Goal: Information Seeking & Learning: Learn about a topic

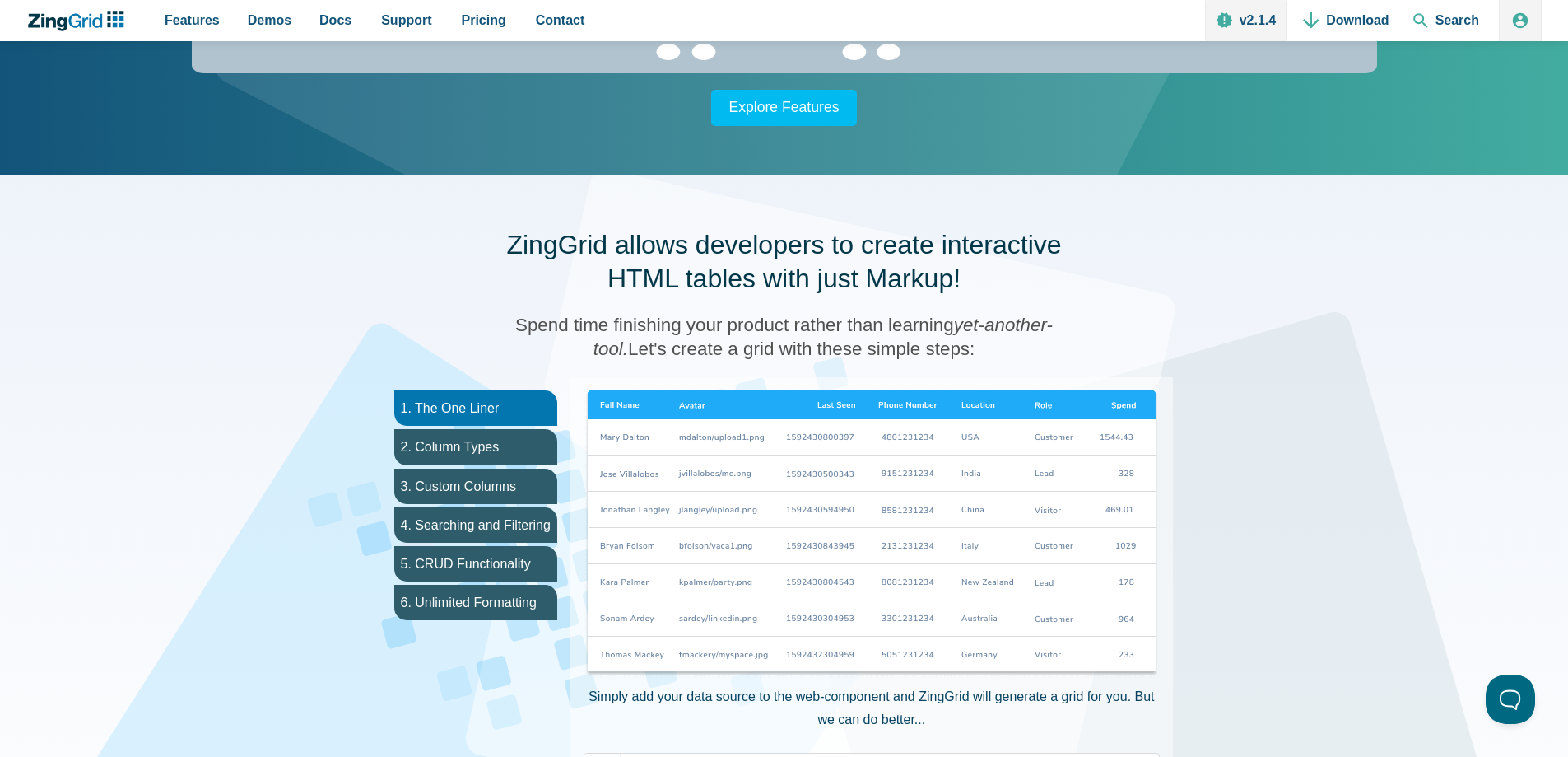
scroll to position [741, 0]
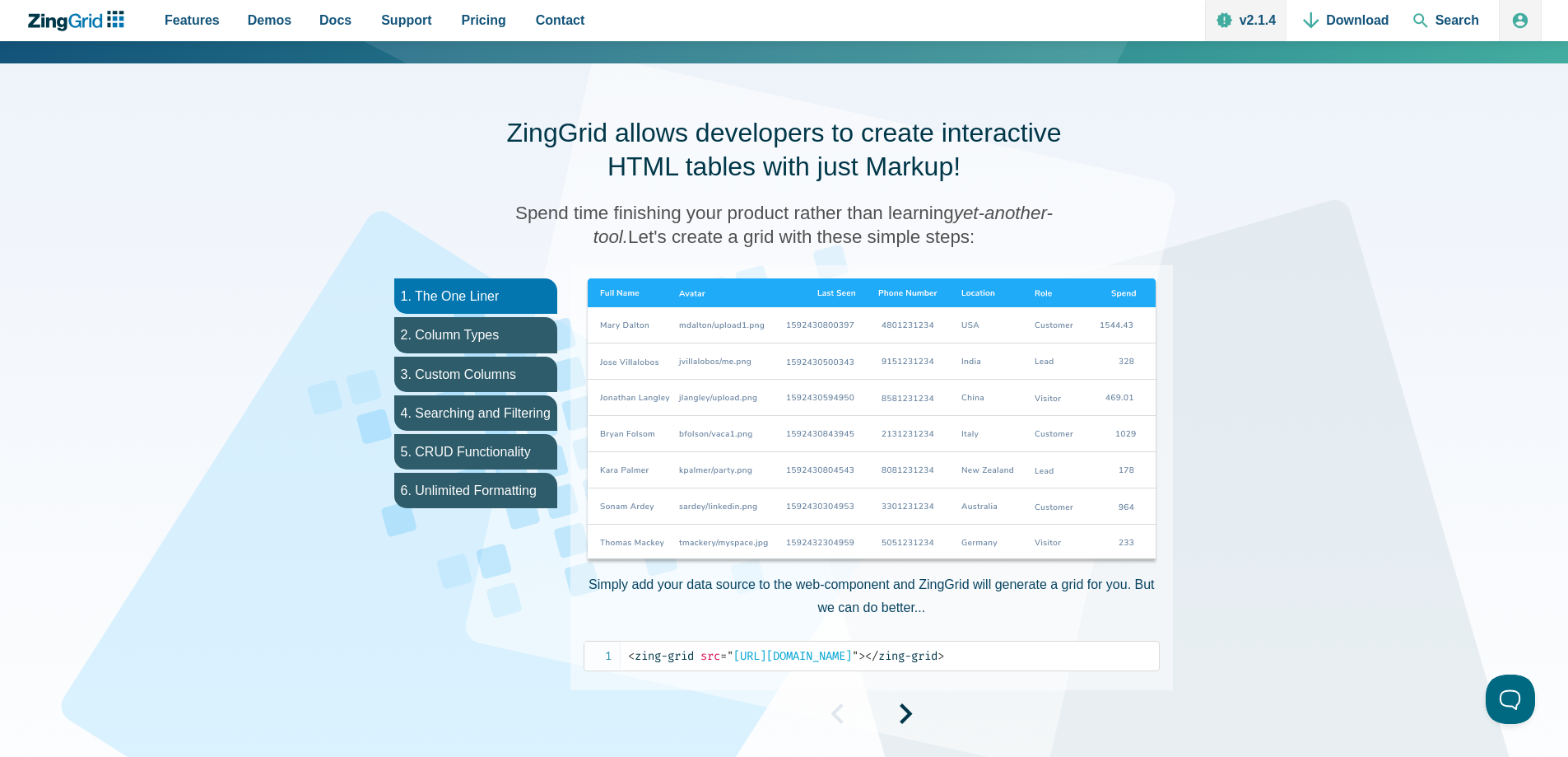
click at [656, 305] on img "App Content" at bounding box center [872, 422] width 576 height 288
click at [479, 329] on li "2. Column Types" at bounding box center [475, 334] width 163 height 35
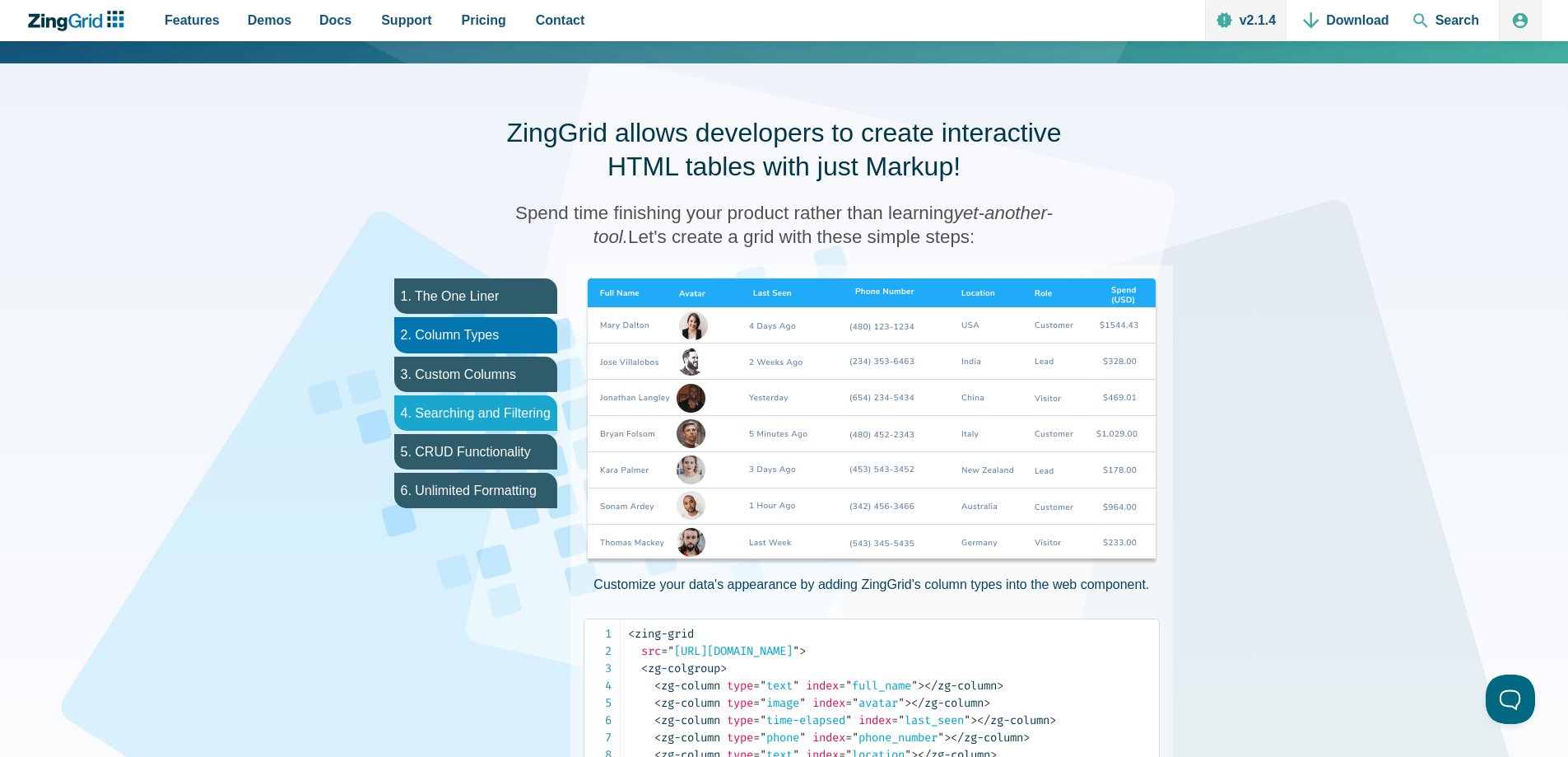
click at [514, 426] on li "4. Searching and Filtering" at bounding box center [475, 412] width 163 height 35
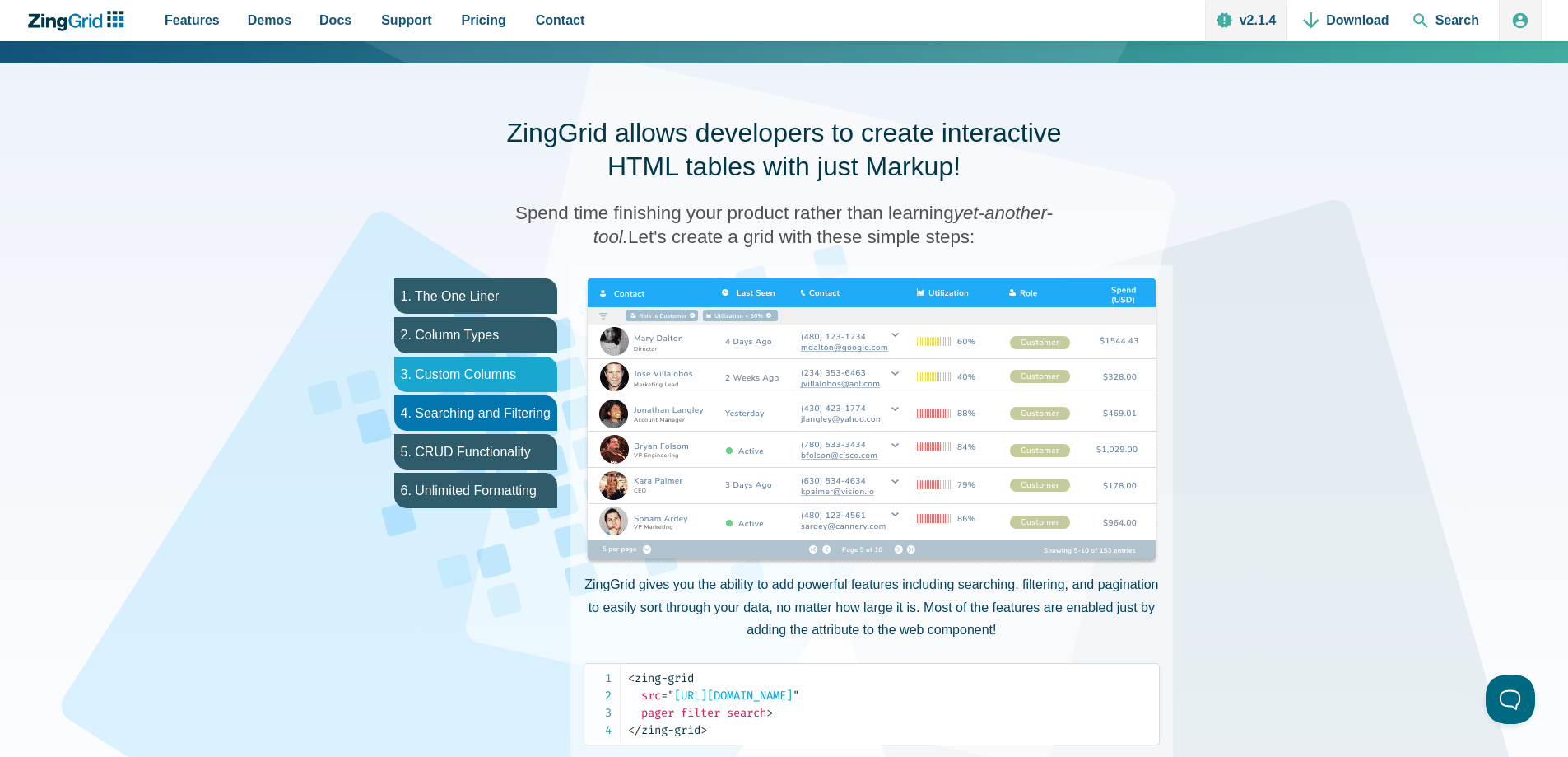
click at [470, 377] on li "3. Custom Columns" at bounding box center [475, 374] width 163 height 35
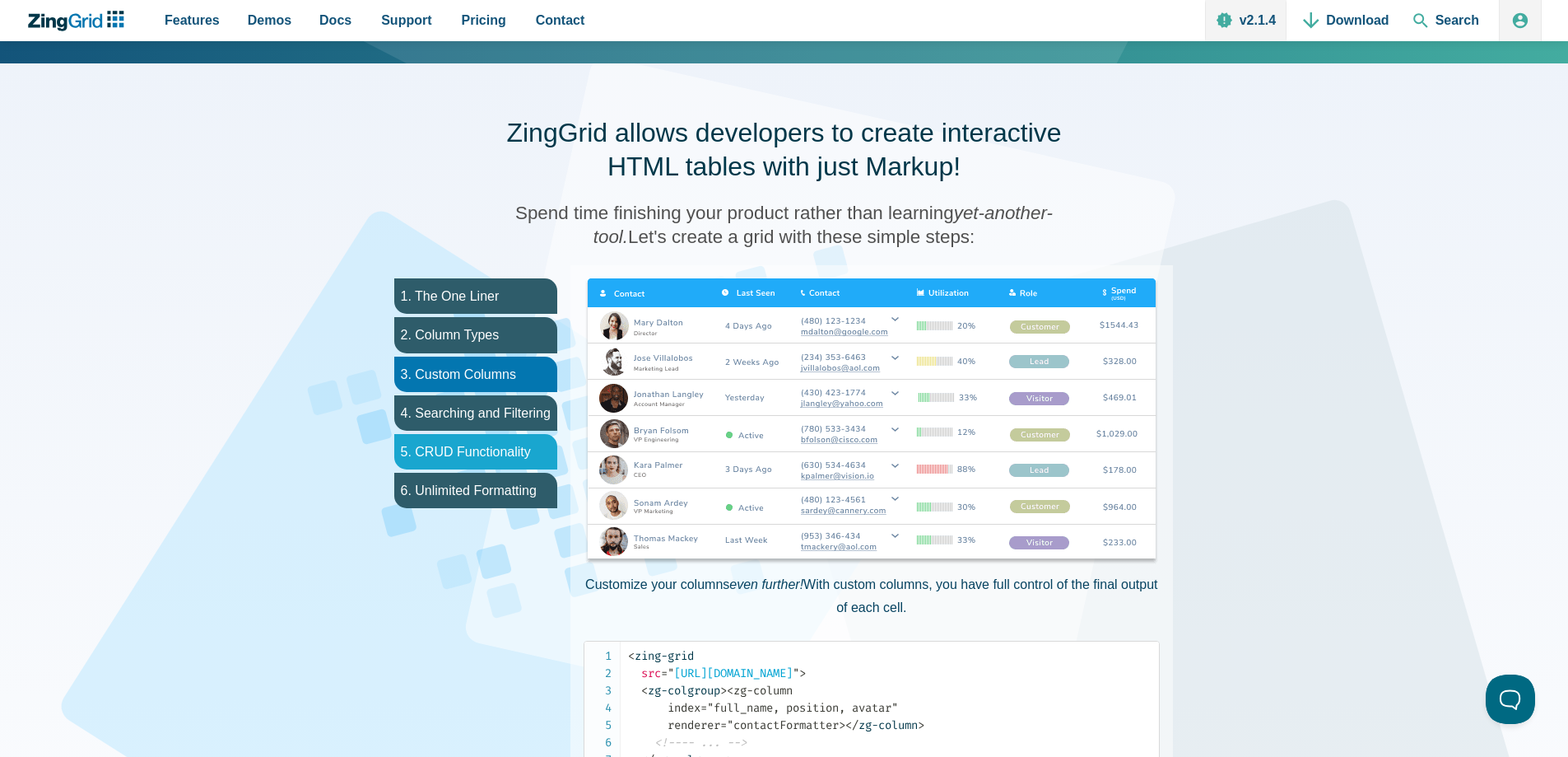
click at [489, 438] on li "5. CRUD Functionality" at bounding box center [475, 451] width 163 height 35
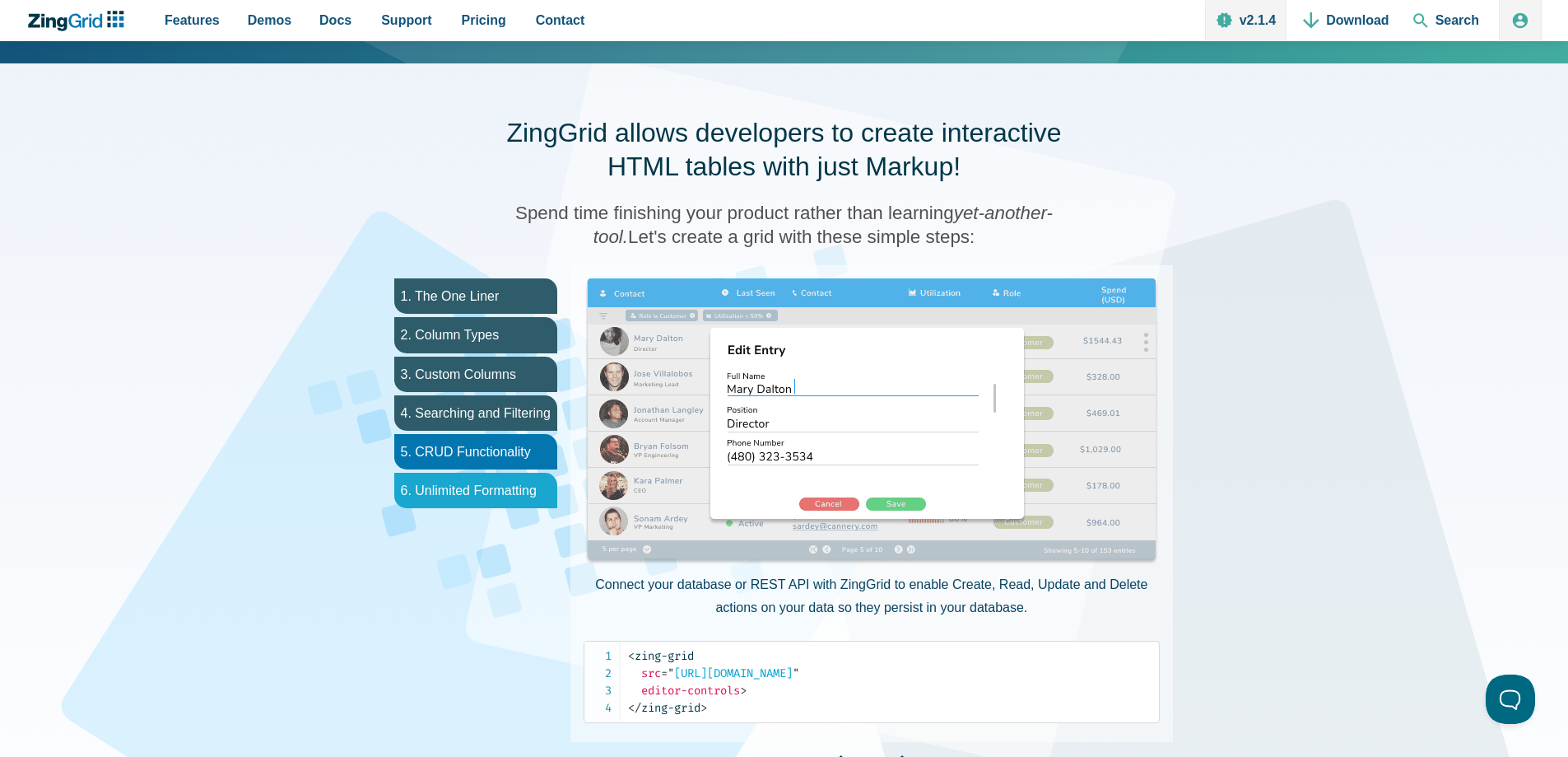
click at [479, 482] on li "6. Unlimited Formatting" at bounding box center [475, 490] width 163 height 35
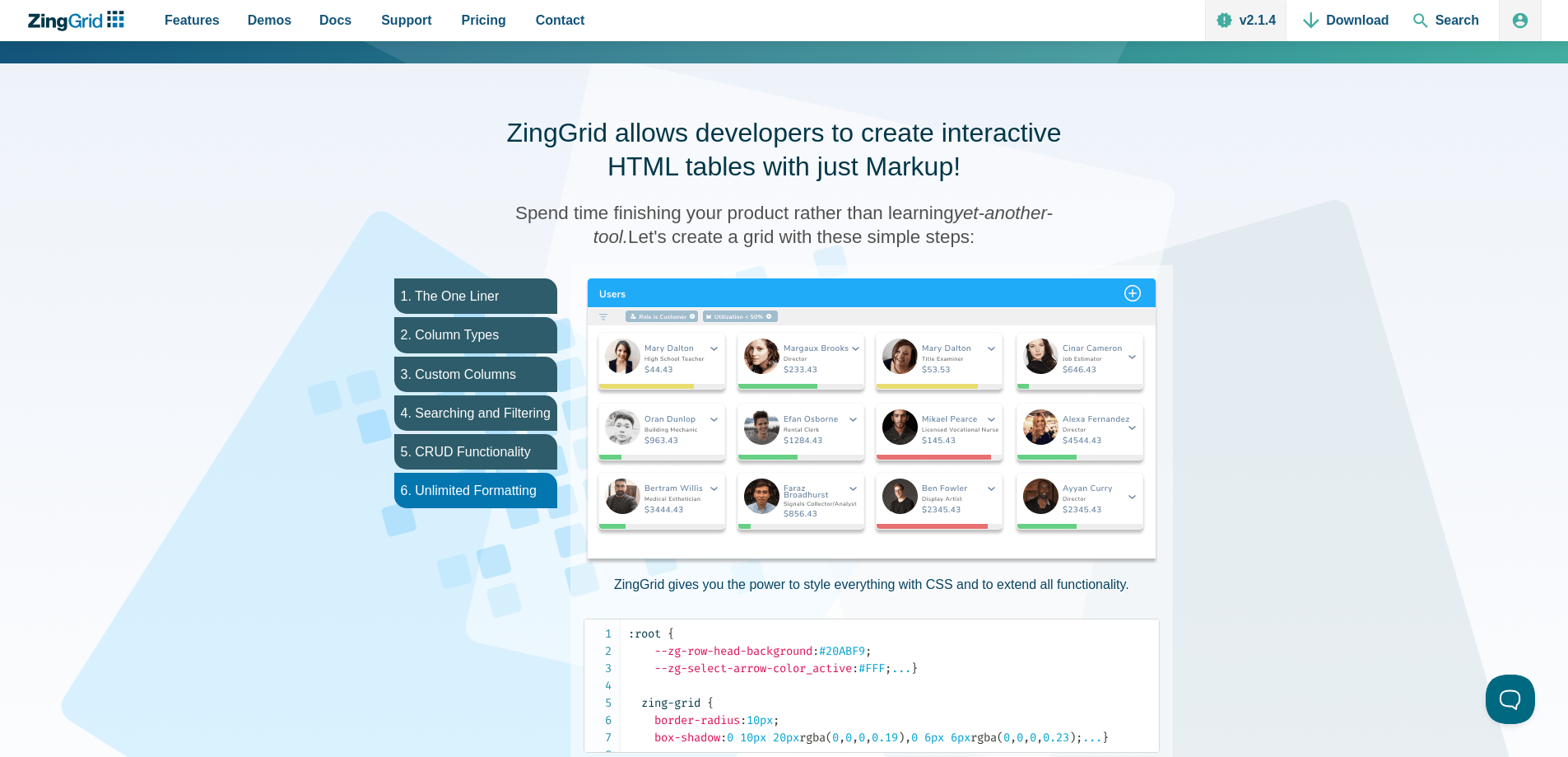
click at [1127, 299] on img "App Content" at bounding box center [872, 422] width 576 height 288
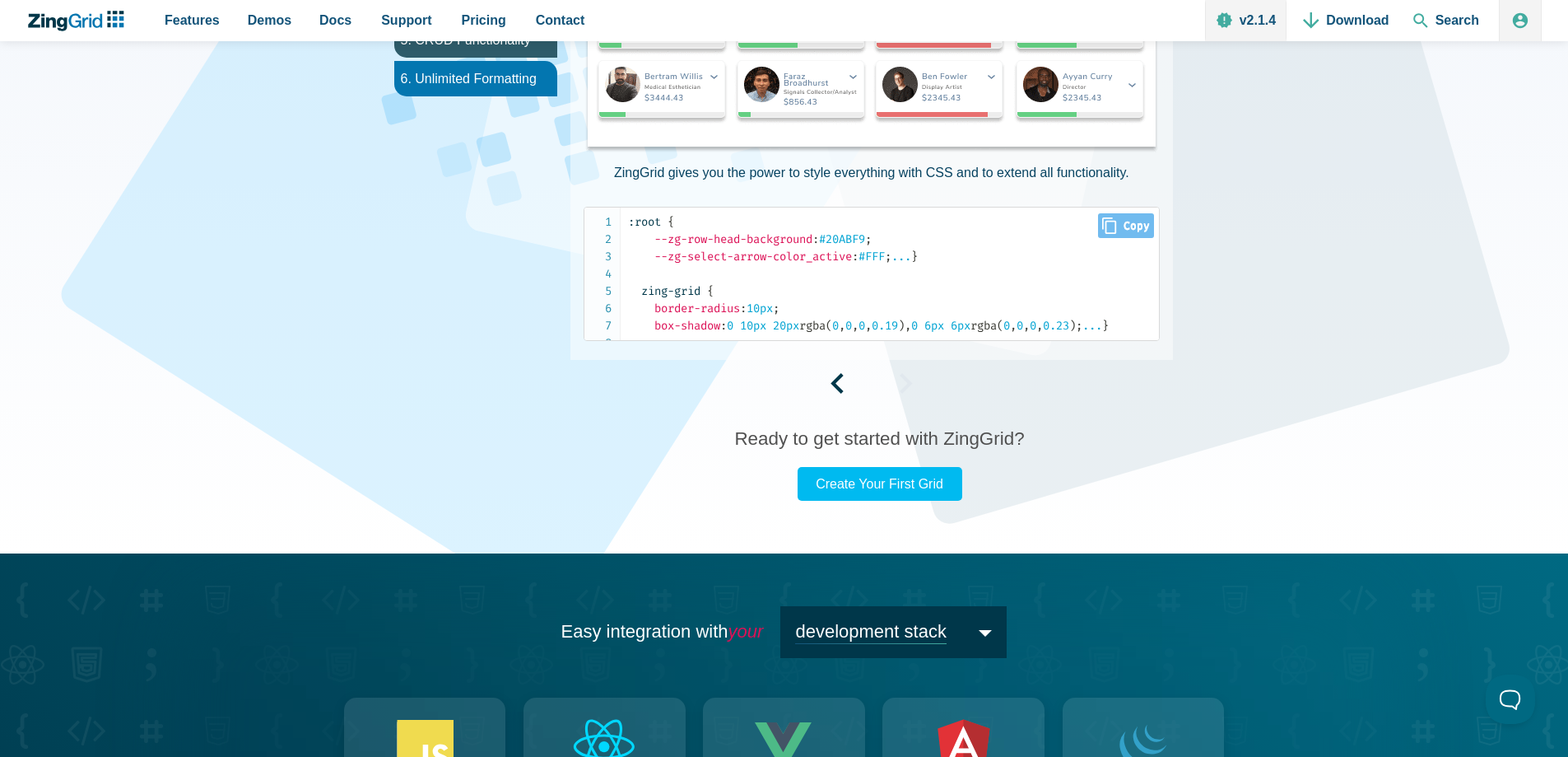
scroll to position [906, 0]
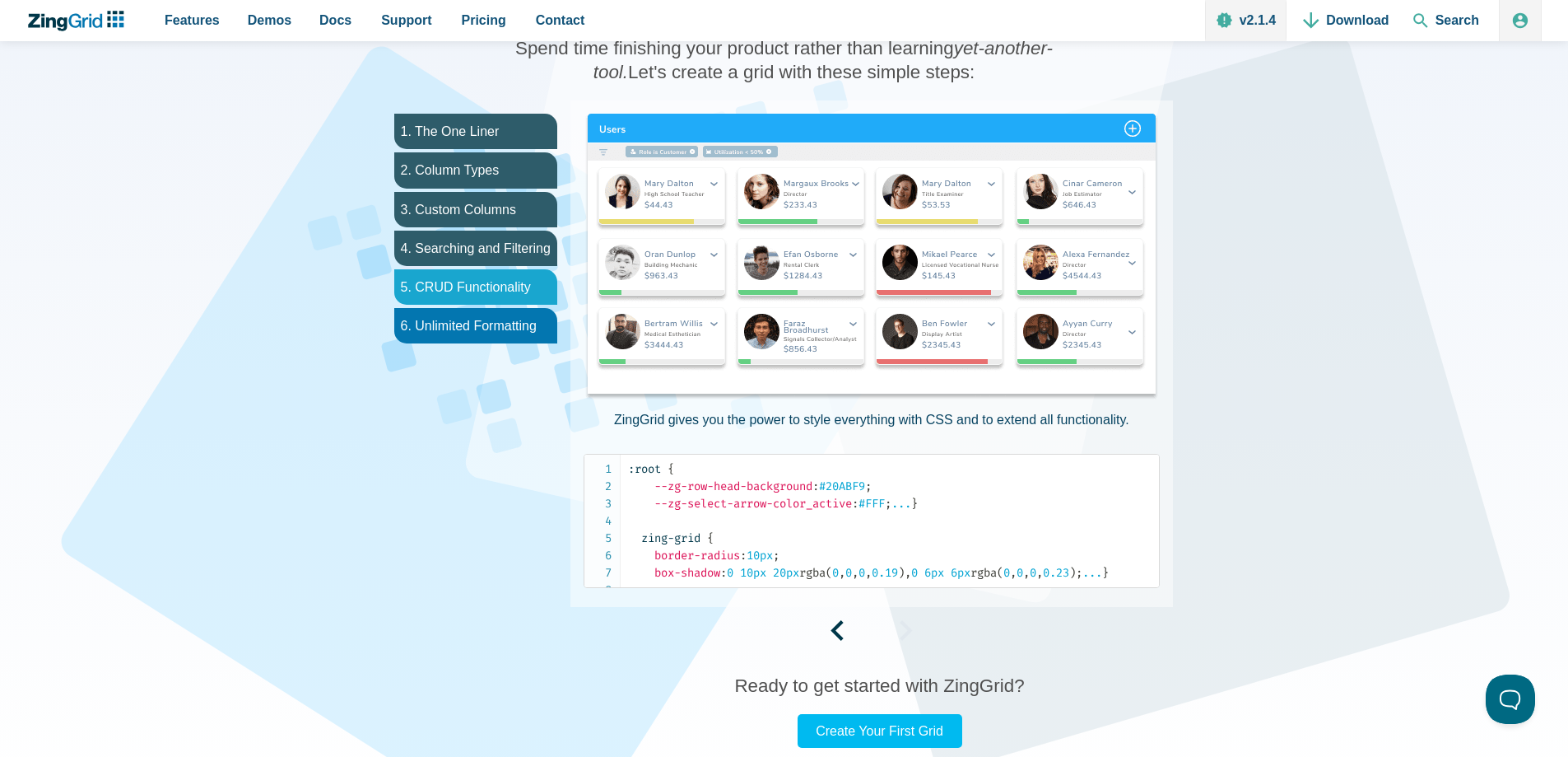
click at [515, 297] on li "5. CRUD Functionality" at bounding box center [475, 286] width 163 height 35
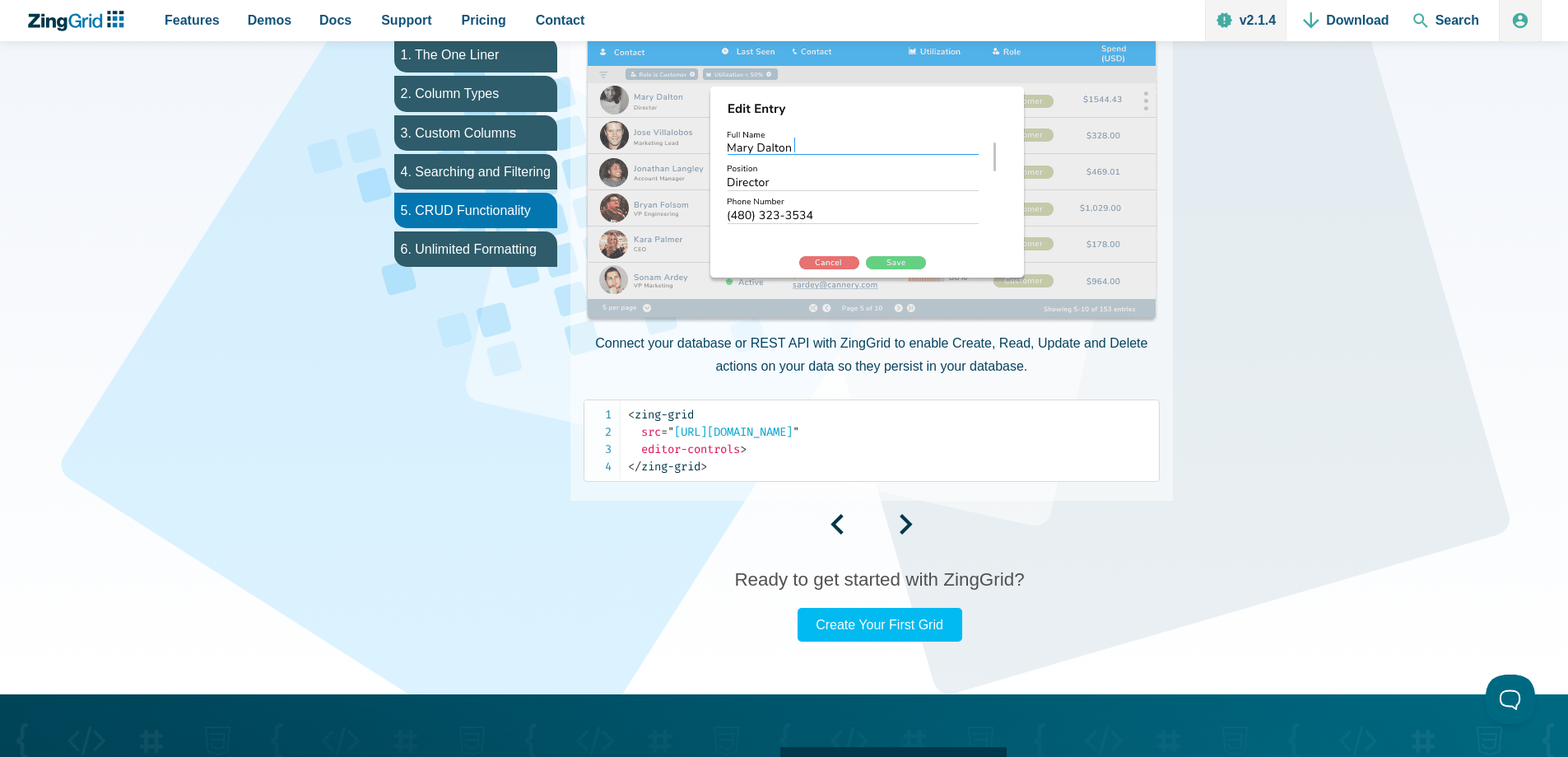
scroll to position [1070, 0]
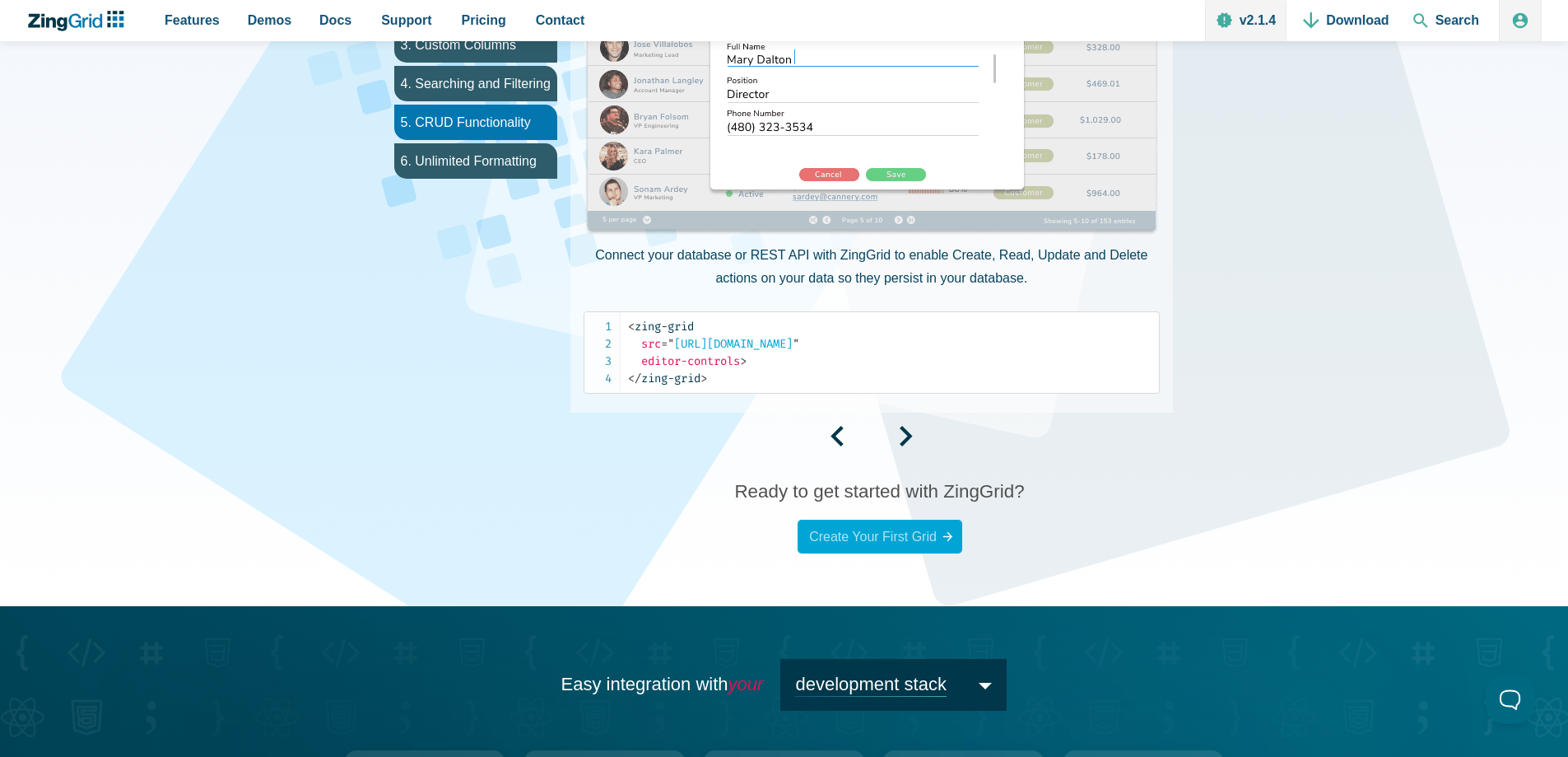
click at [906, 536] on link "Create Your First Grid" at bounding box center [880, 536] width 165 height 34
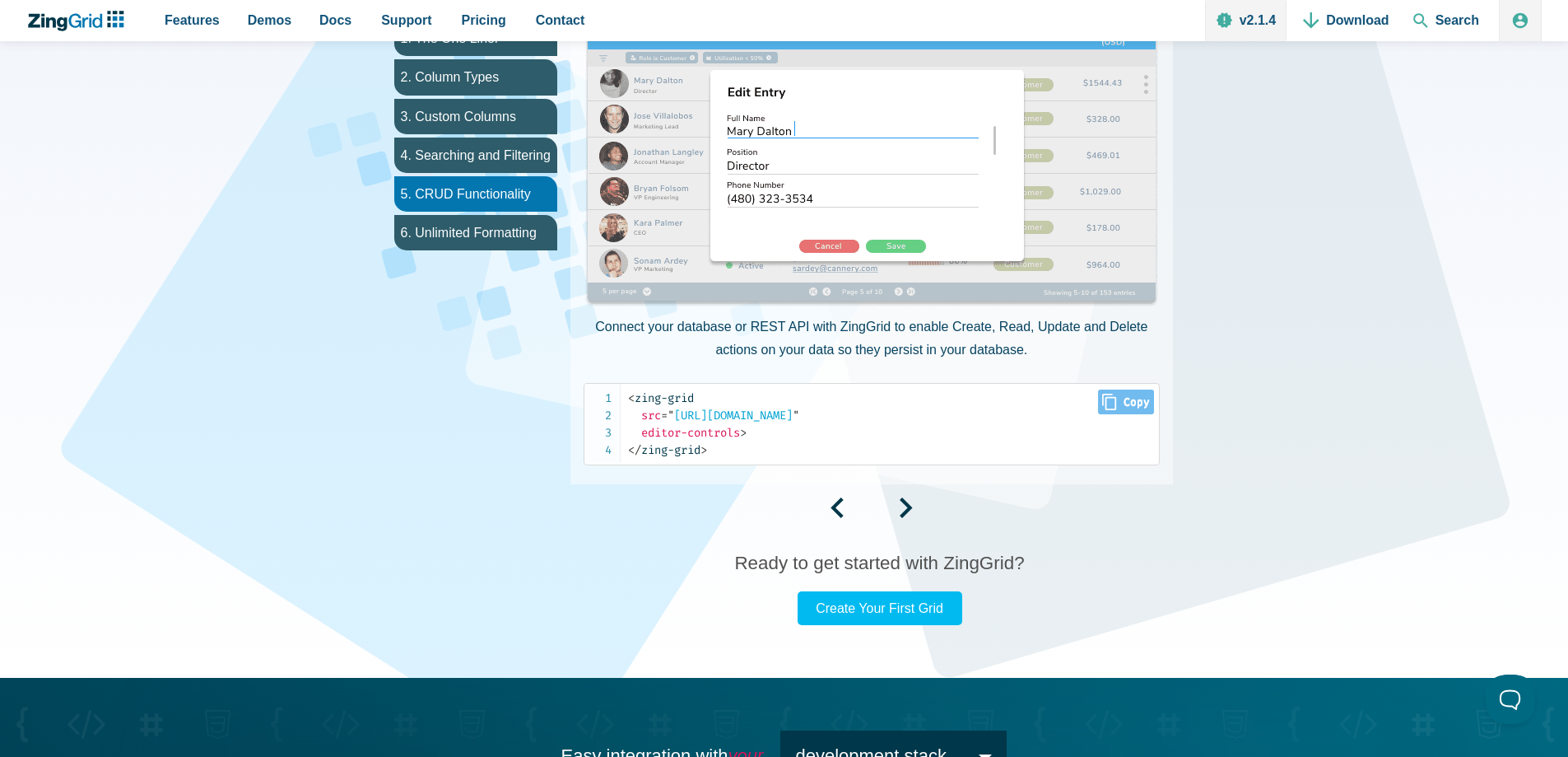
scroll to position [1153, 0]
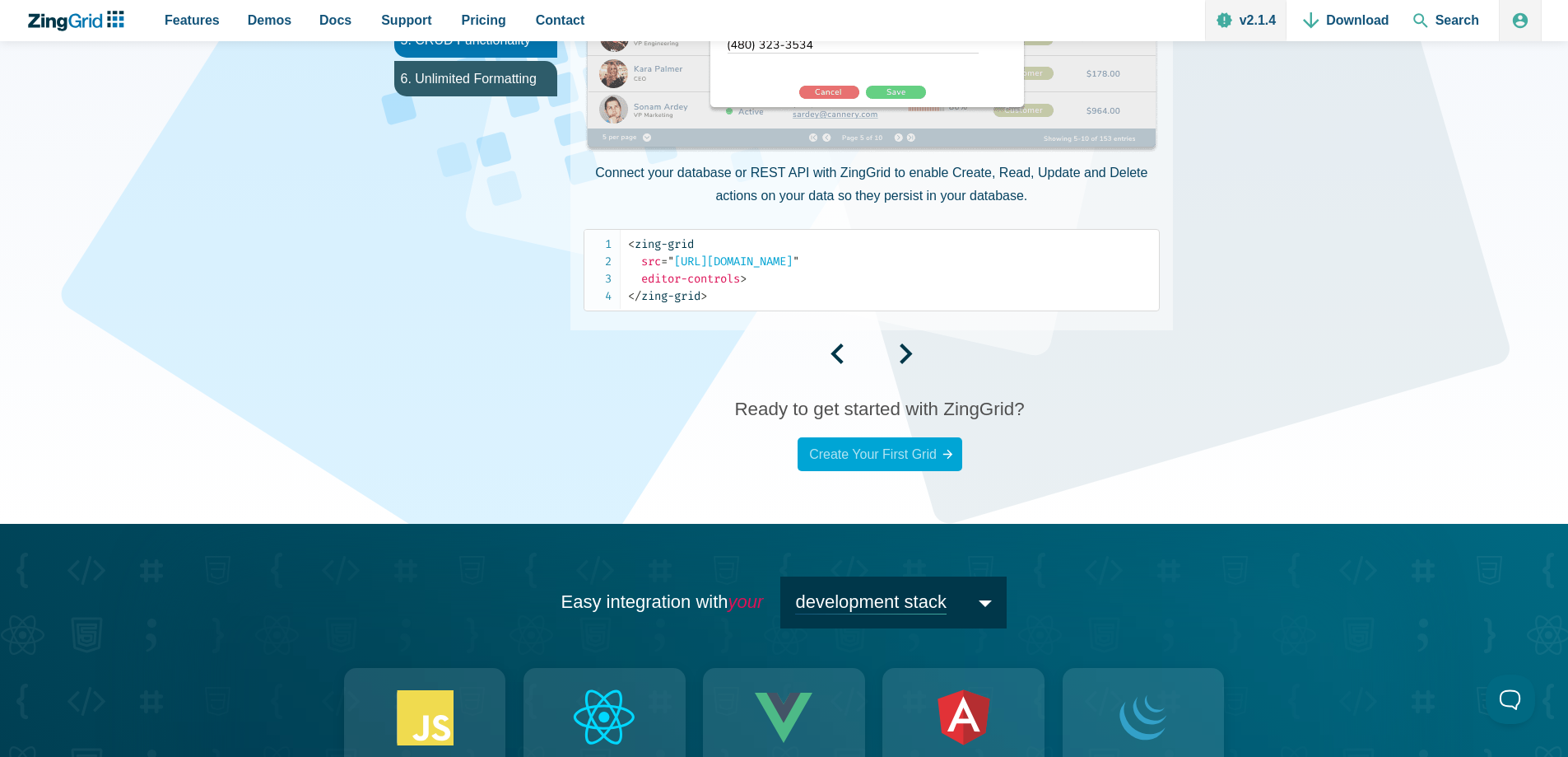
click at [917, 452] on link "Create Your First Grid" at bounding box center [880, 455] width 165 height 34
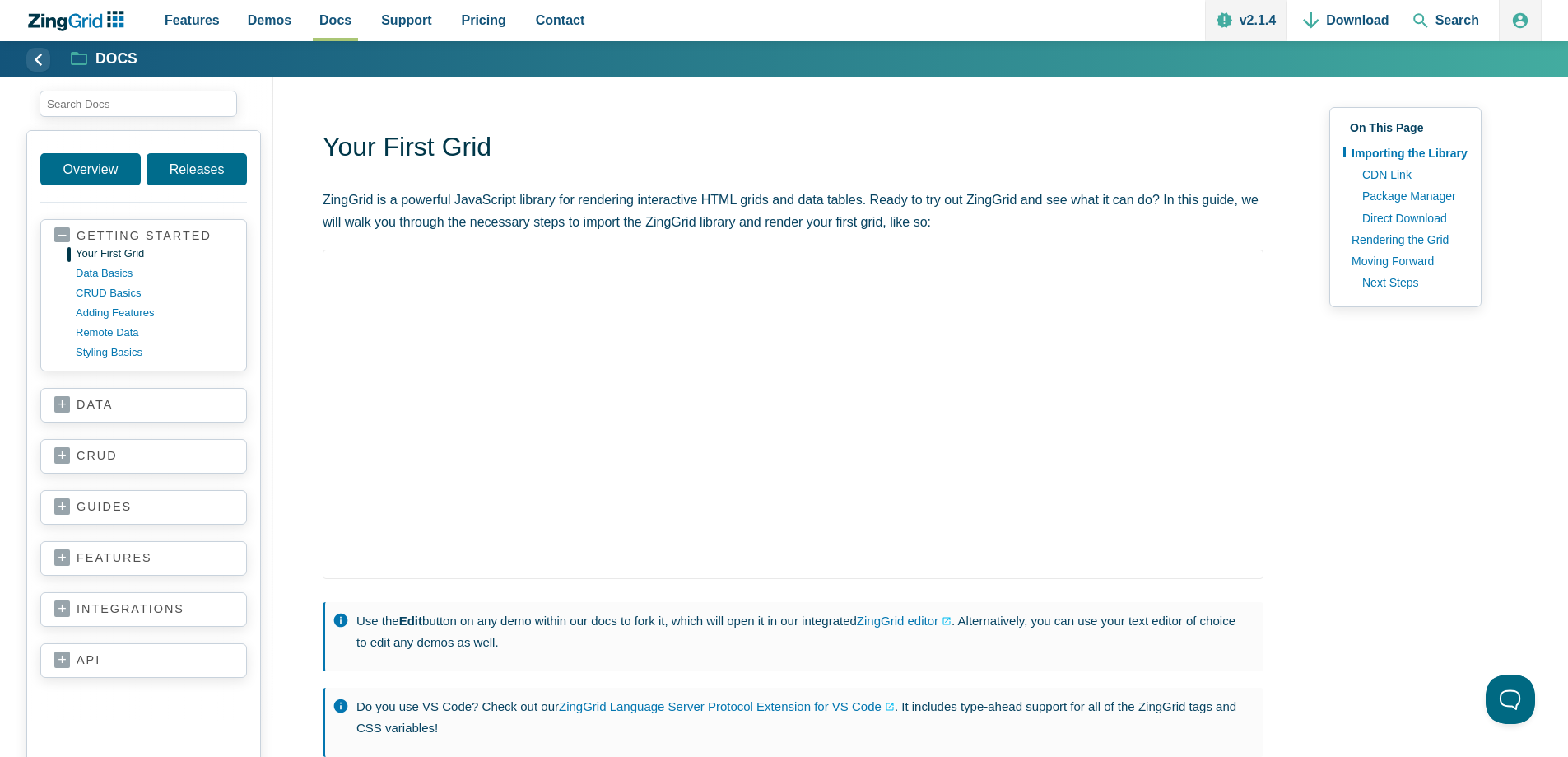
drag, startPoint x: 464, startPoint y: 252, endPoint x: 329, endPoint y: 248, distance: 135.1
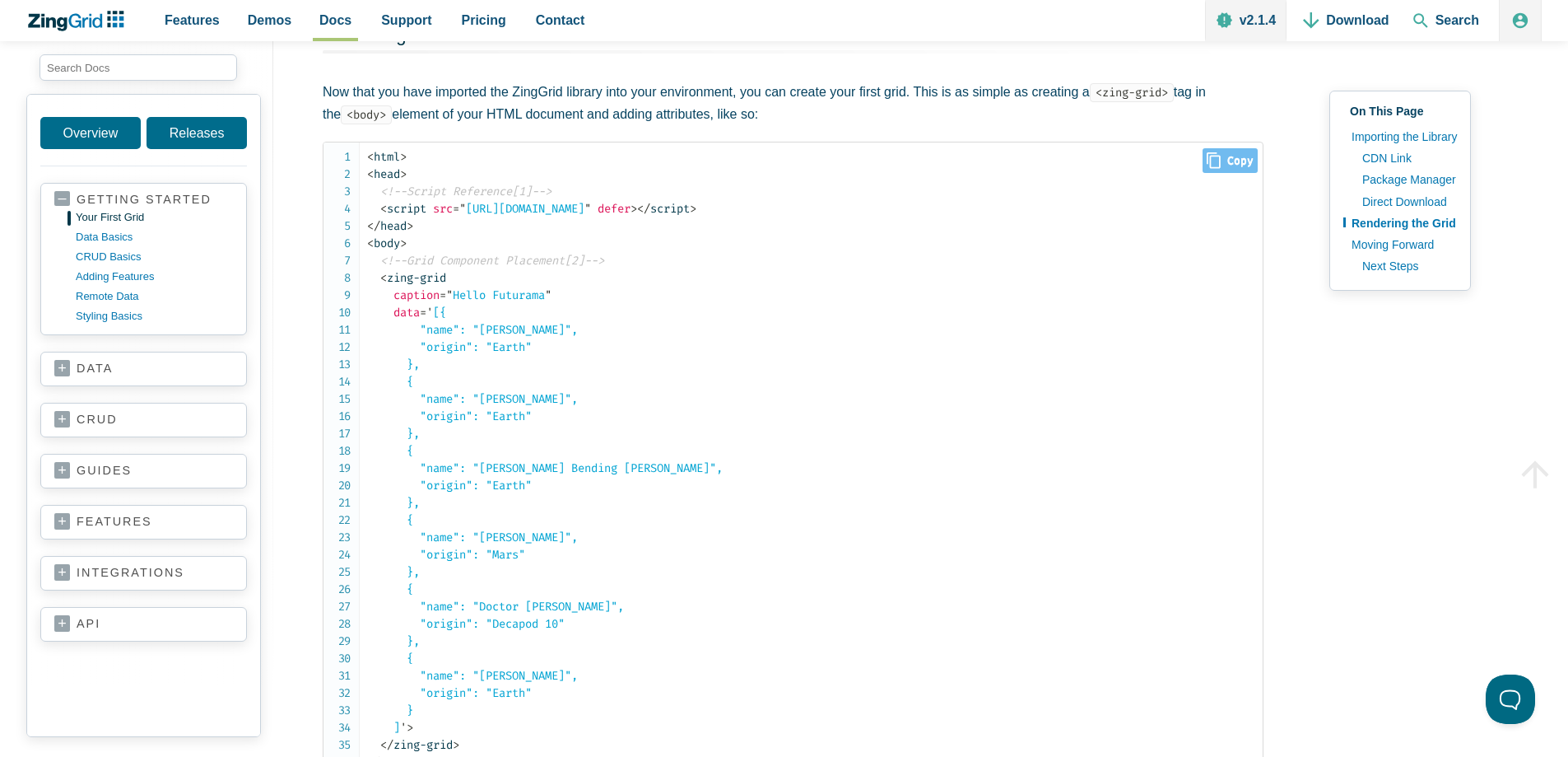
scroll to position [2147, 0]
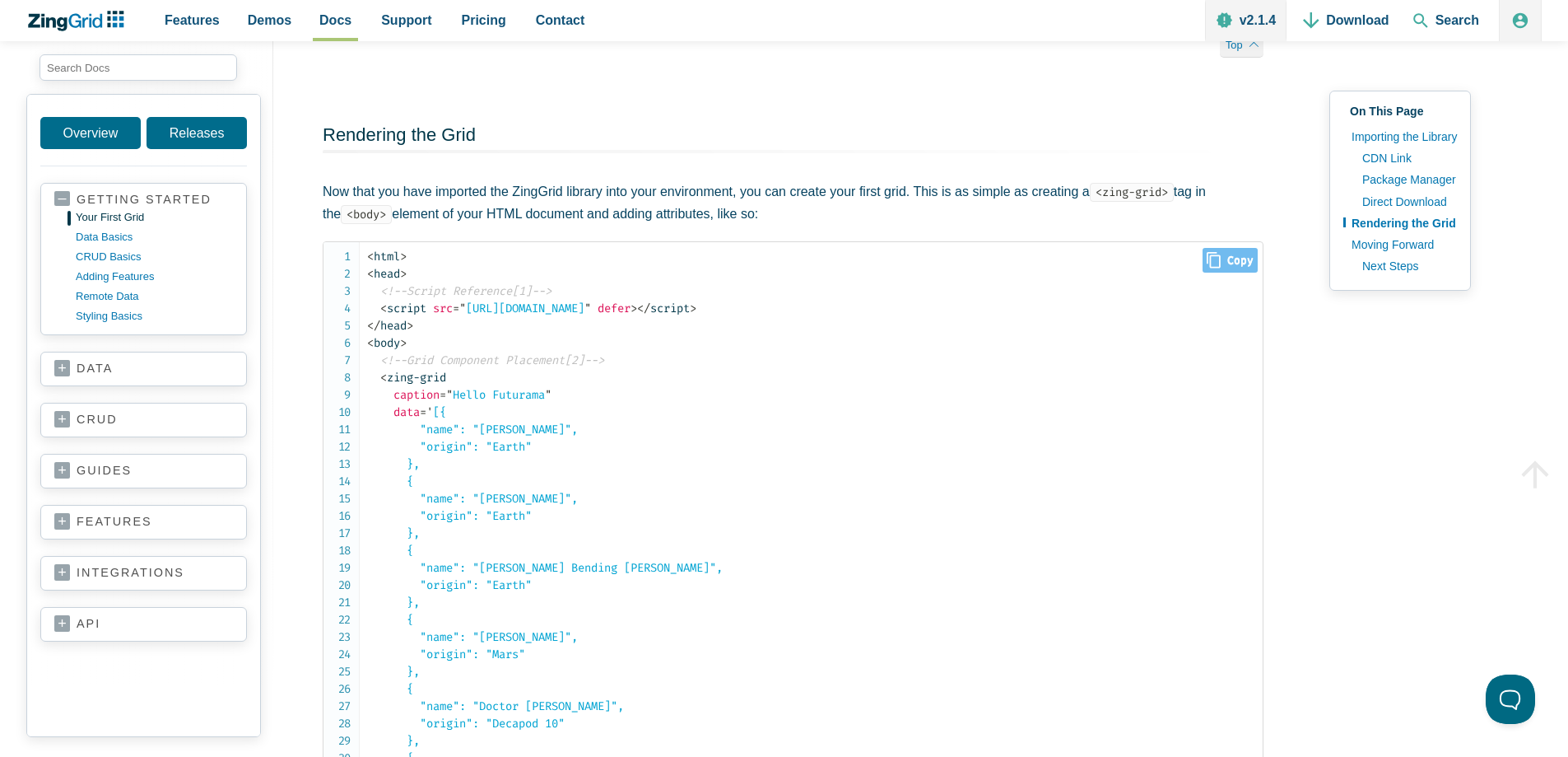
click at [1234, 273] on span "Close Copy" at bounding box center [1230, 259] width 55 height 24
type input "<html><head> <!--Script Reference[1]--> <script src="https://cdn.zinggrid.com/z…"
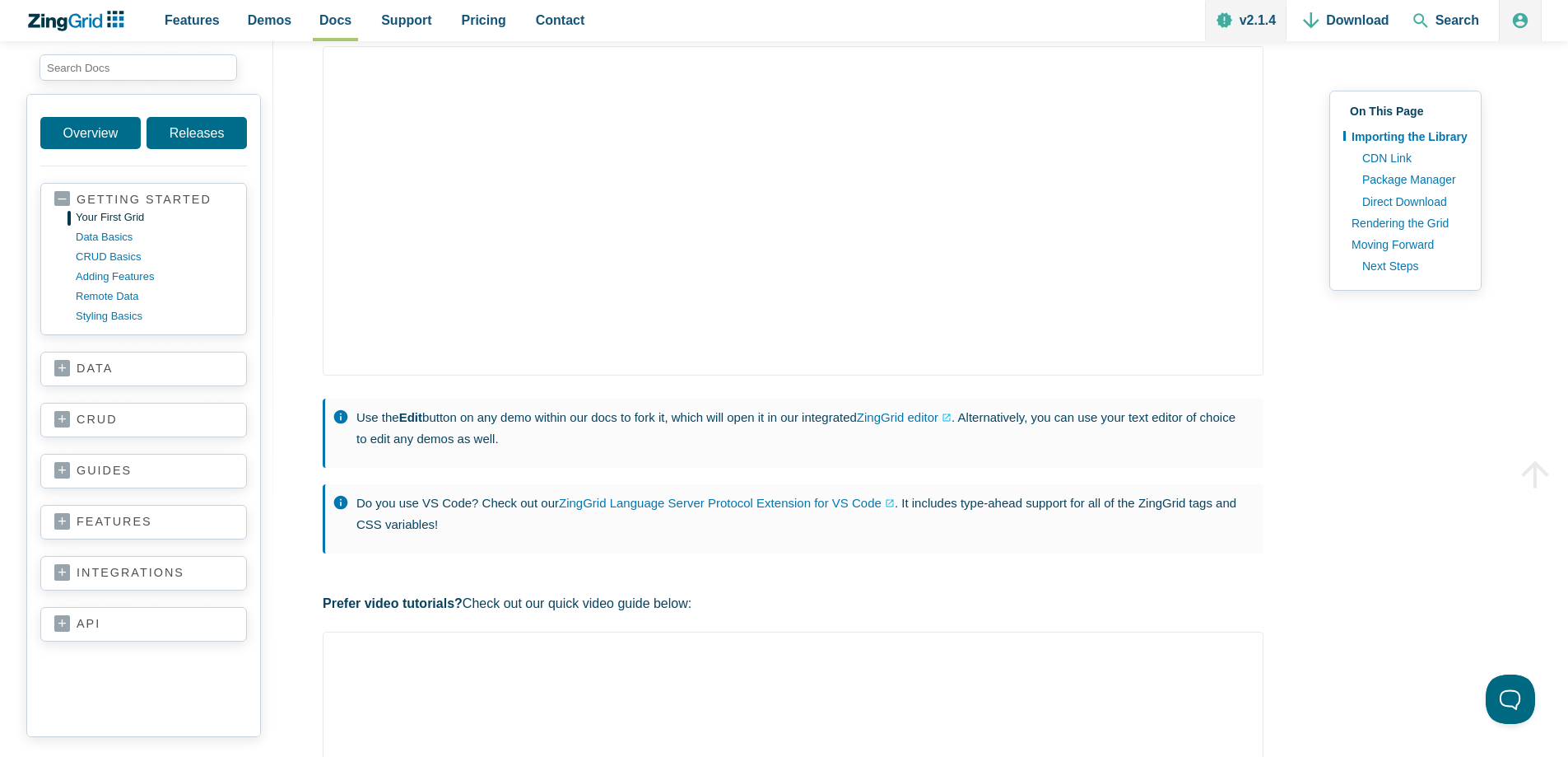
scroll to position [0, 0]
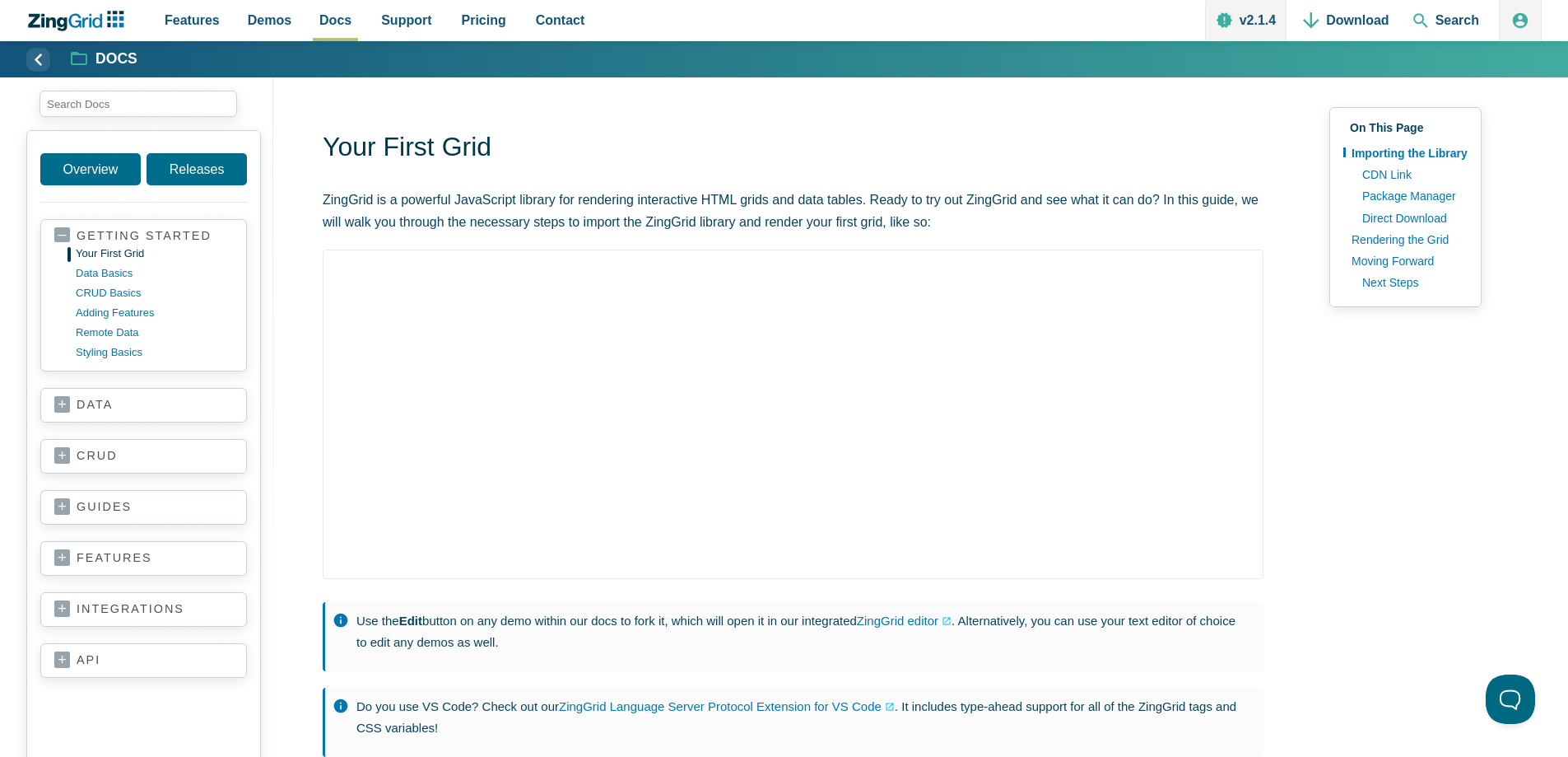
click at [131, 455] on link "crud" at bounding box center [143, 456] width 179 height 16
click at [101, 470] on link "basics" at bounding box center [157, 473] width 157 height 20
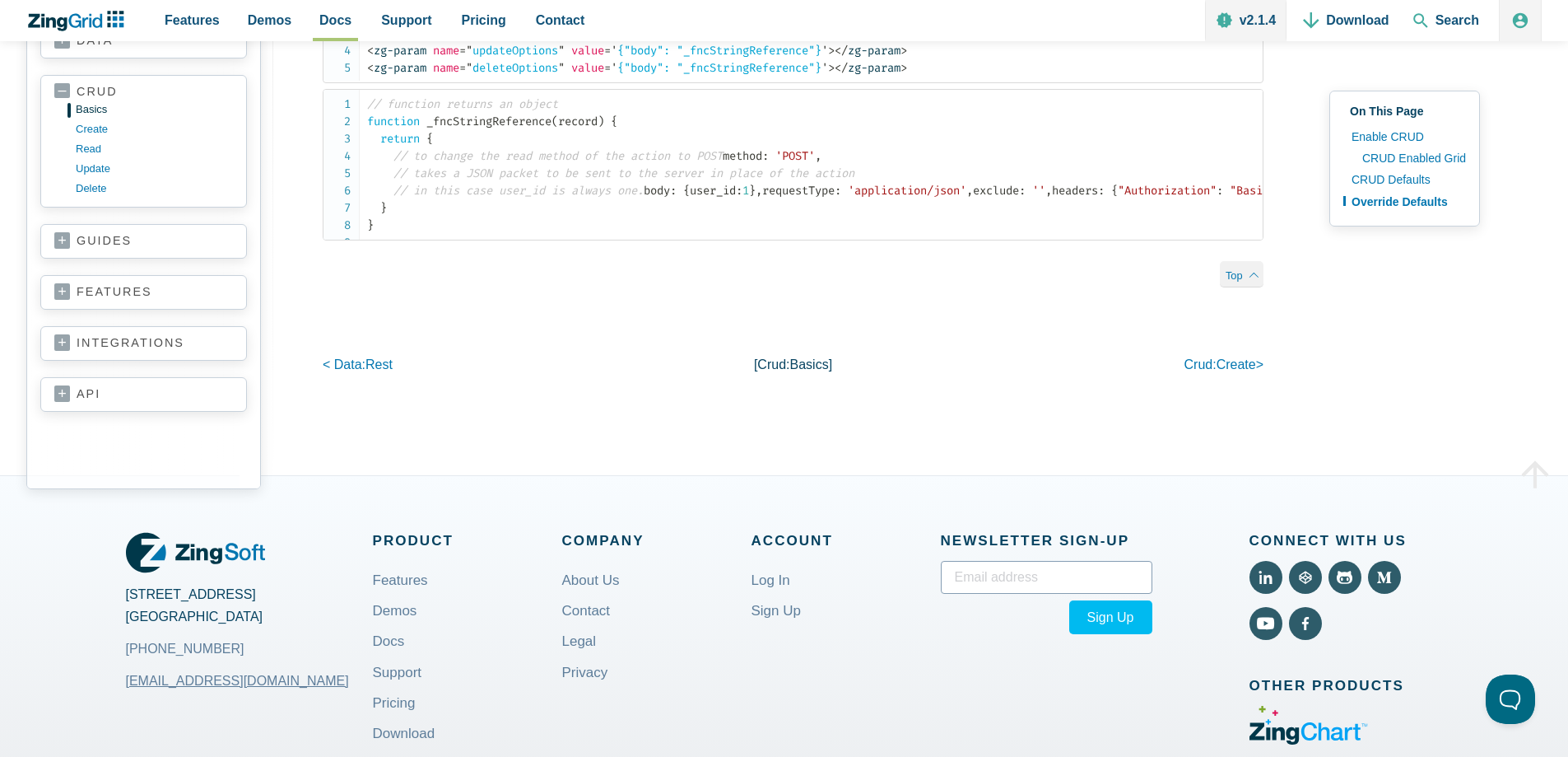
scroll to position [3309, 0]
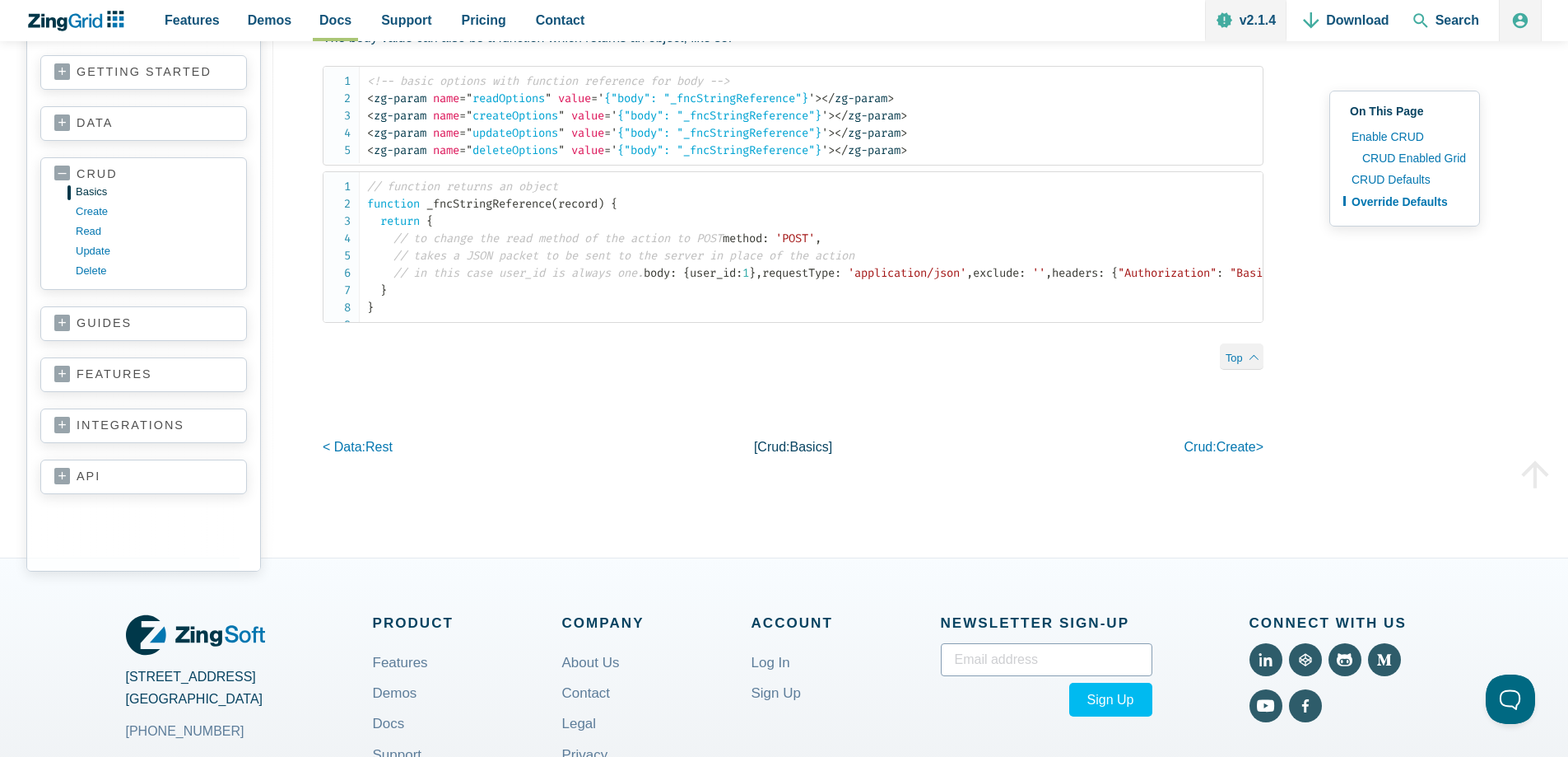
click at [58, 183] on link "crud" at bounding box center [143, 175] width 179 height 15
click at [66, 235] on link "guides" at bounding box center [143, 226] width 179 height 16
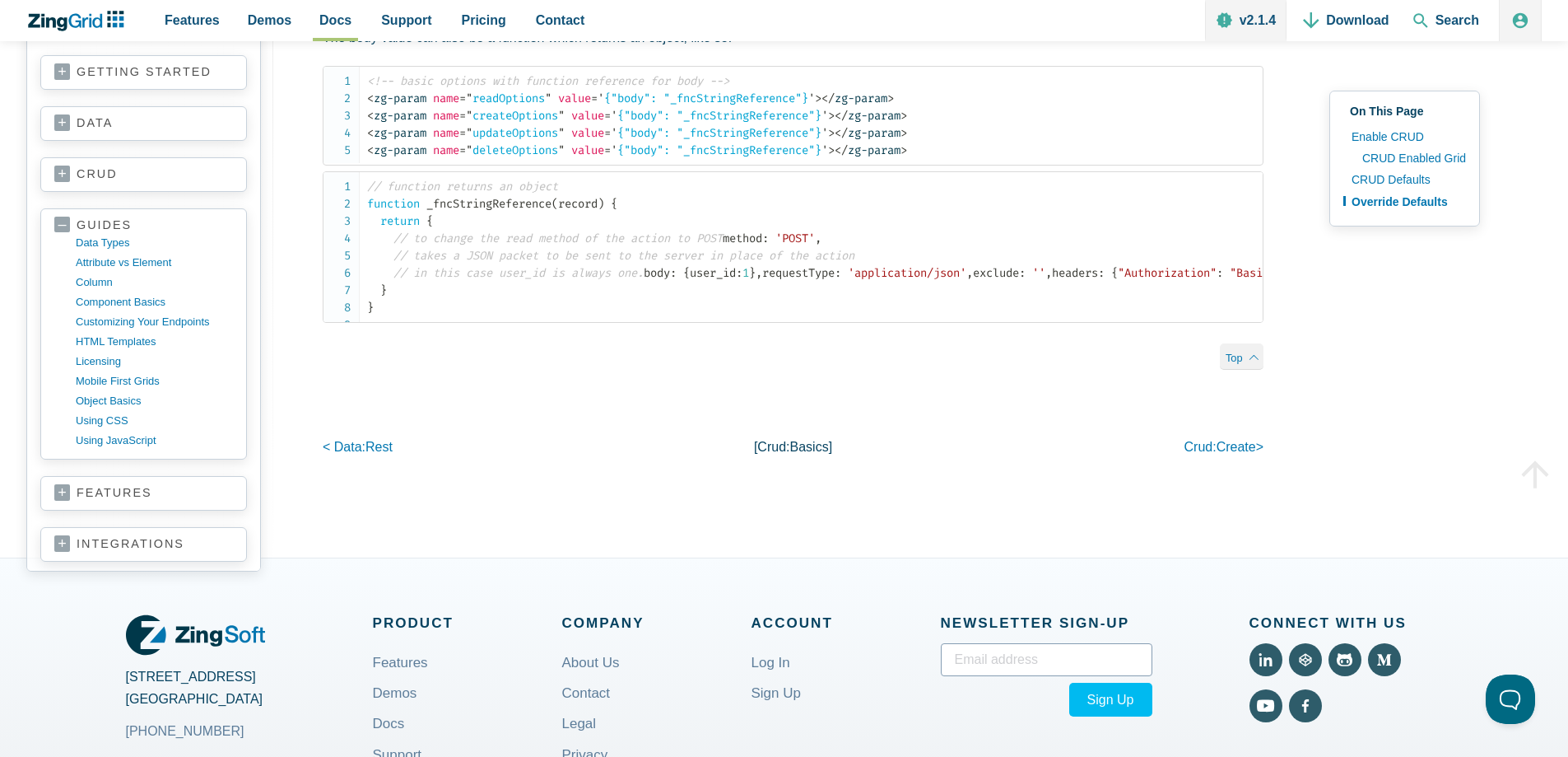
click at [66, 234] on link "guides" at bounding box center [143, 225] width 179 height 15
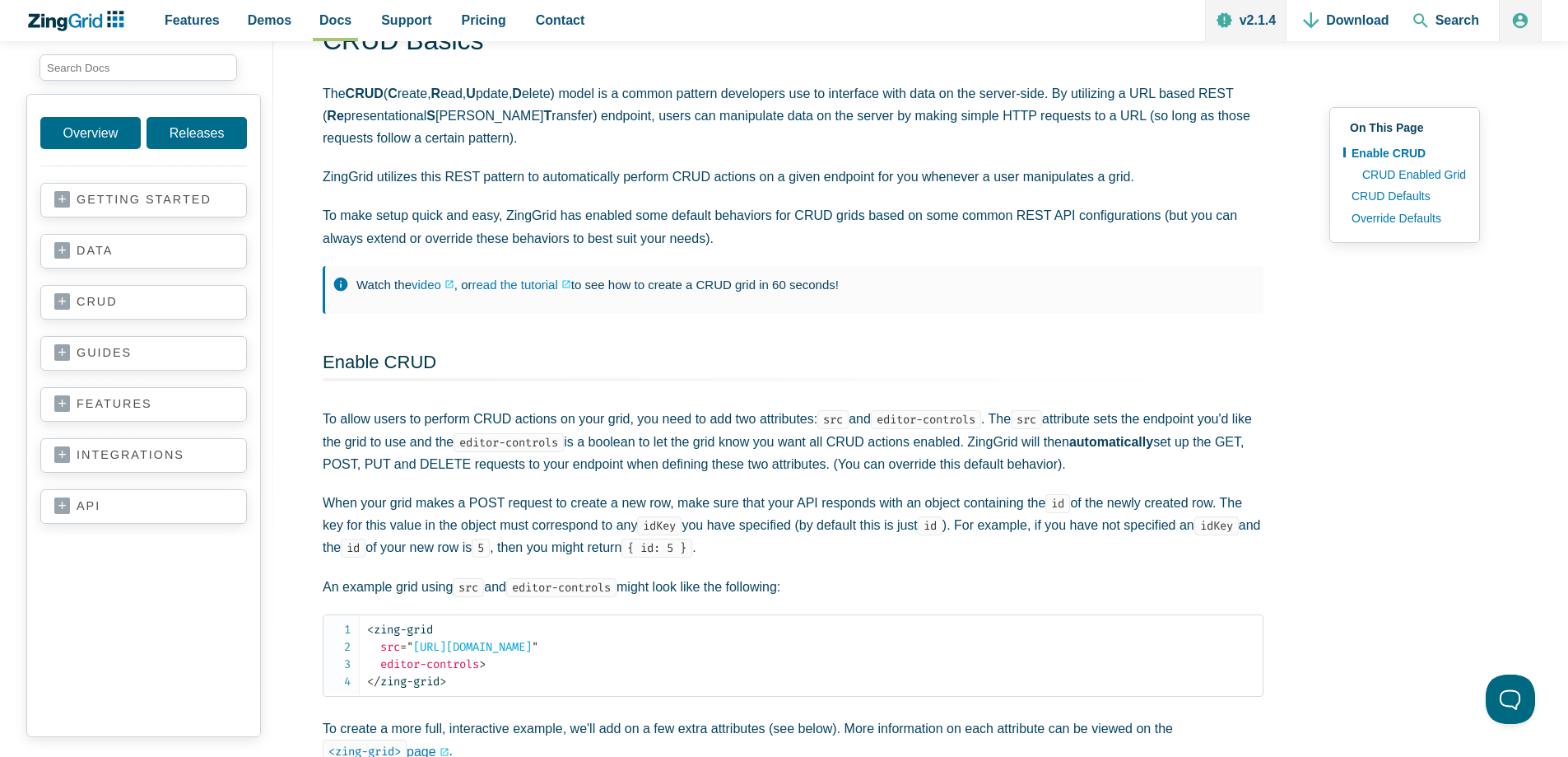
scroll to position [0, 0]
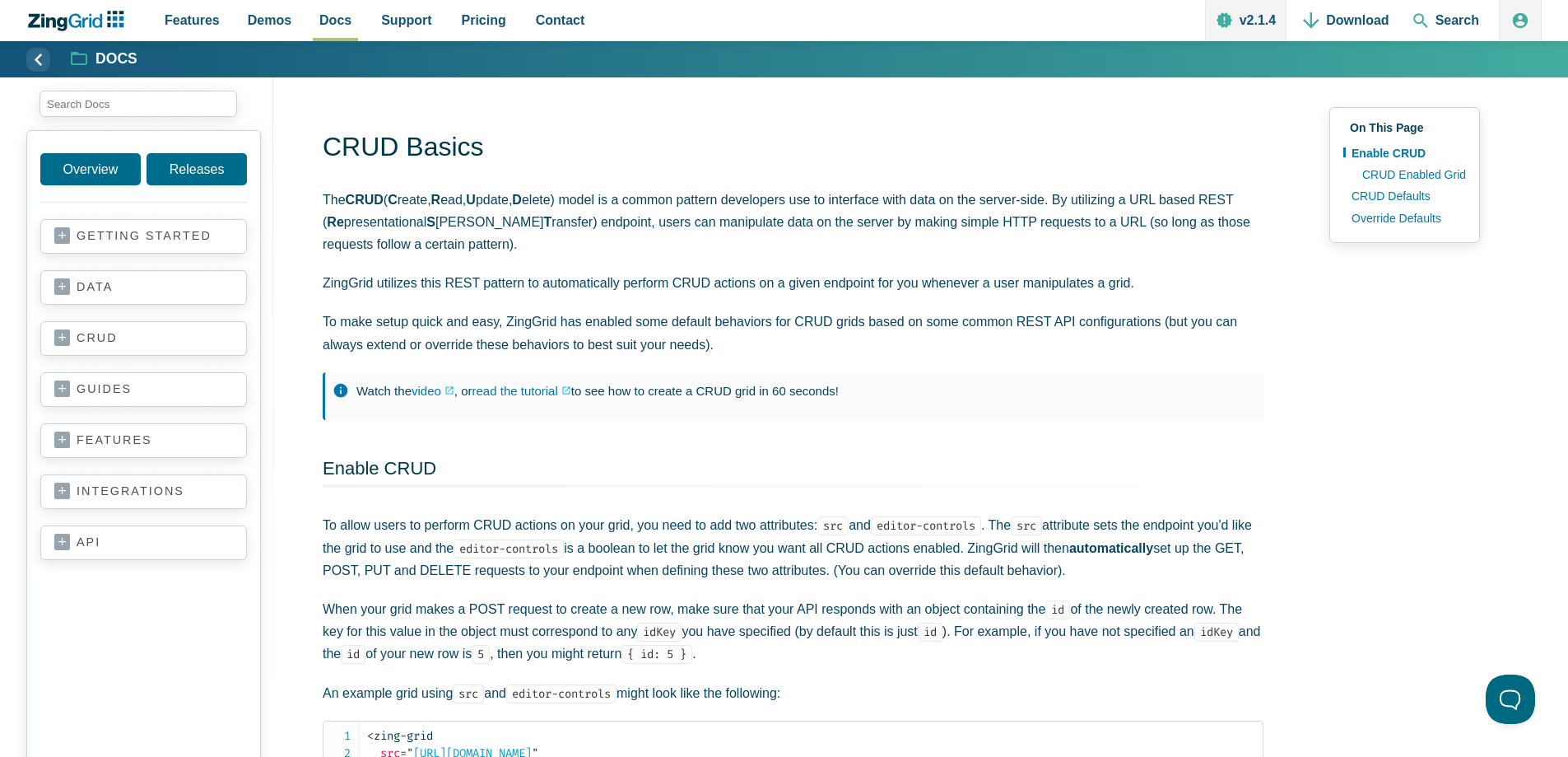
click at [58, 538] on link "api" at bounding box center [143, 543] width 179 height 16
click at [99, 555] on link "intro" at bounding box center [157, 560] width 157 height 20
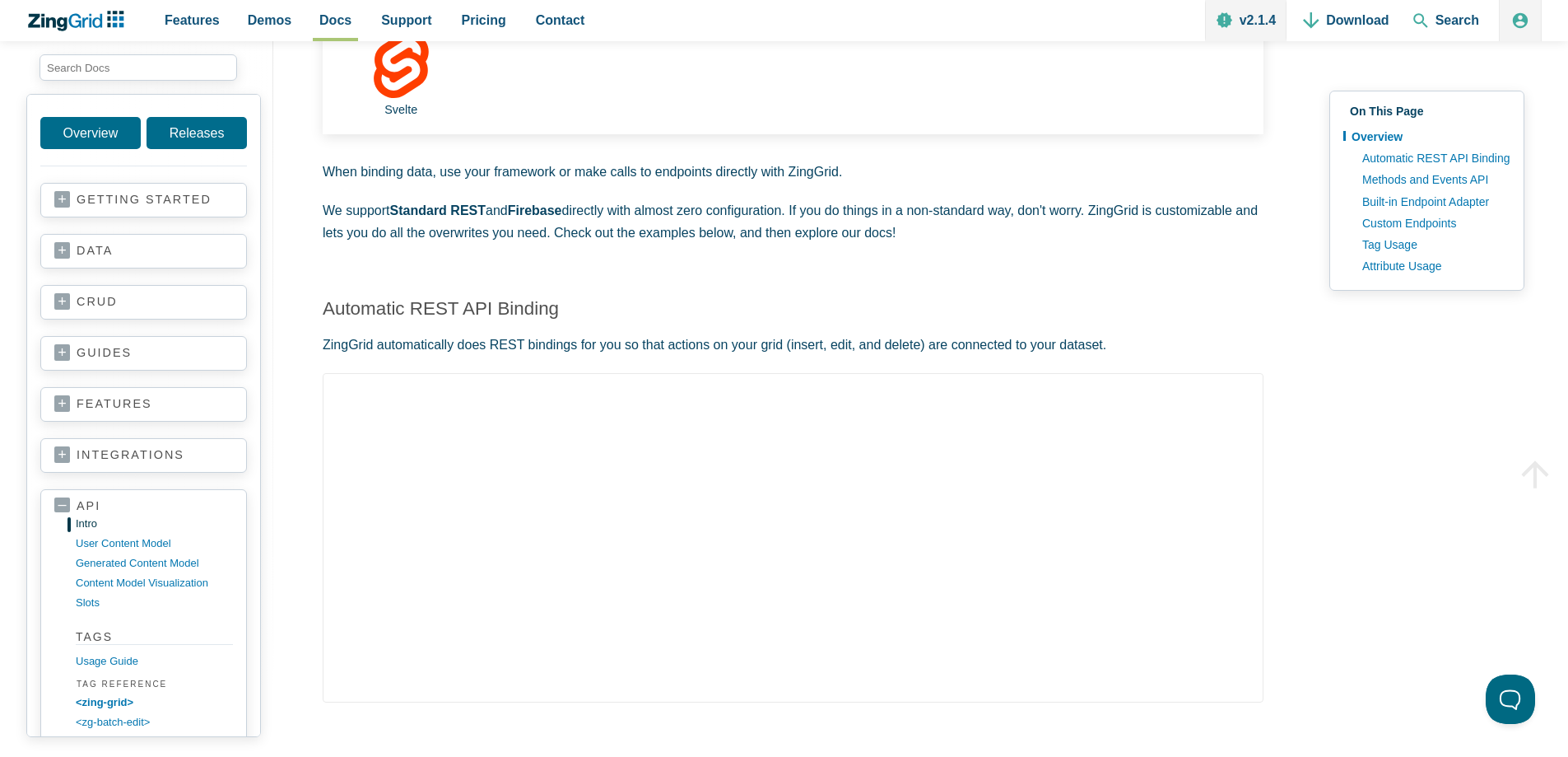
scroll to position [329, 0]
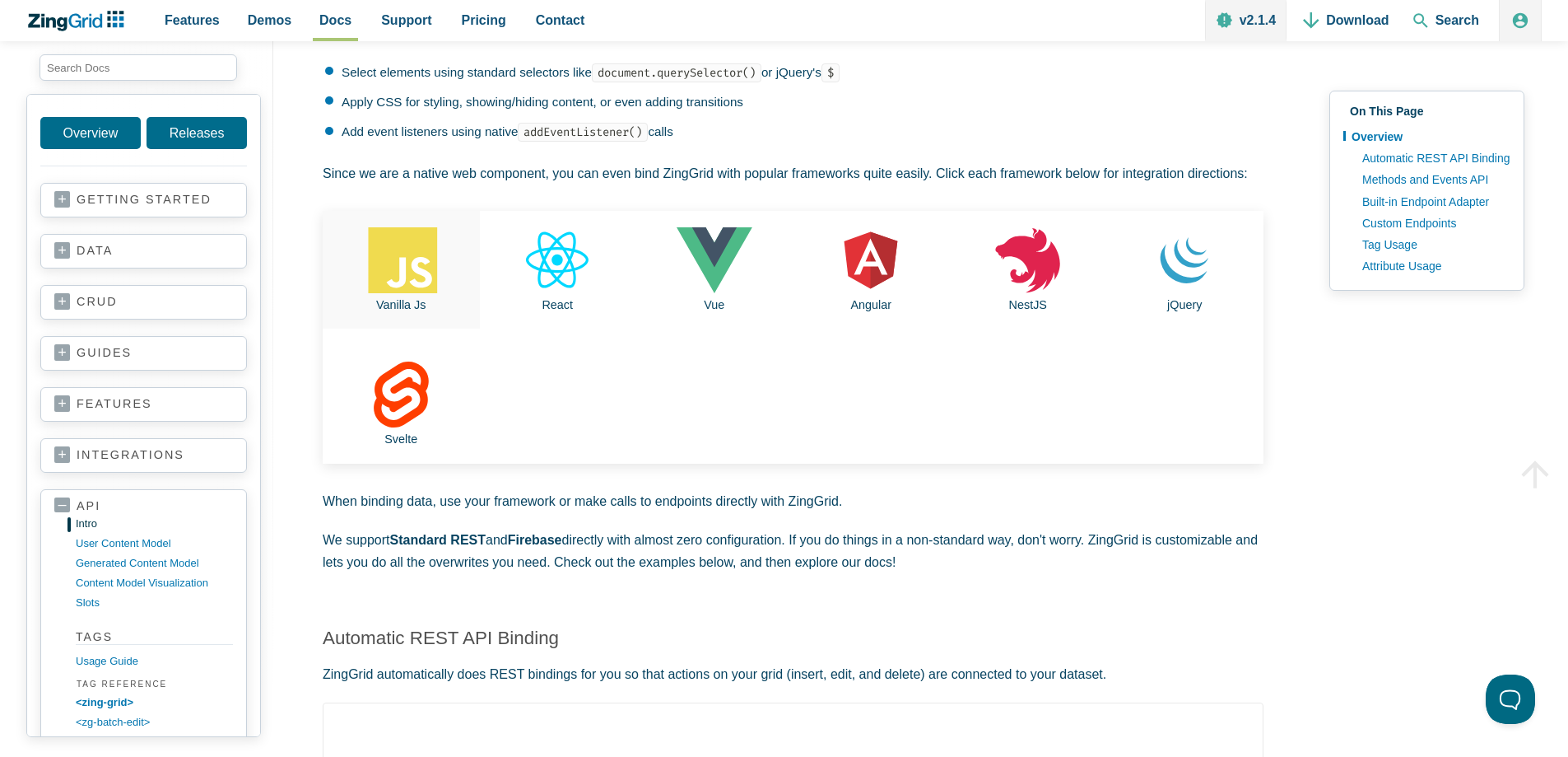
click at [390, 288] on use "App Content" at bounding box center [401, 260] width 71 height 66
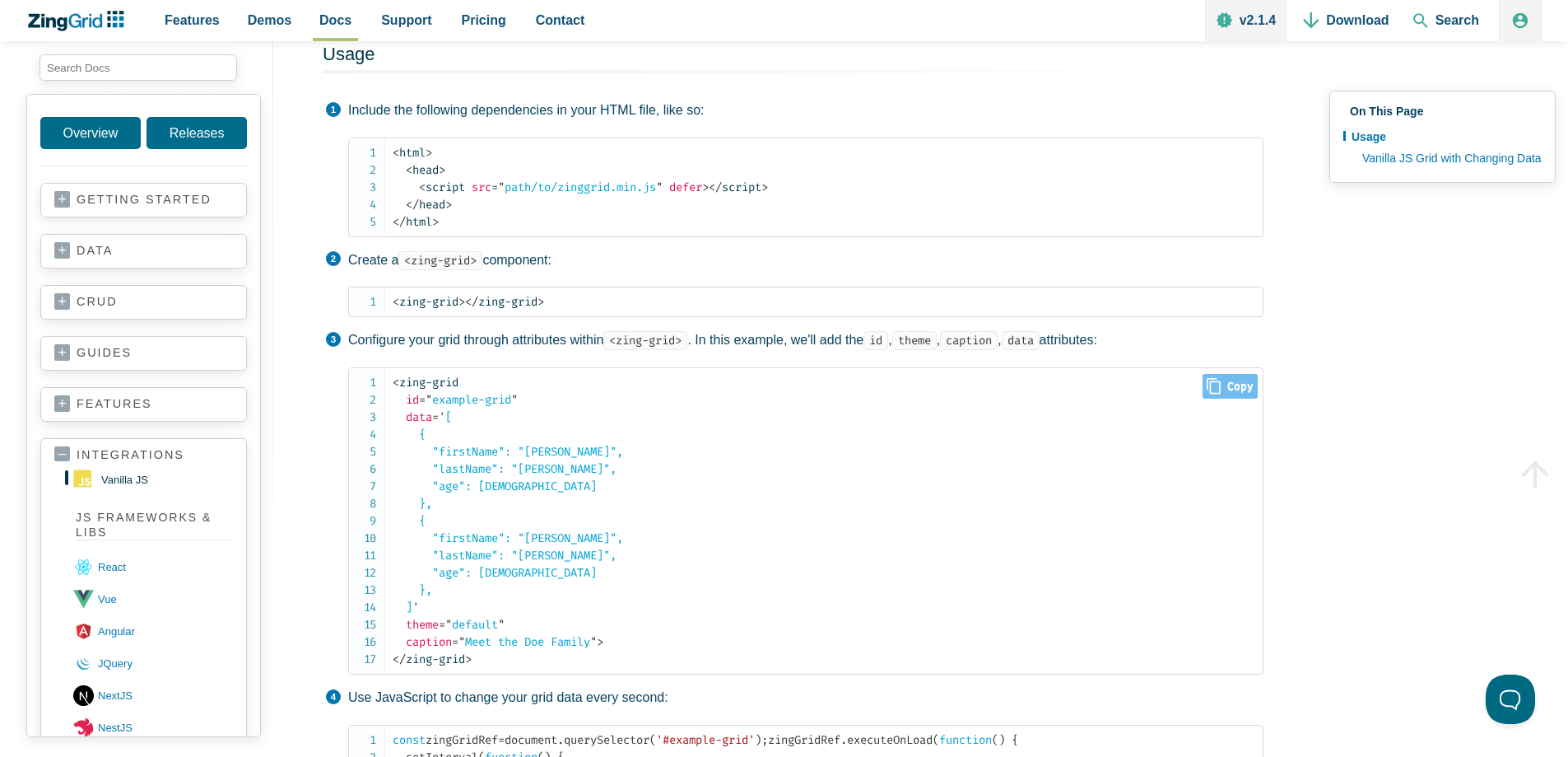
scroll to position [82, 0]
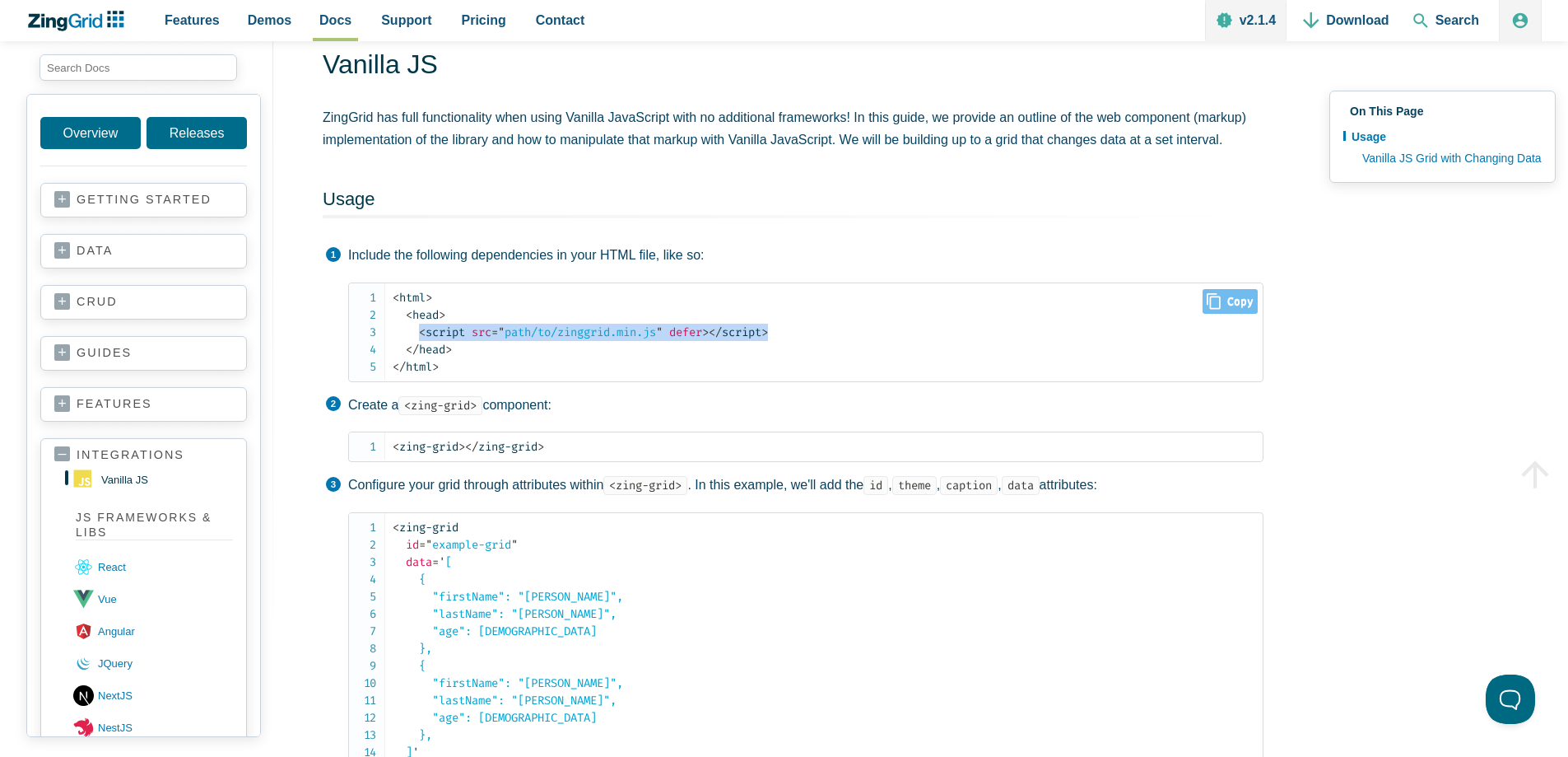
drag, startPoint x: 809, startPoint y: 332, endPoint x: 419, endPoint y: 329, distance: 390.0
click at [419, 329] on code "< html > < head > < script src = " path/to/zinggrid.min.js " defer > </ script …" at bounding box center [827, 332] width 870 height 86
copy code "< script src = " path/to/zinggrid.min.js " defer > </ script >"
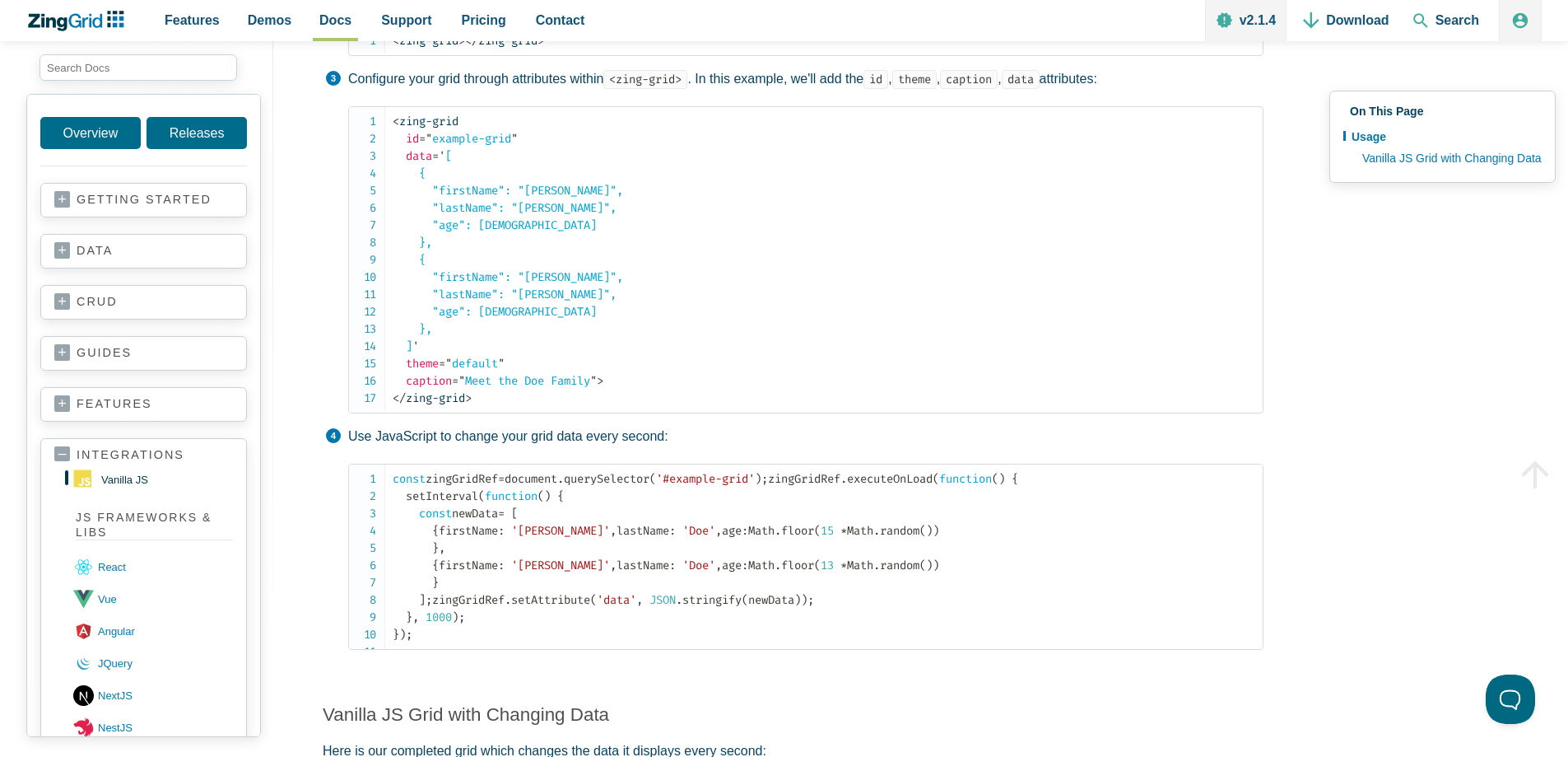
scroll to position [494, 0]
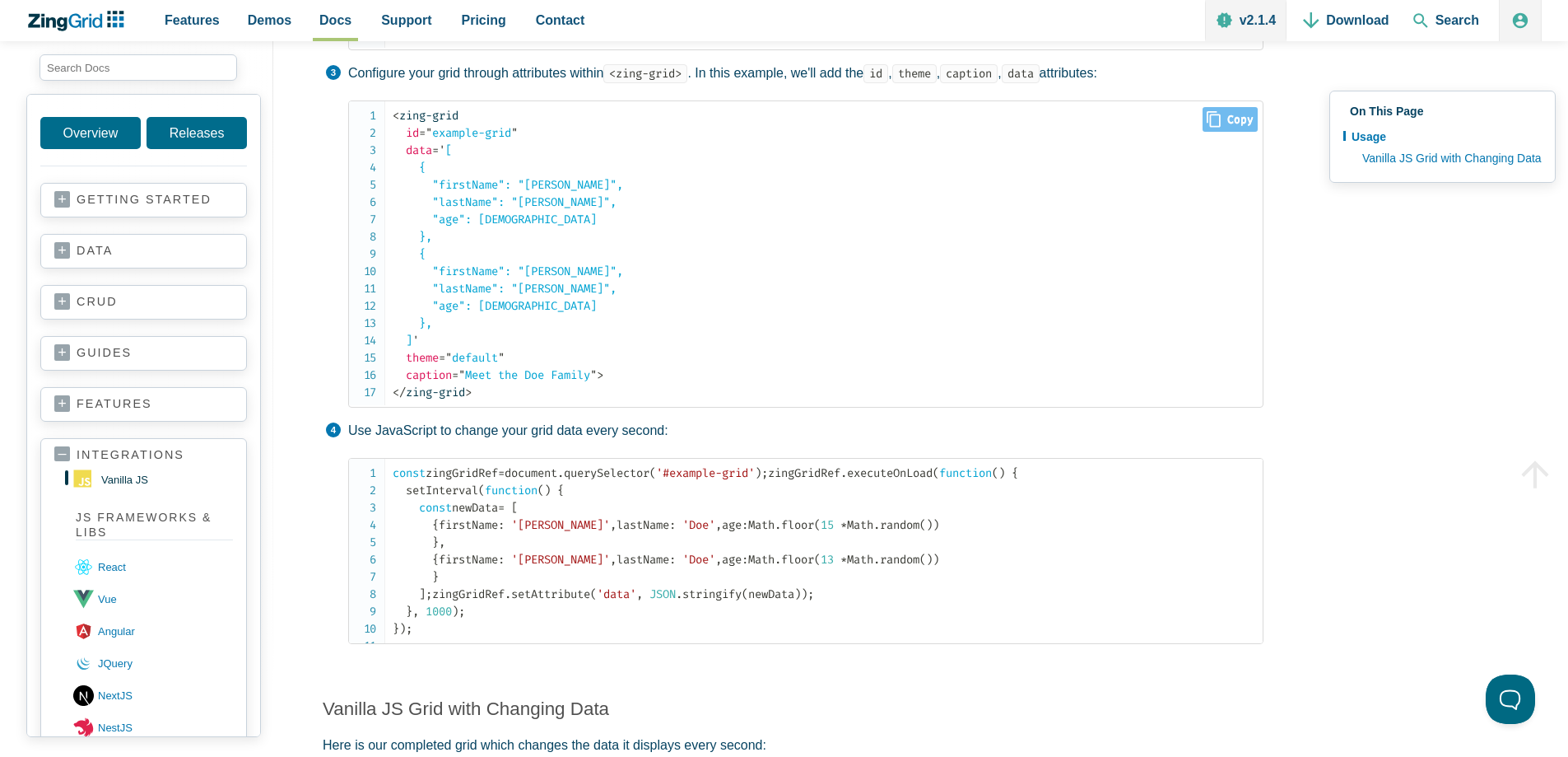
click at [529, 396] on code "< zing-grid id = " example-grid " data = ' [ { "firstName": "John", "lastName":…" at bounding box center [827, 254] width 870 height 294
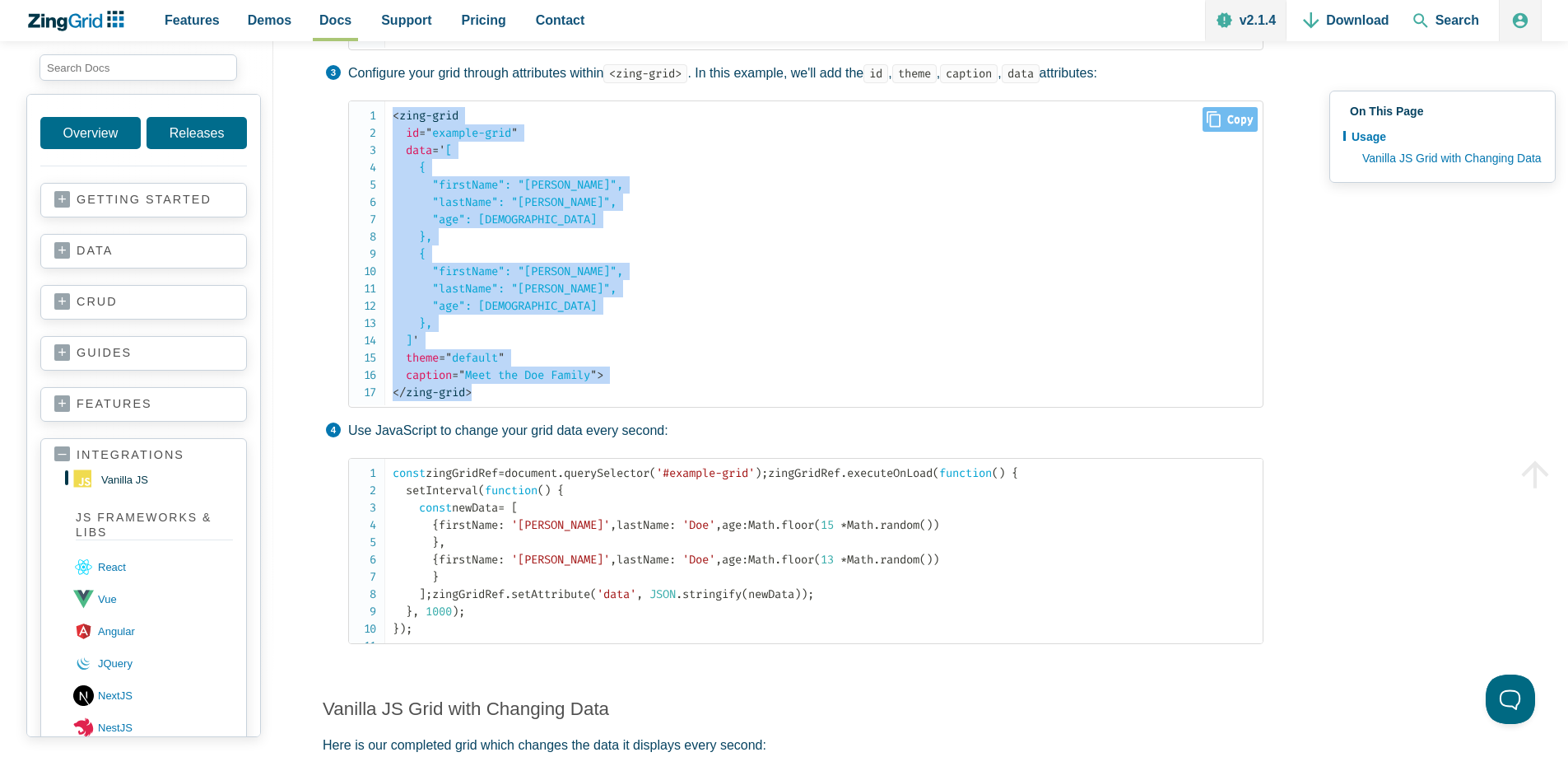
drag, startPoint x: 500, startPoint y: 401, endPoint x: 356, endPoint y: 116, distance: 319.3
click at [356, 116] on pre "< zing-grid id = " example-grid " data = ' [ { "firstName": "John", "lastName":…" at bounding box center [805, 254] width 915 height 307
copy code "< zing-grid id = " example-grid " data = ' [ { "firstName": "John", "lastName":…"
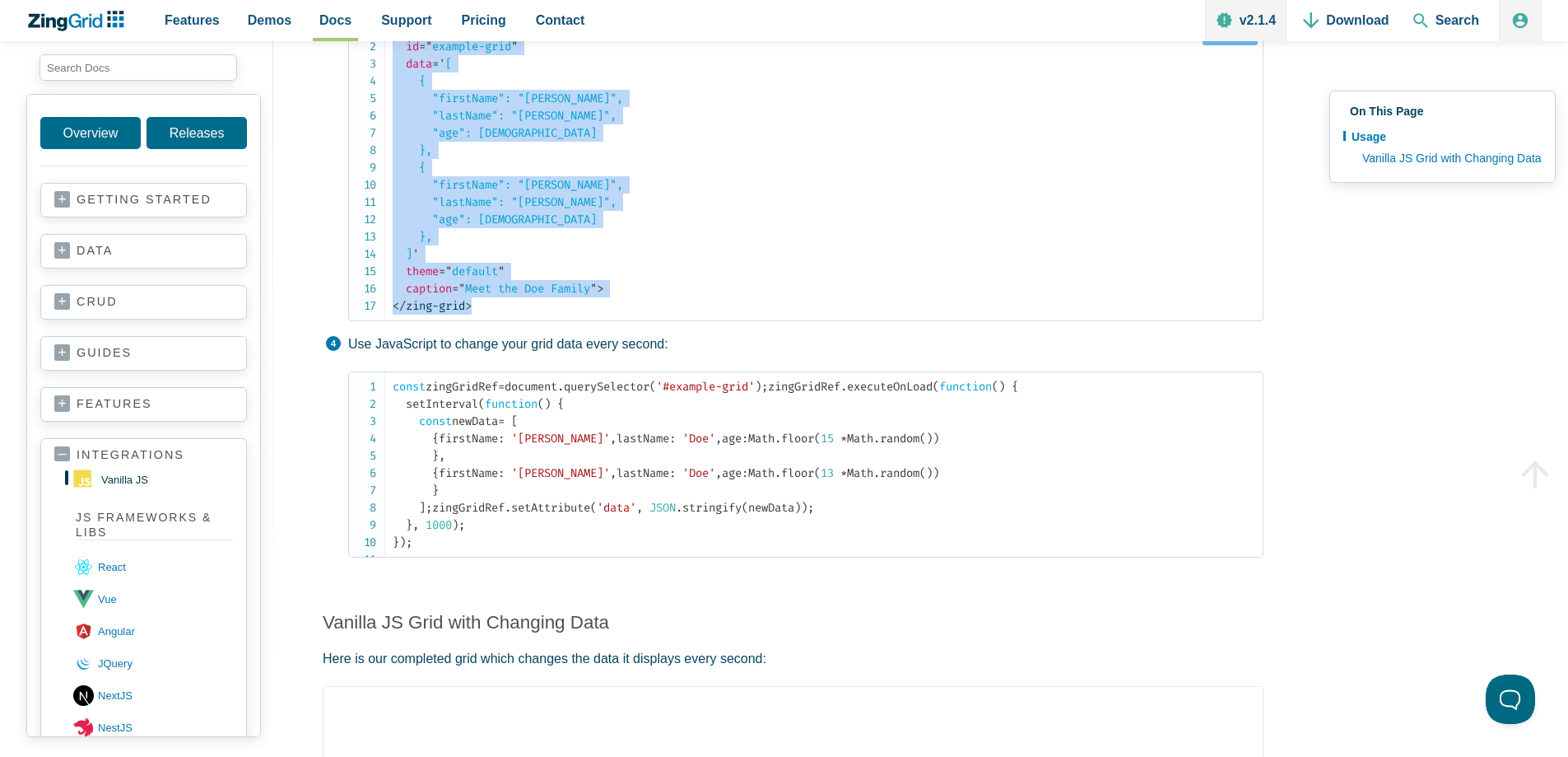
scroll to position [741, 0]
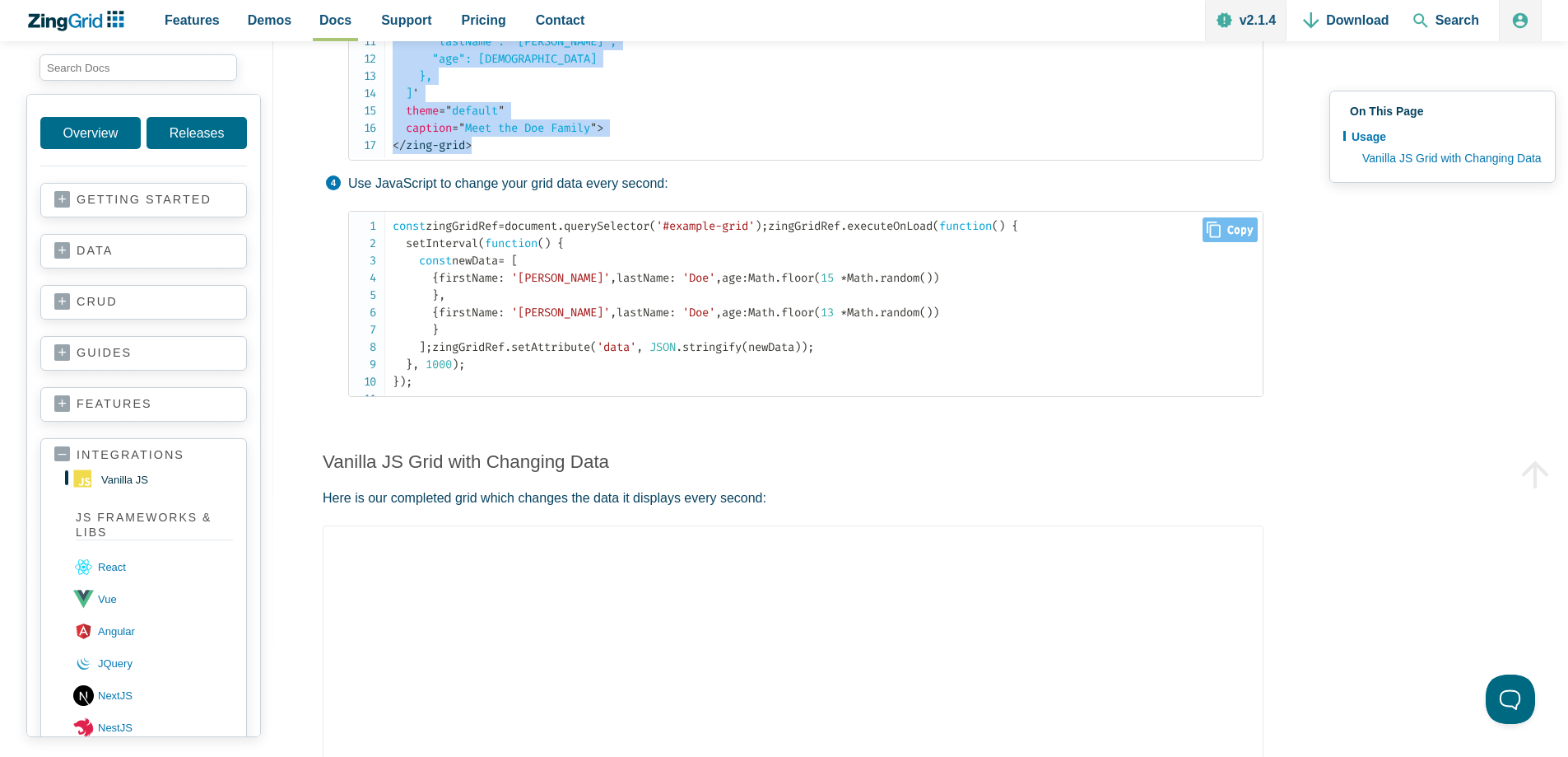
click at [880, 285] on span "random" at bounding box center [900, 278] width 40 height 14
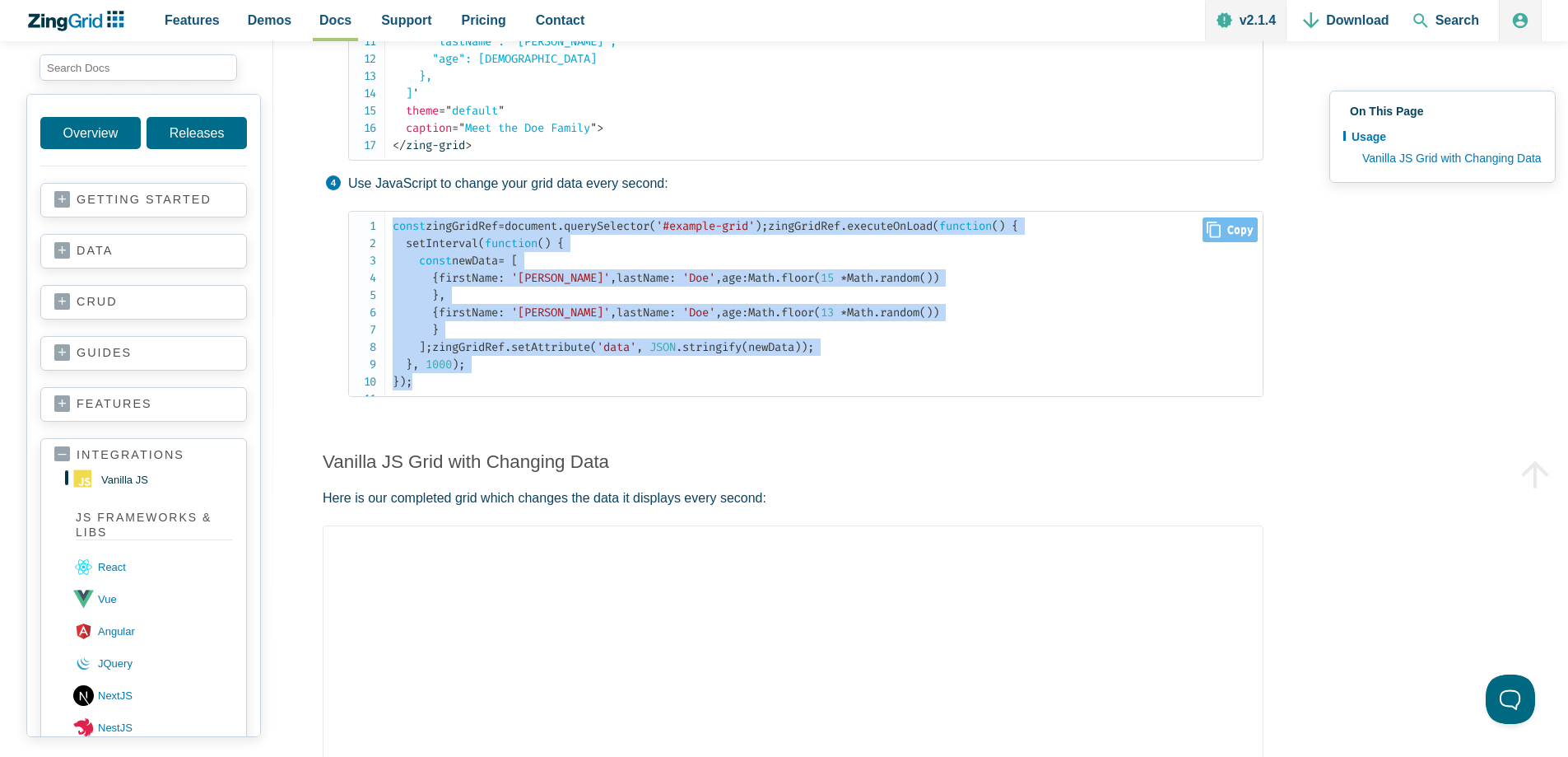
drag, startPoint x: 436, startPoint y: 521, endPoint x: 366, endPoint y: 222, distance: 307.1
click at [366, 222] on pre "const zingGridRef = document . querySelector ( '#example-grid' ) ; zingGridRef …" at bounding box center [805, 303] width 915 height 186
copy code "const zingGridRef = document . querySelector ( '#example-grid' ) ; zingGridRef …"
click at [658, 250] on code "const zingGridRef = document . querySelector ( '#example-grid' ) ; zingGridRef …" at bounding box center [827, 304] width 870 height 173
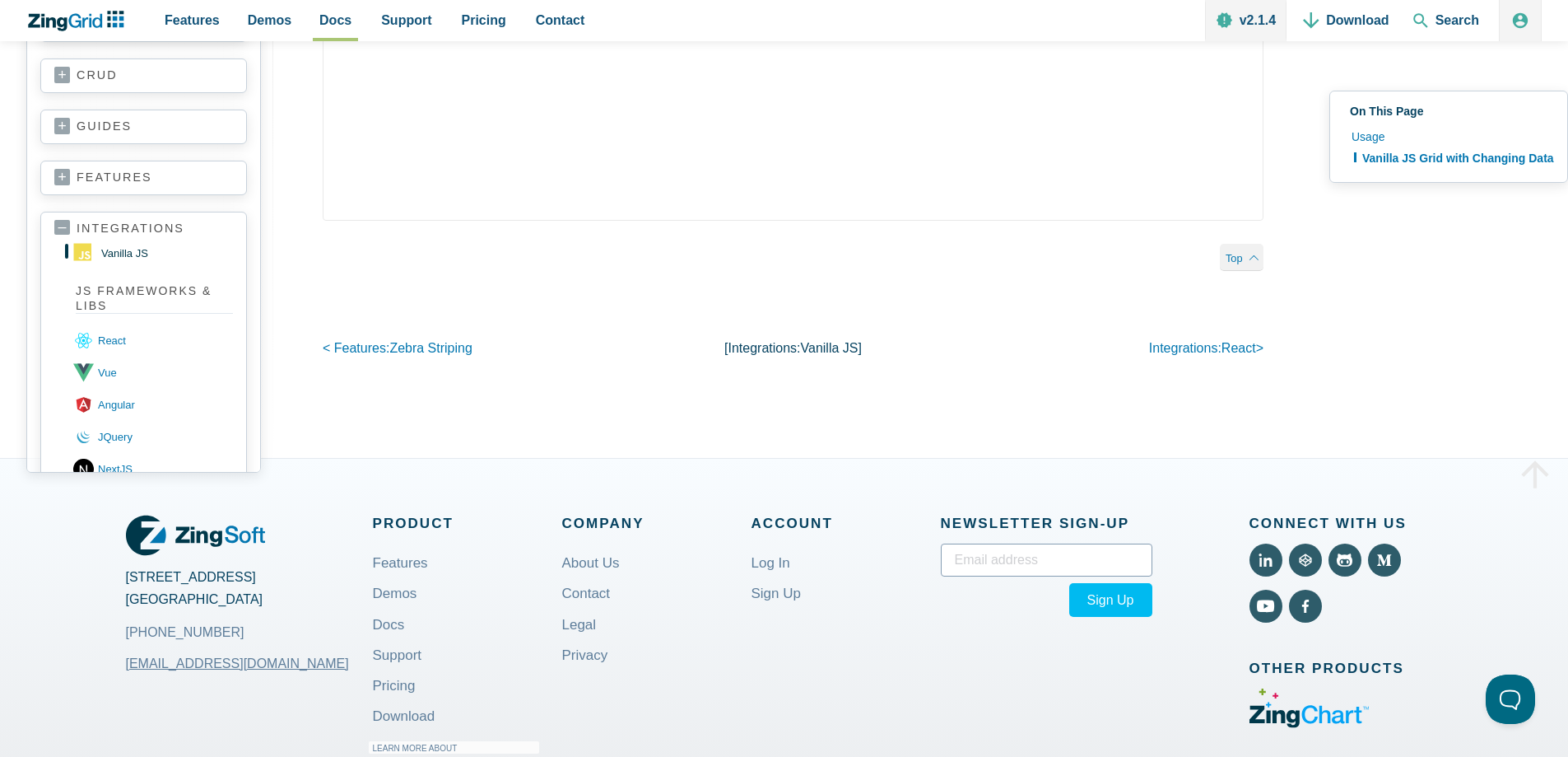
scroll to position [1349, 0]
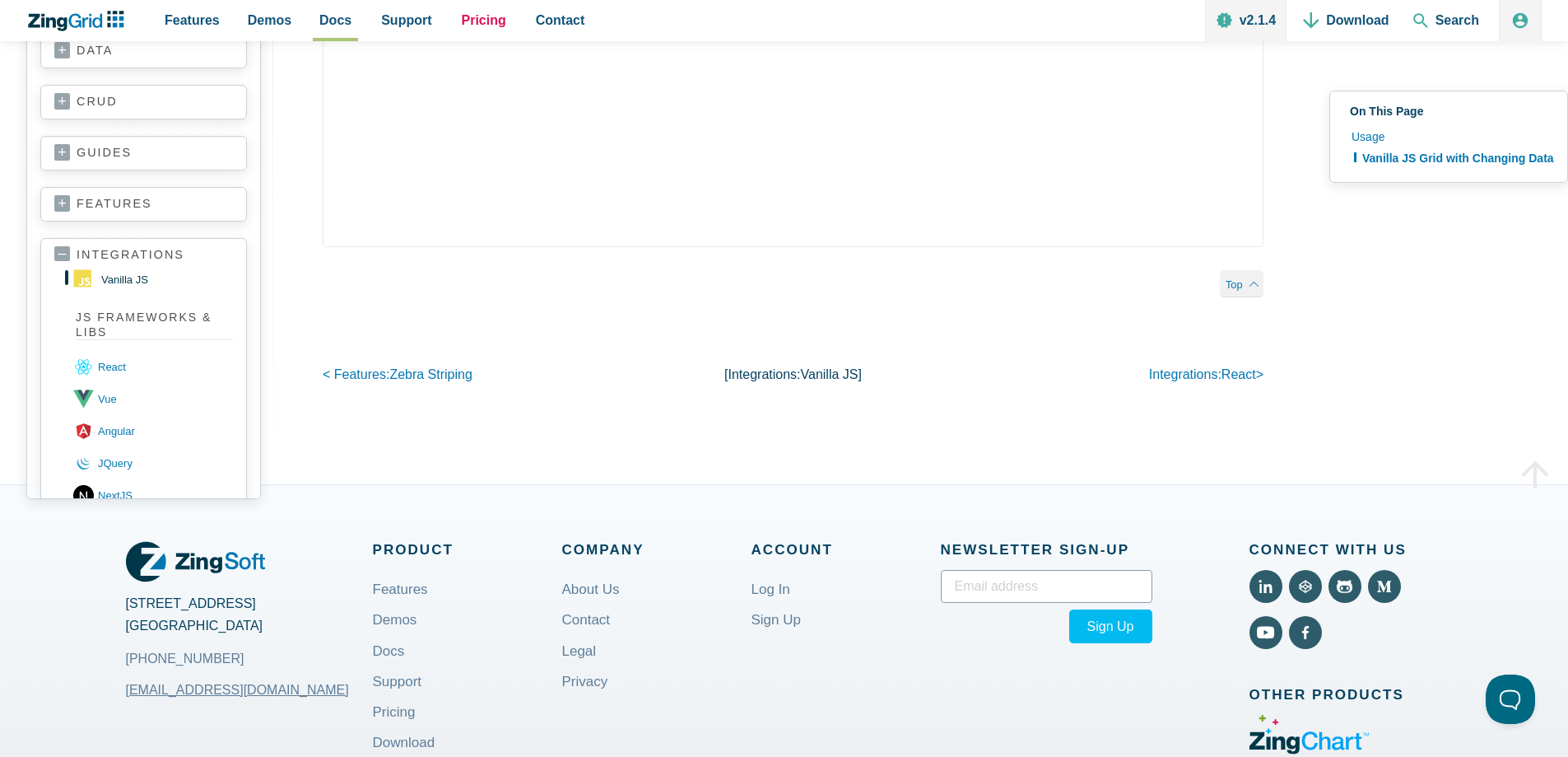
click at [473, 14] on span "Pricing" at bounding box center [483, 20] width 44 height 23
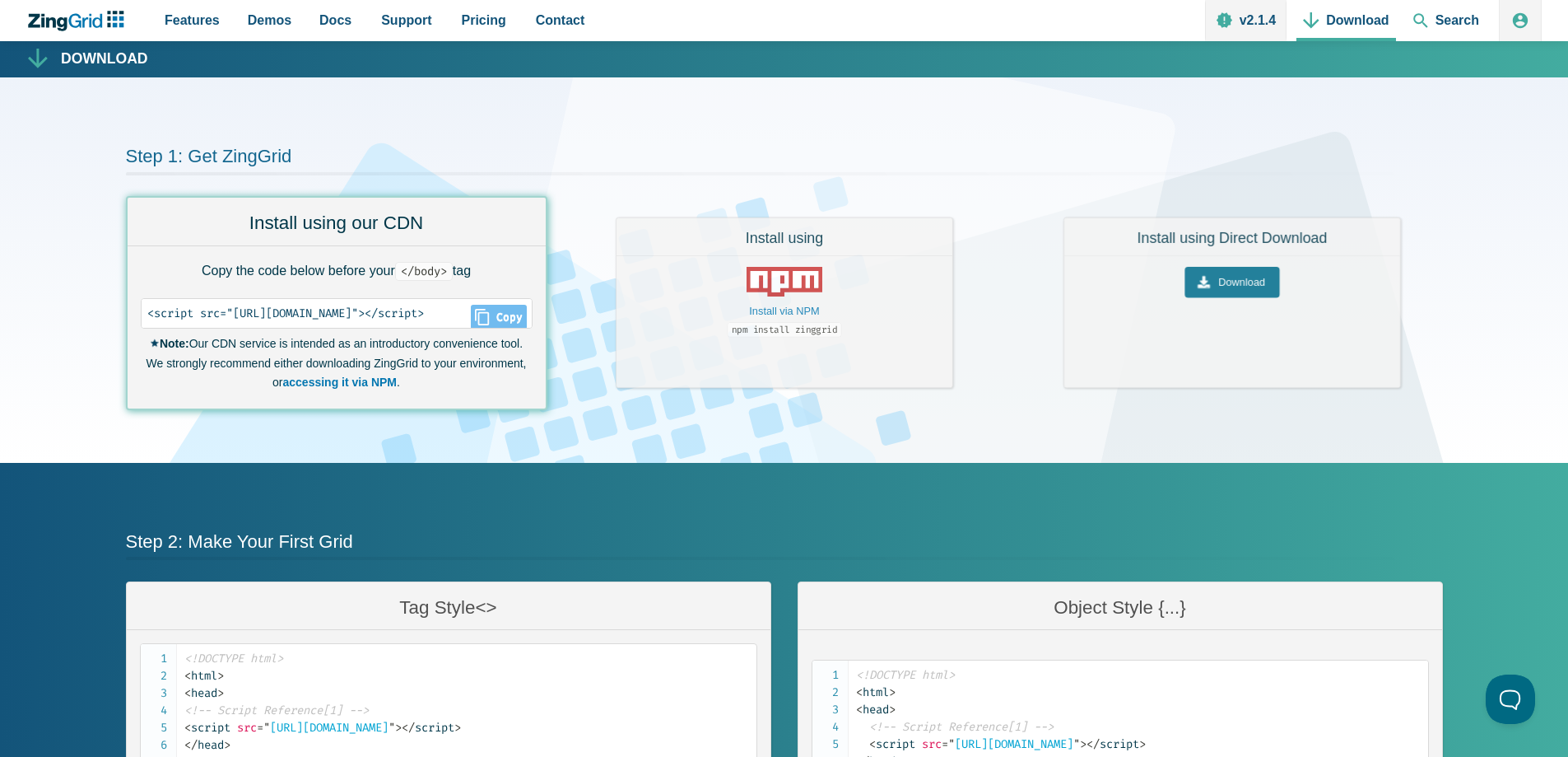
click at [526, 320] on span "Close Copy" at bounding box center [497, 317] width 55 height 24
type input "<script src="[URL][DOMAIN_NAME]"></script>"
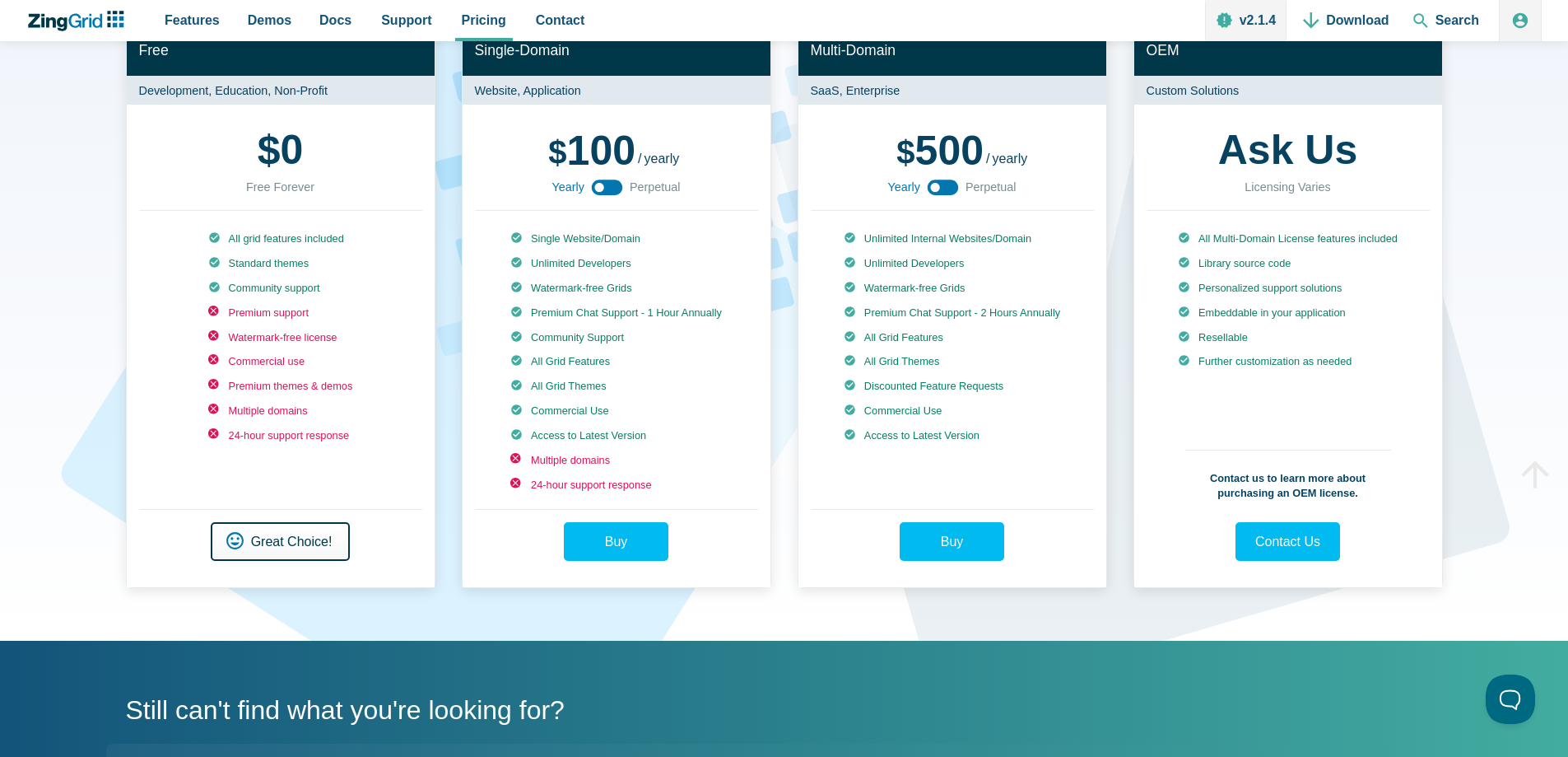
click at [290, 534] on link "Get Started Great Choice!" at bounding box center [281, 541] width 140 height 39
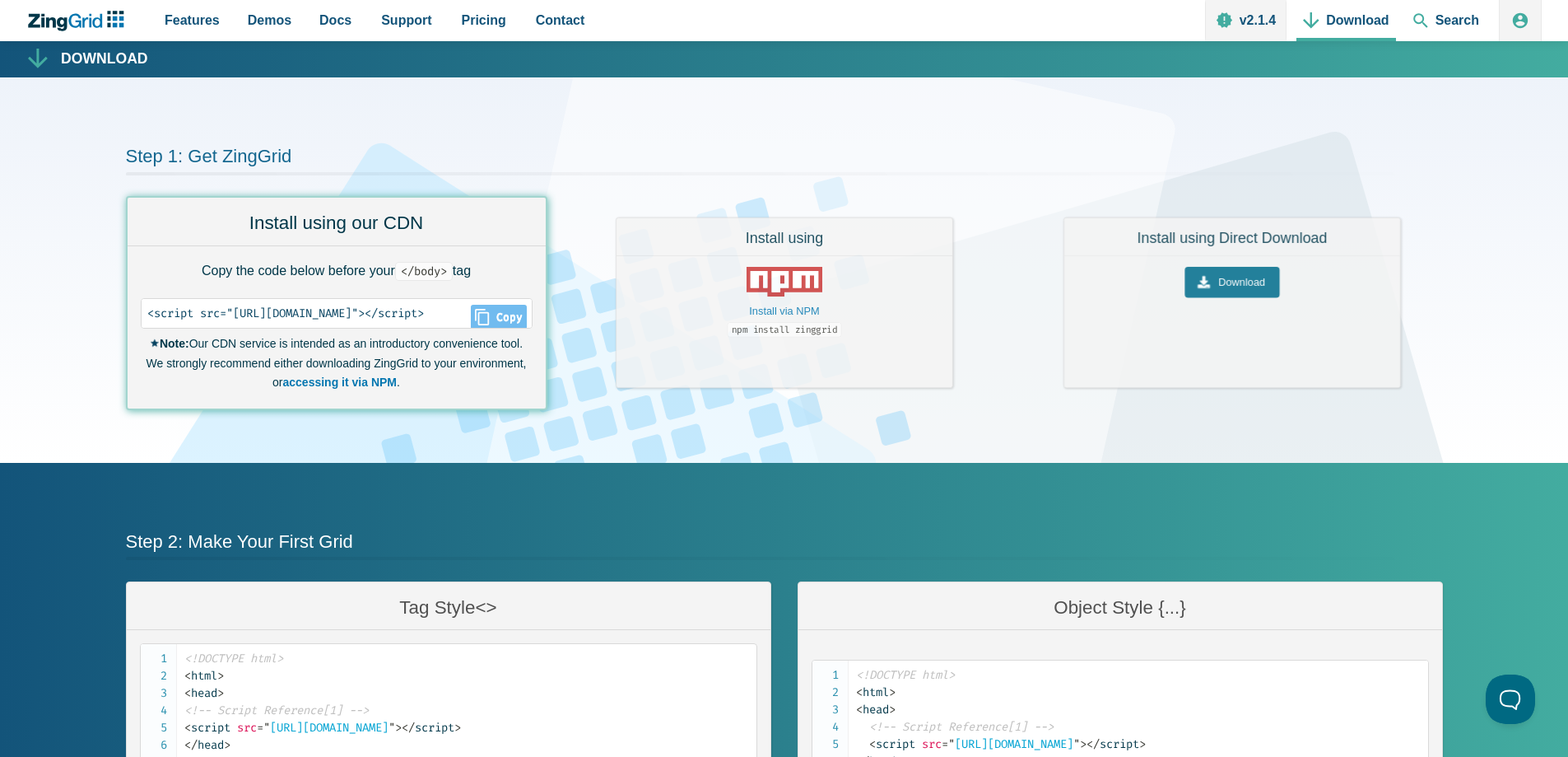
click at [526, 313] on span "Close Copy" at bounding box center [497, 317] width 55 height 24
type input "<script src="[URL][DOMAIN_NAME]"></script>"
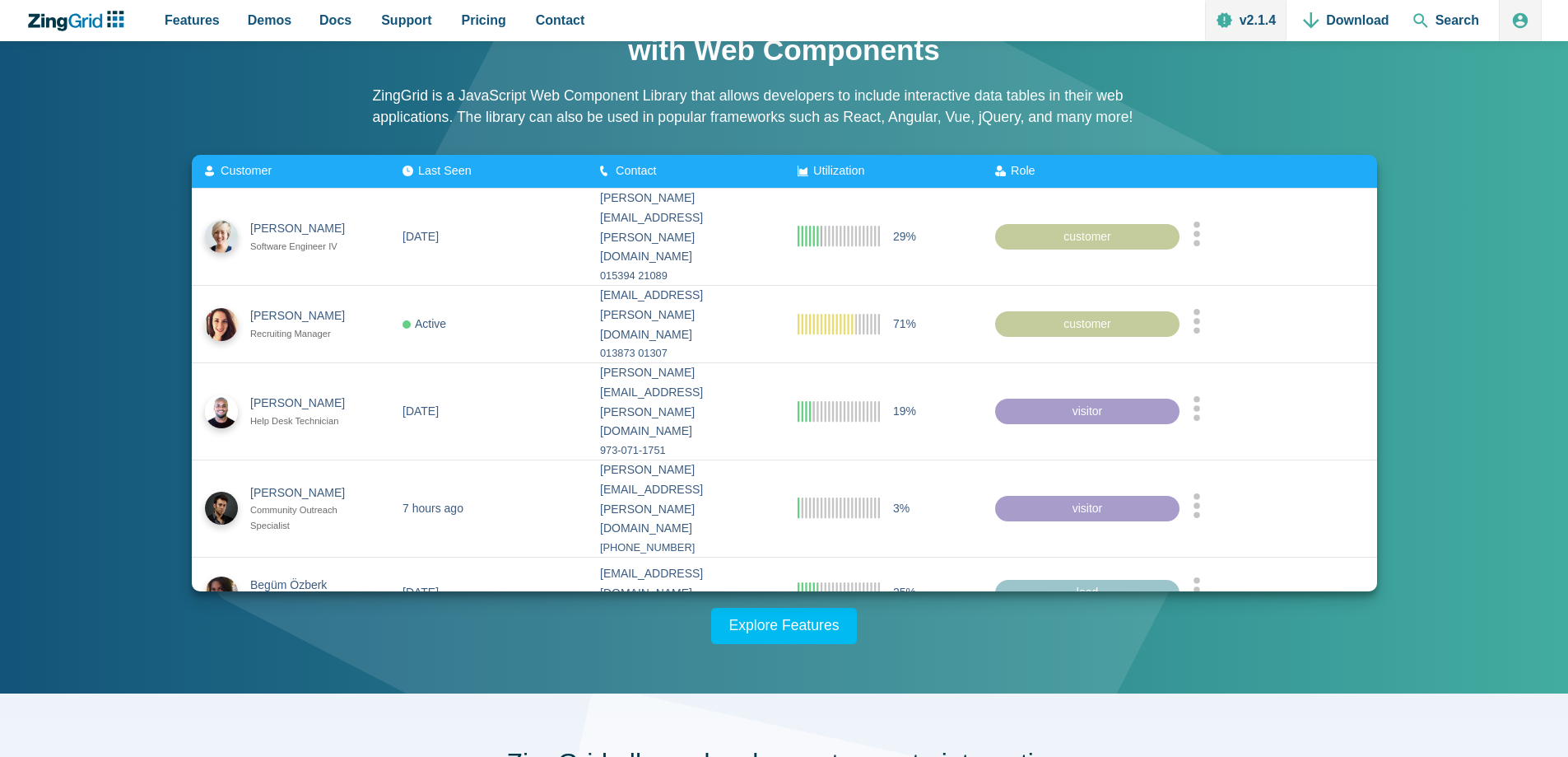
scroll to position [82, 0]
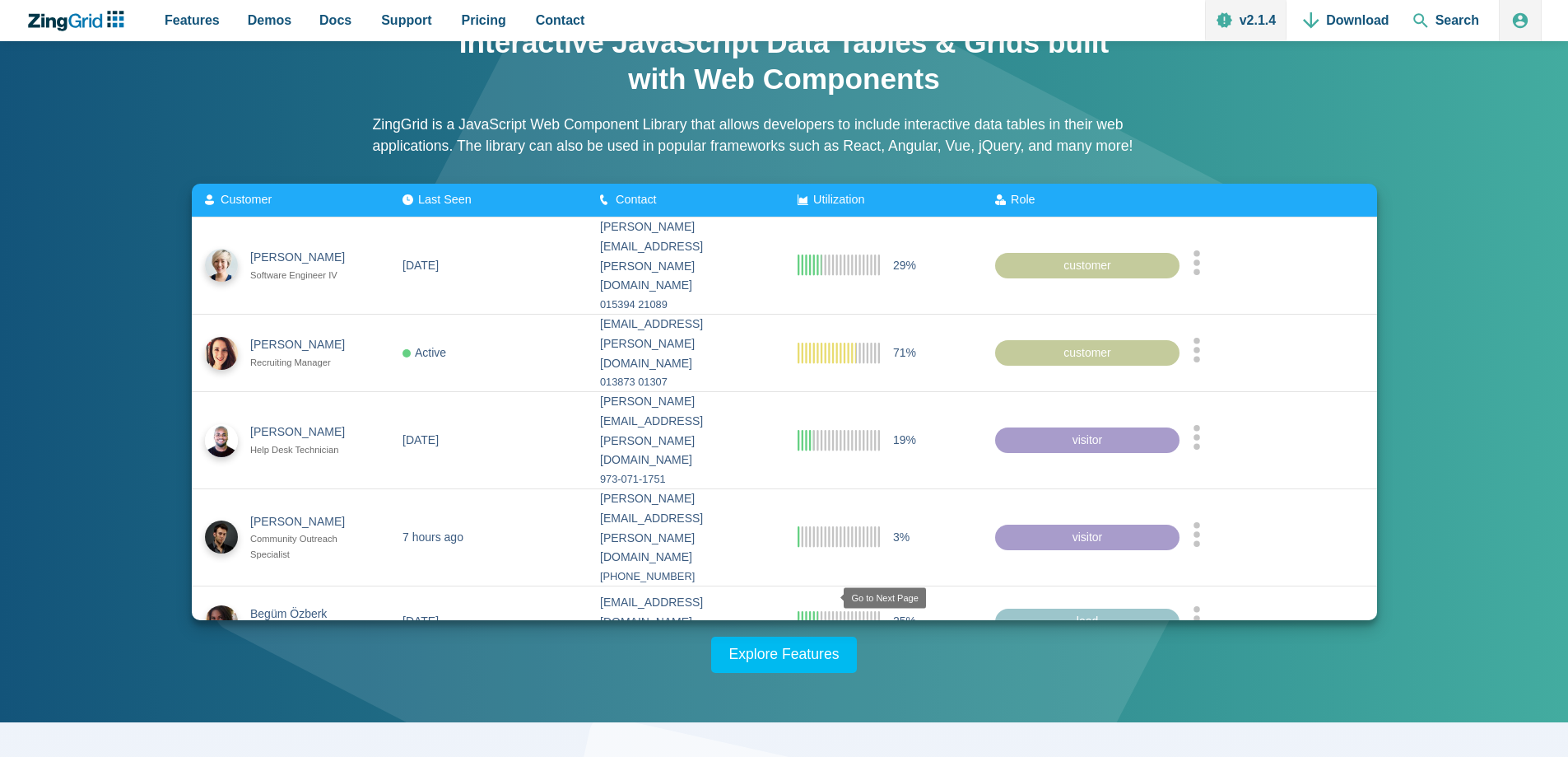
click at [829, 672] on zg-icon "nextpage" at bounding box center [831, 680] width 16 height 16
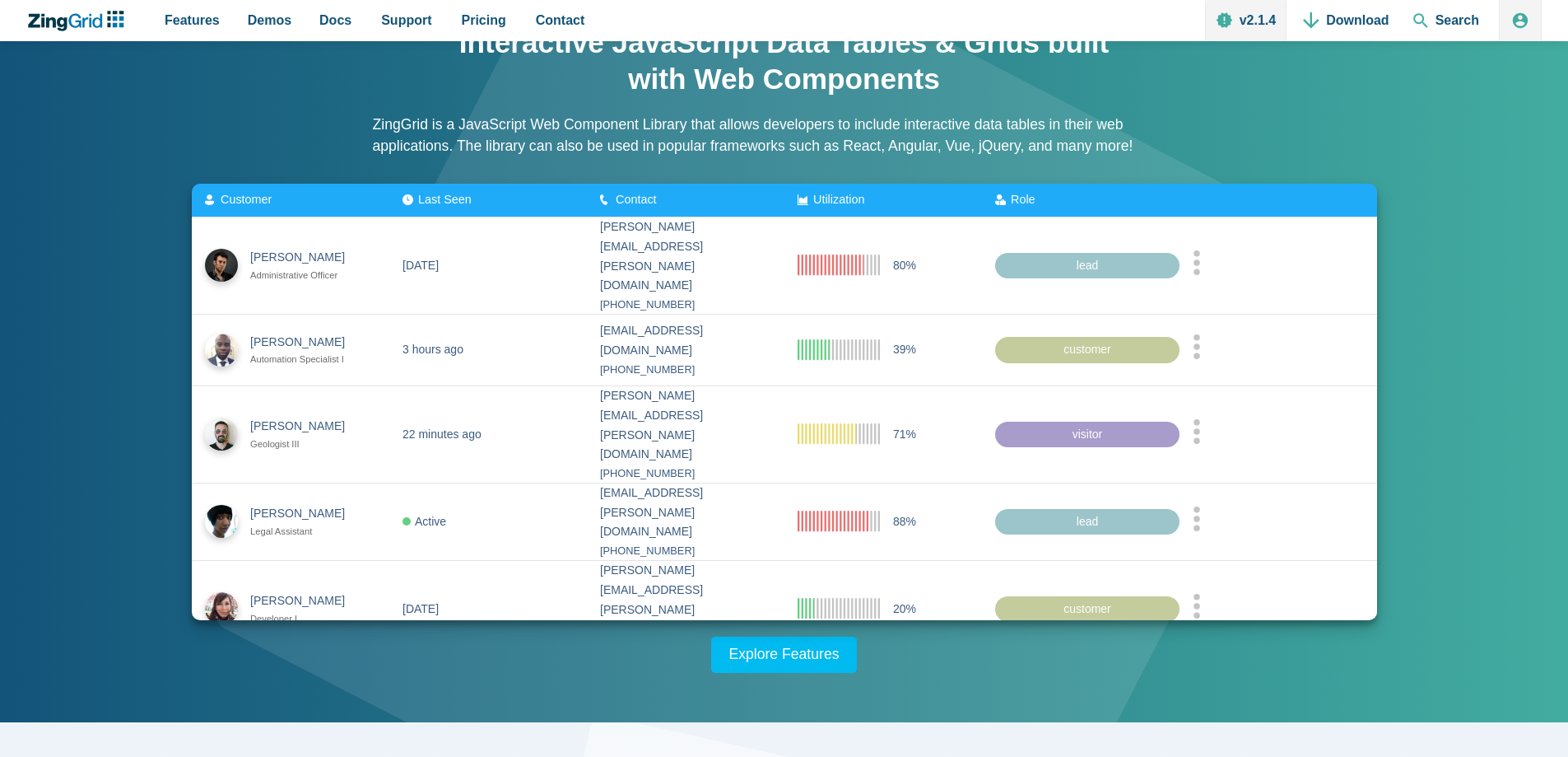
click at [829, 672] on zg-icon "nextpage" at bounding box center [828, 680] width 16 height 16
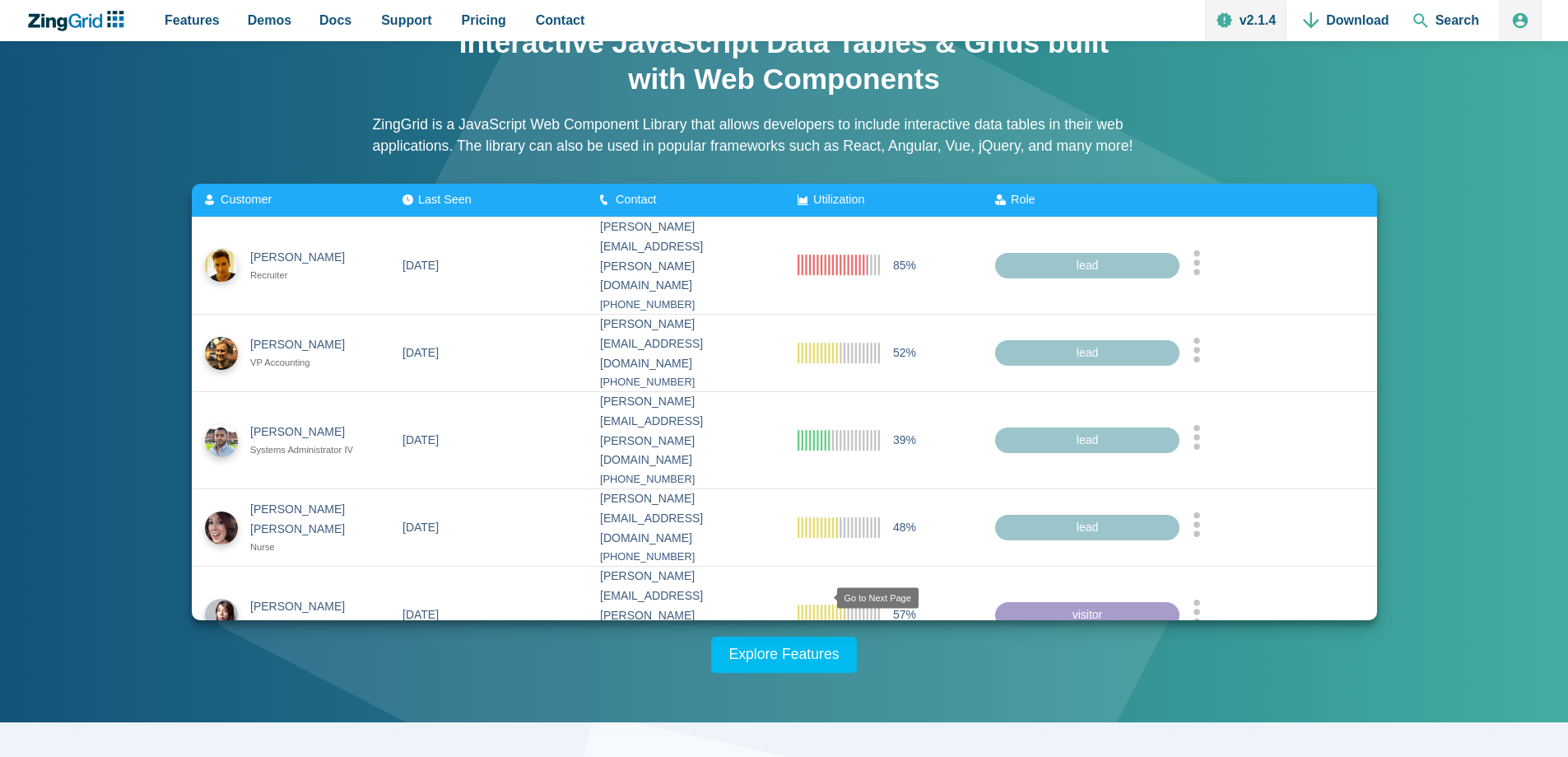
click at [819, 678] on zg-icon "nextpage" at bounding box center [825, 686] width 16 height 16
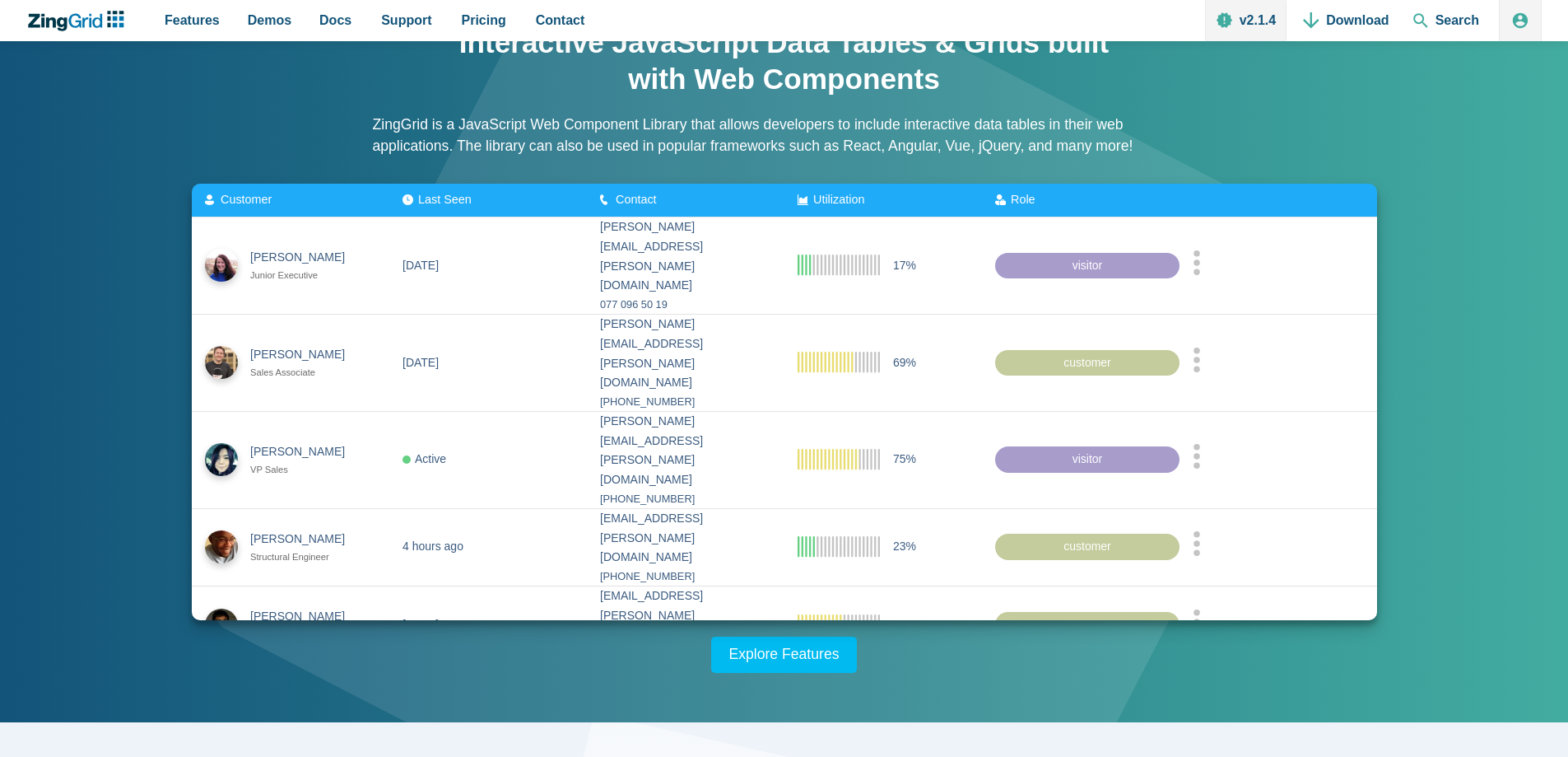
click at [819, 678] on zg-icon "nextpage" at bounding box center [825, 686] width 16 height 16
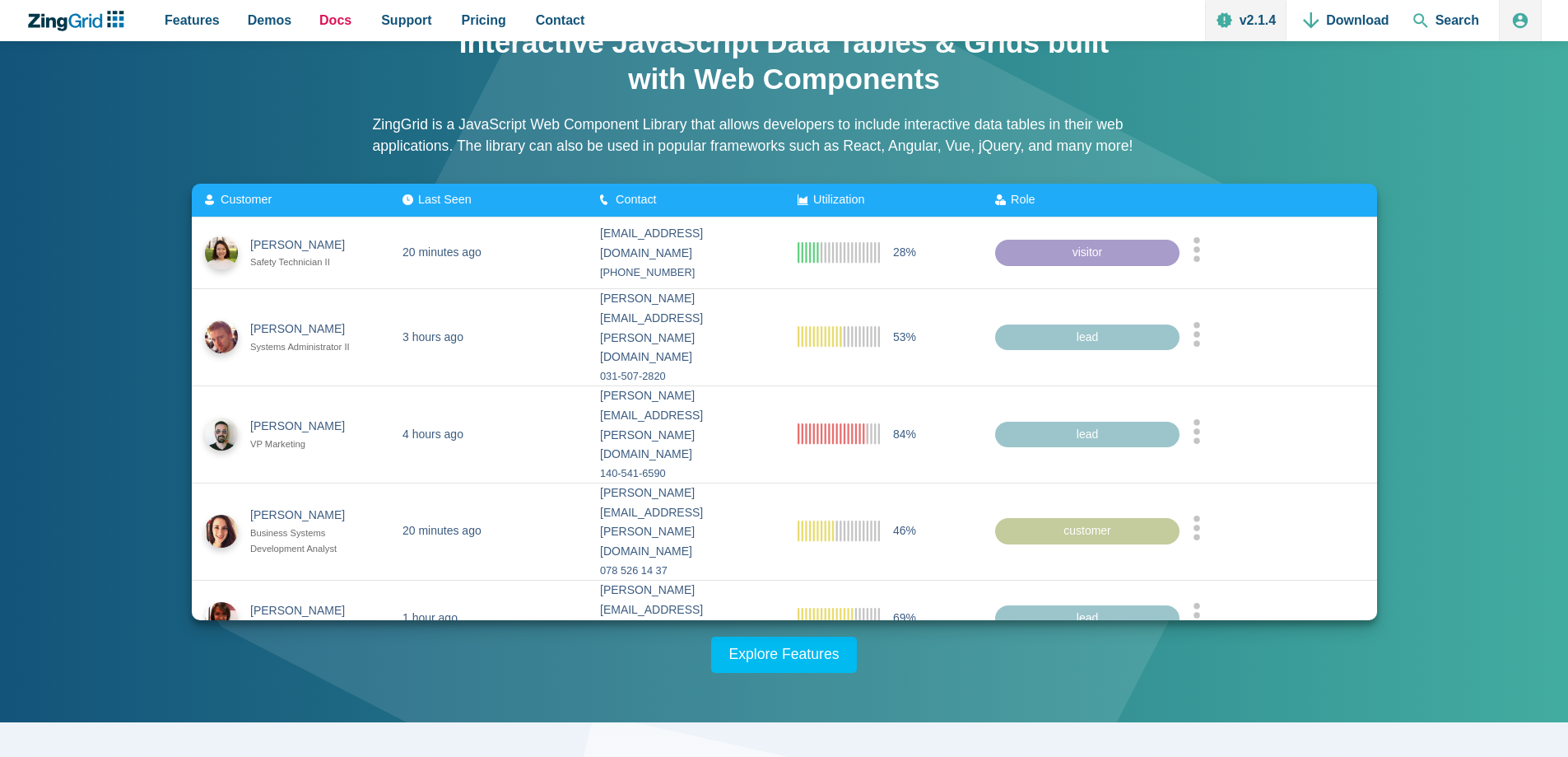
click at [322, 18] on span "Docs" at bounding box center [336, 20] width 32 height 23
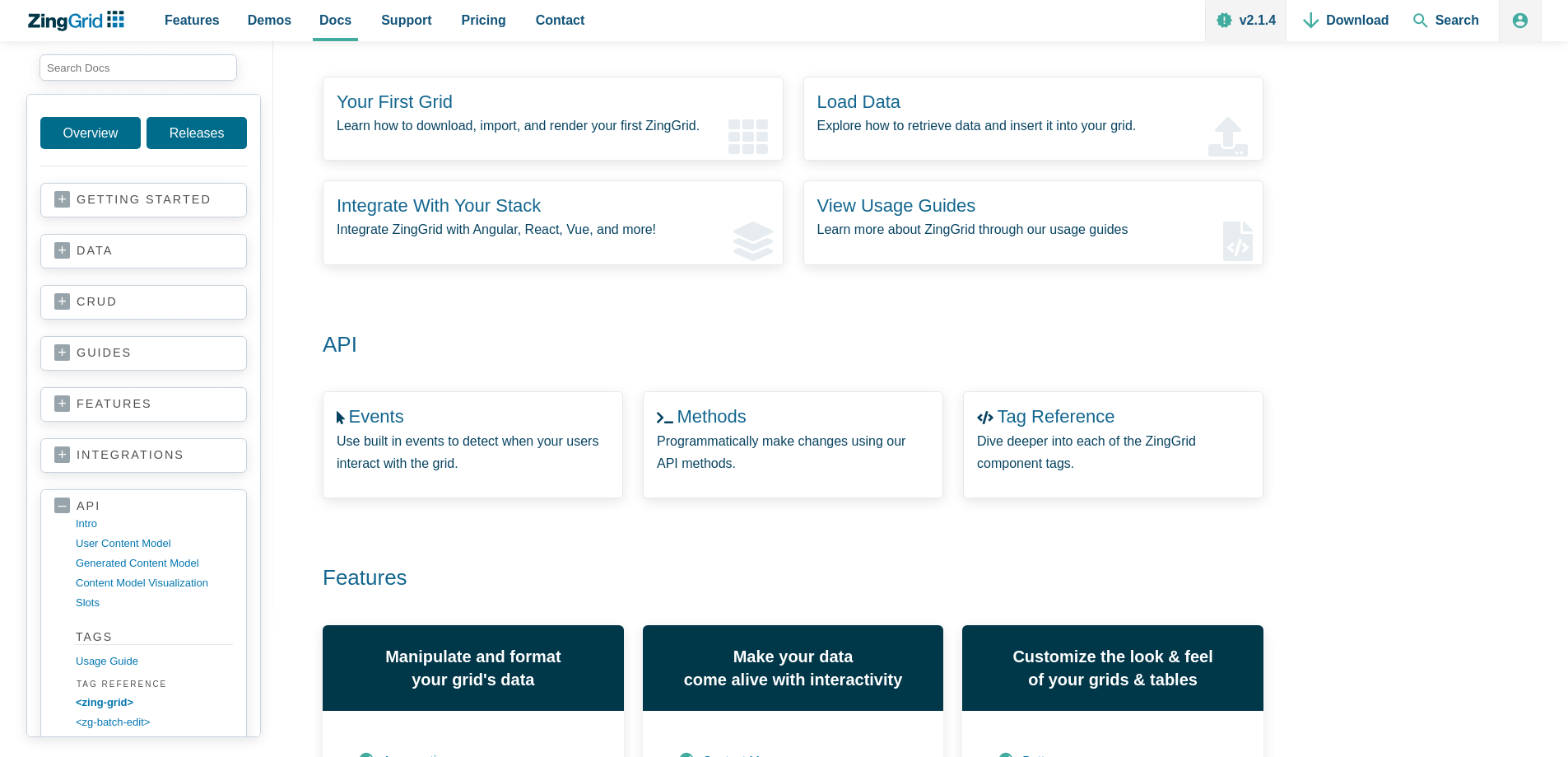
scroll to position [411, 0]
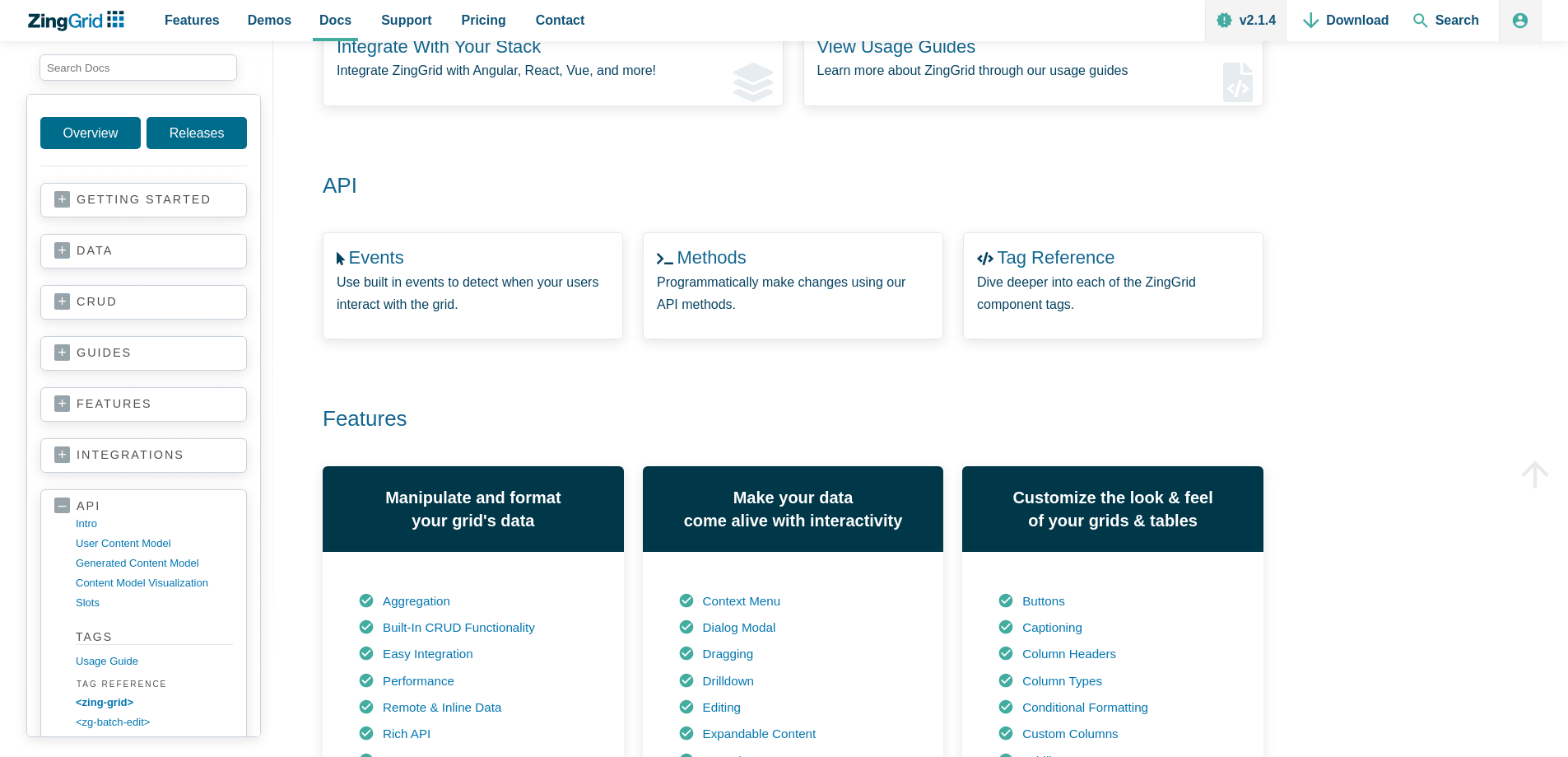
click at [71, 212] on section "getting started your first grid data basics CRUD basics adding features remote …" at bounding box center [144, 200] width 207 height 34
click at [62, 206] on link "getting started" at bounding box center [143, 200] width 179 height 16
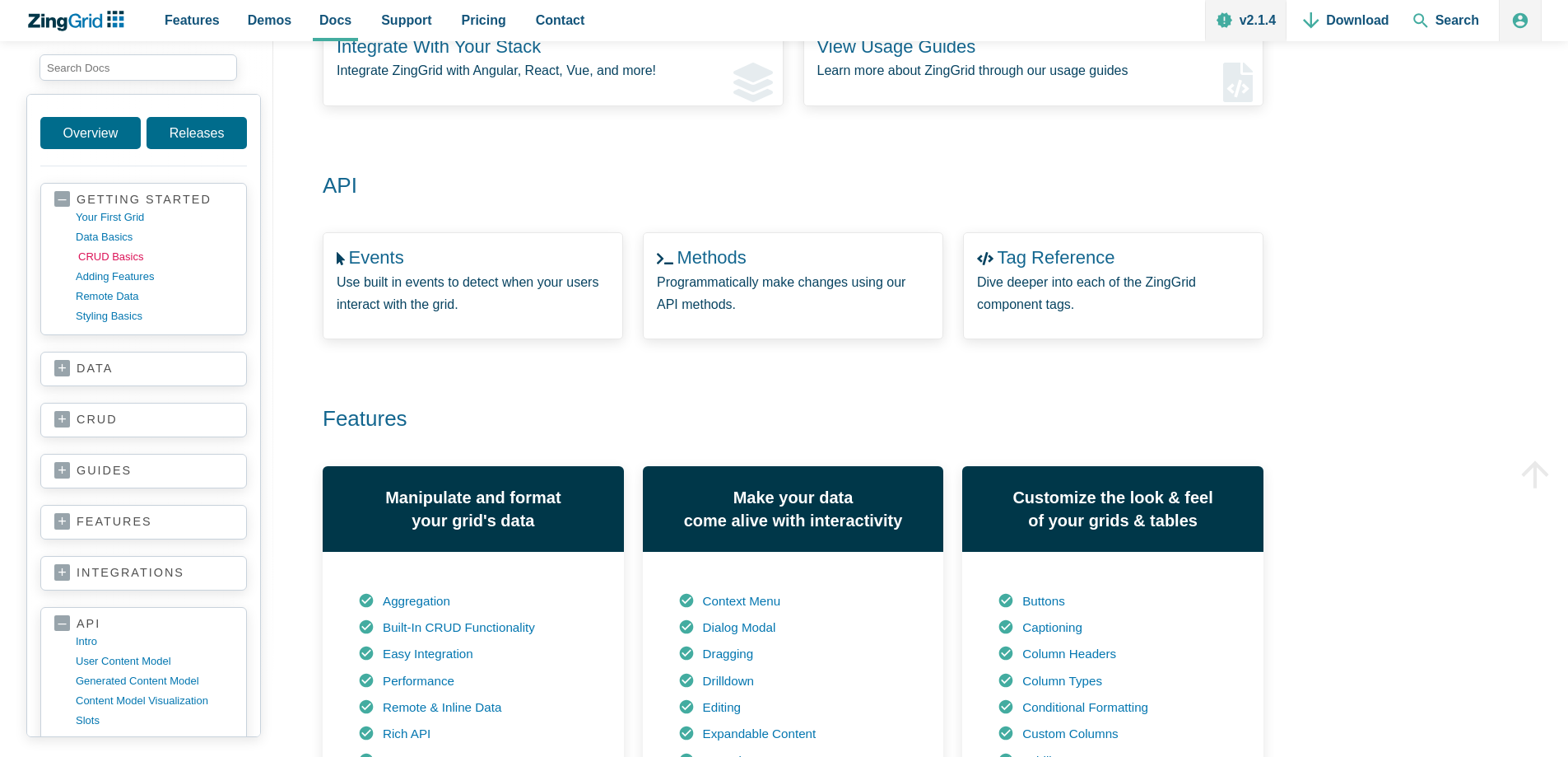
click at [123, 252] on link "CRUD basics" at bounding box center [157, 257] width 157 height 20
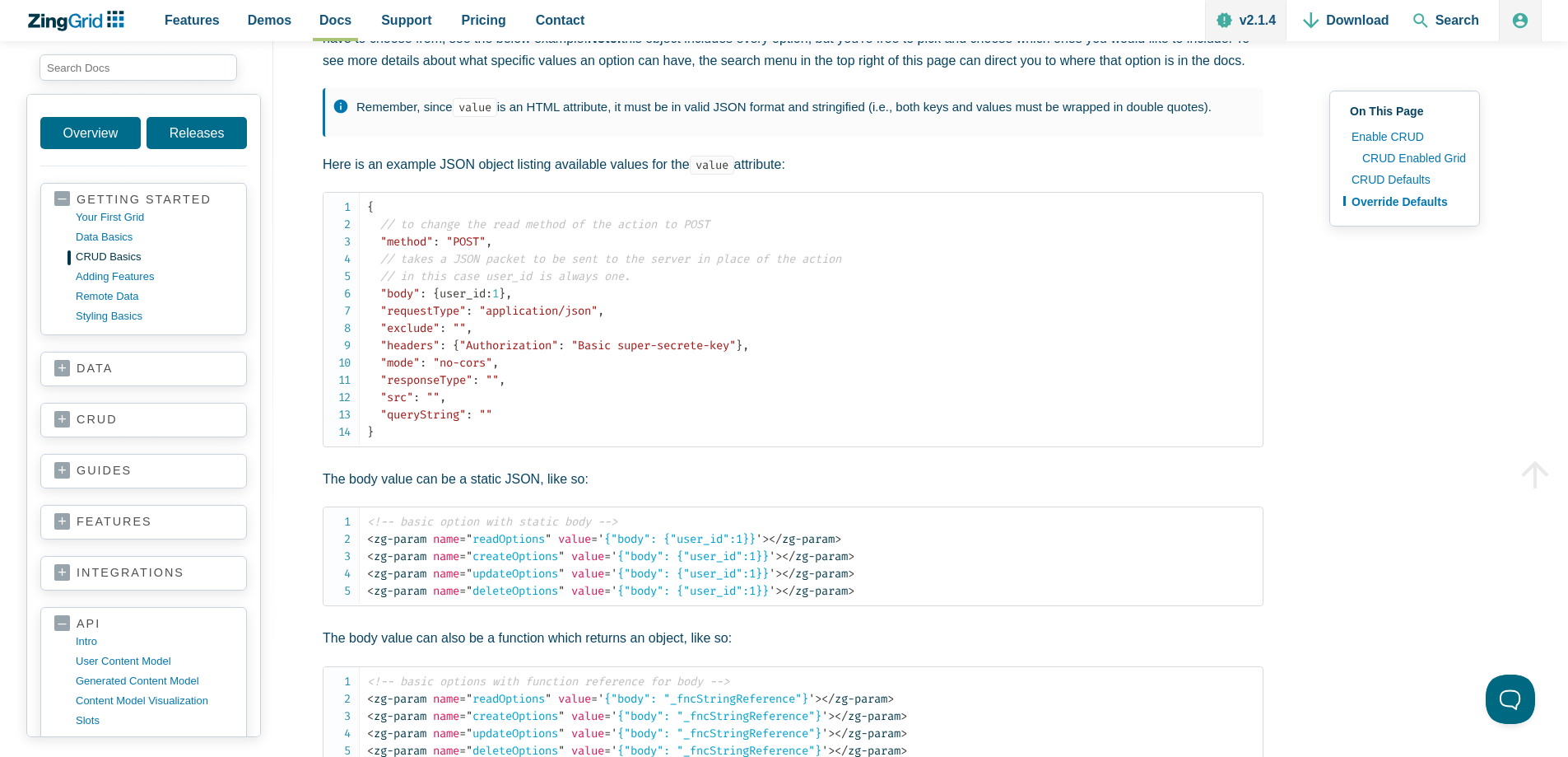
scroll to position [2717, 0]
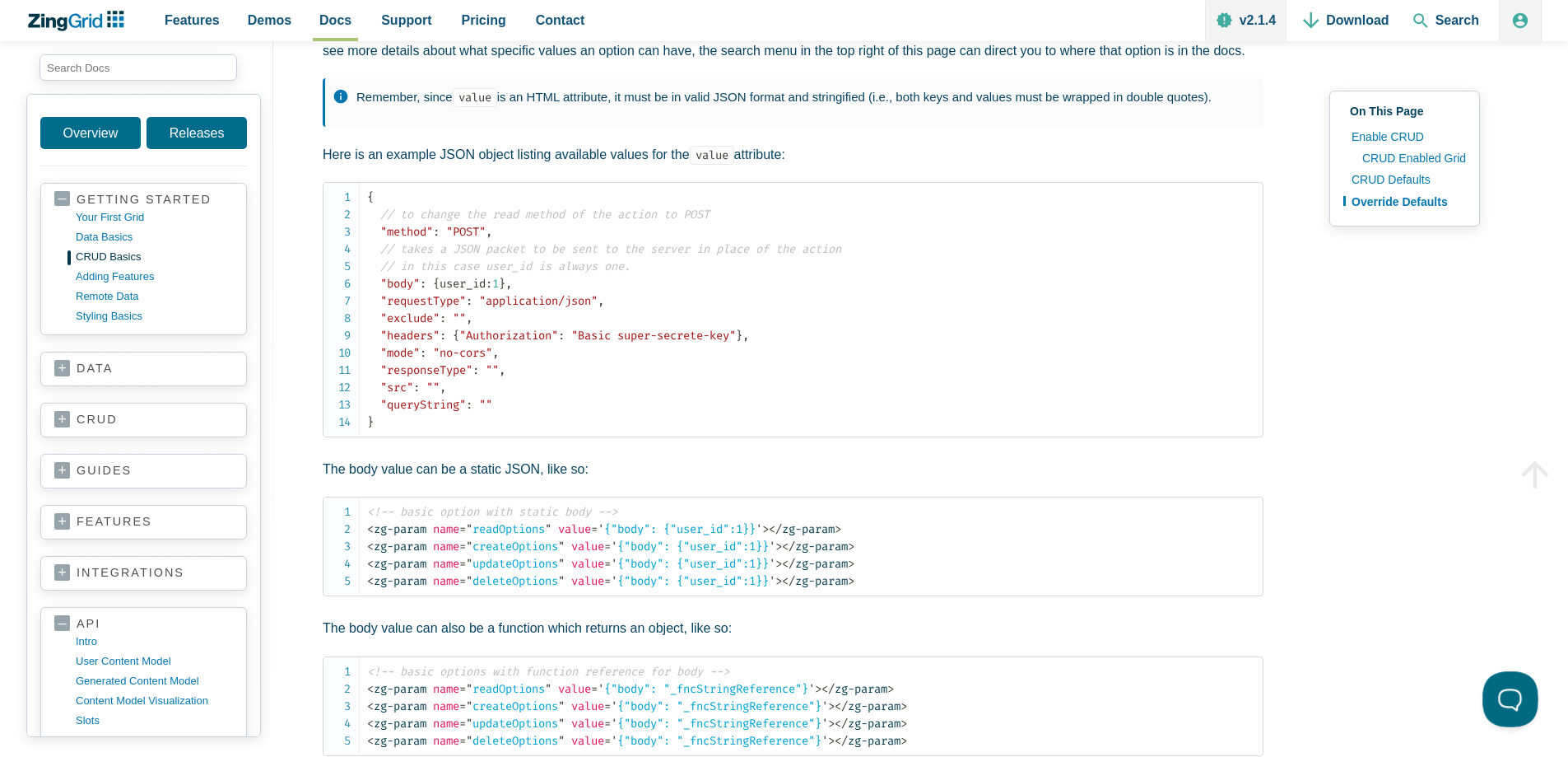
click at [1496, 689] on button at bounding box center [1507, 696] width 49 height 50
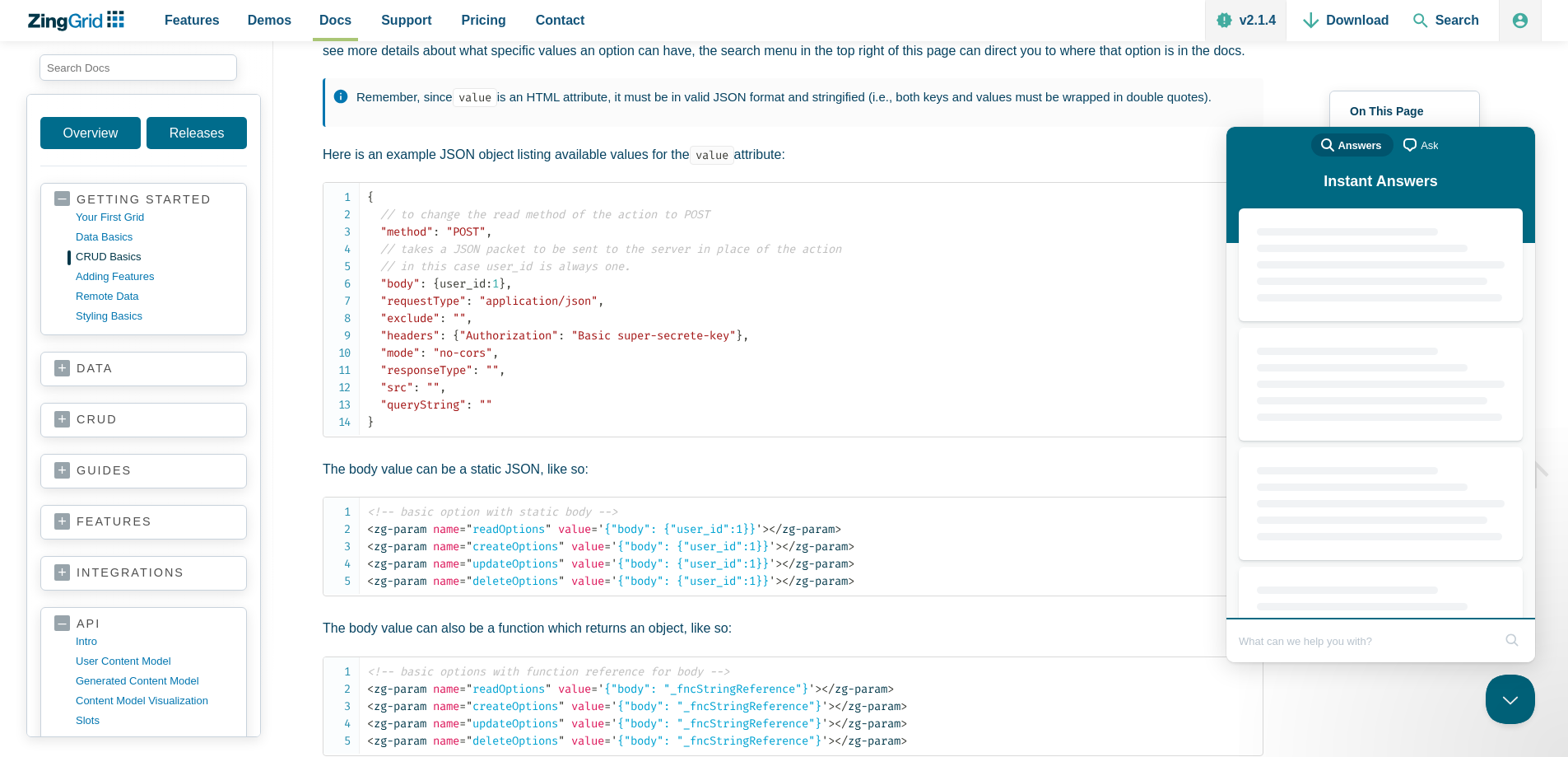
scroll to position [0, 0]
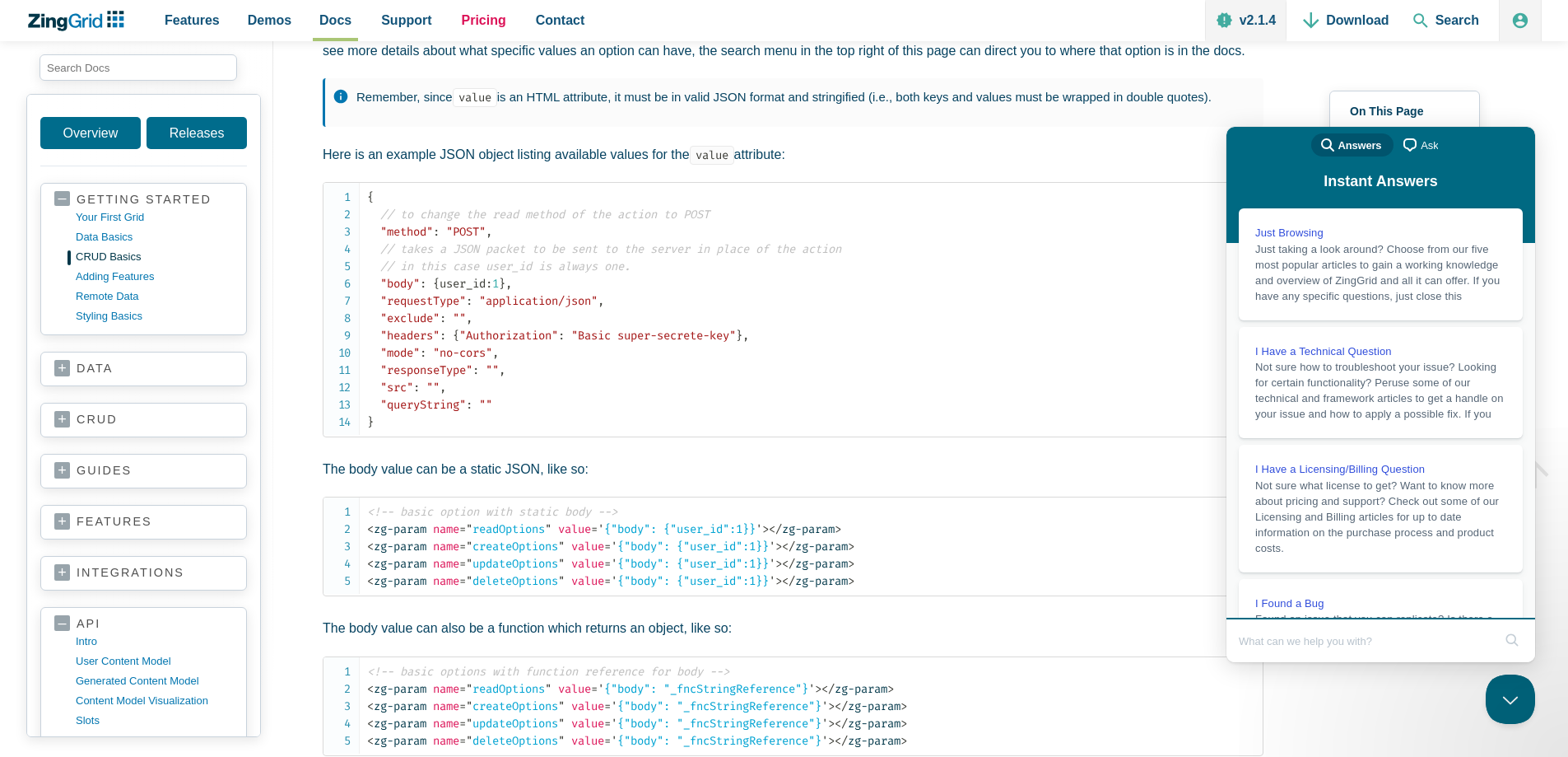
click at [468, 14] on span "Pricing" at bounding box center [483, 20] width 44 height 23
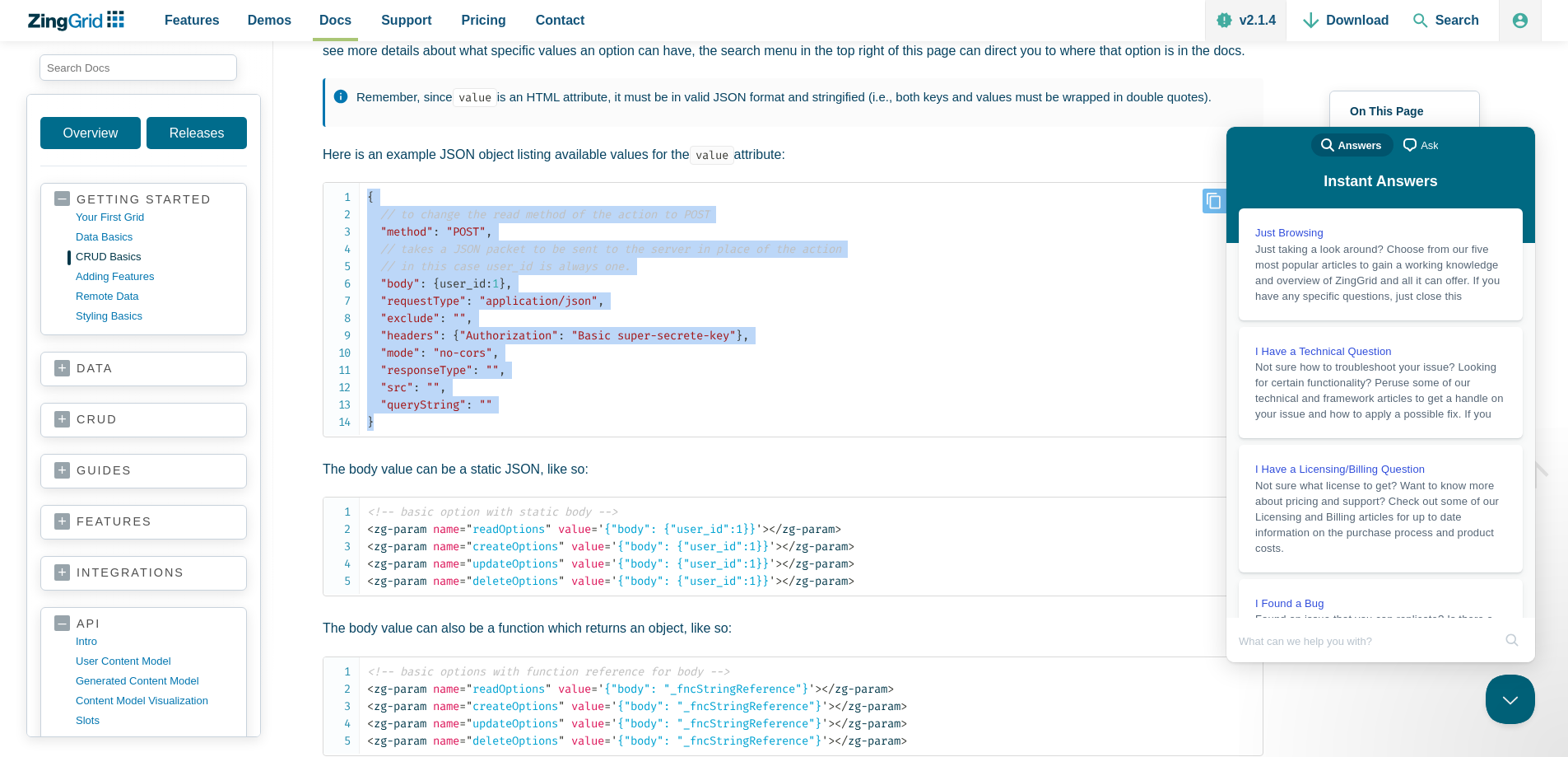
drag, startPoint x: 412, startPoint y: 421, endPoint x: 337, endPoint y: 187, distance: 245.7
click at [337, 187] on pre "{ // to change the read method of the action to POST "method" : "POST" , // tak…" at bounding box center [793, 310] width 941 height 256
click at [543, 247] on span "// takes a JSON packet to be sent to the server in place of the action" at bounding box center [611, 249] width 461 height 14
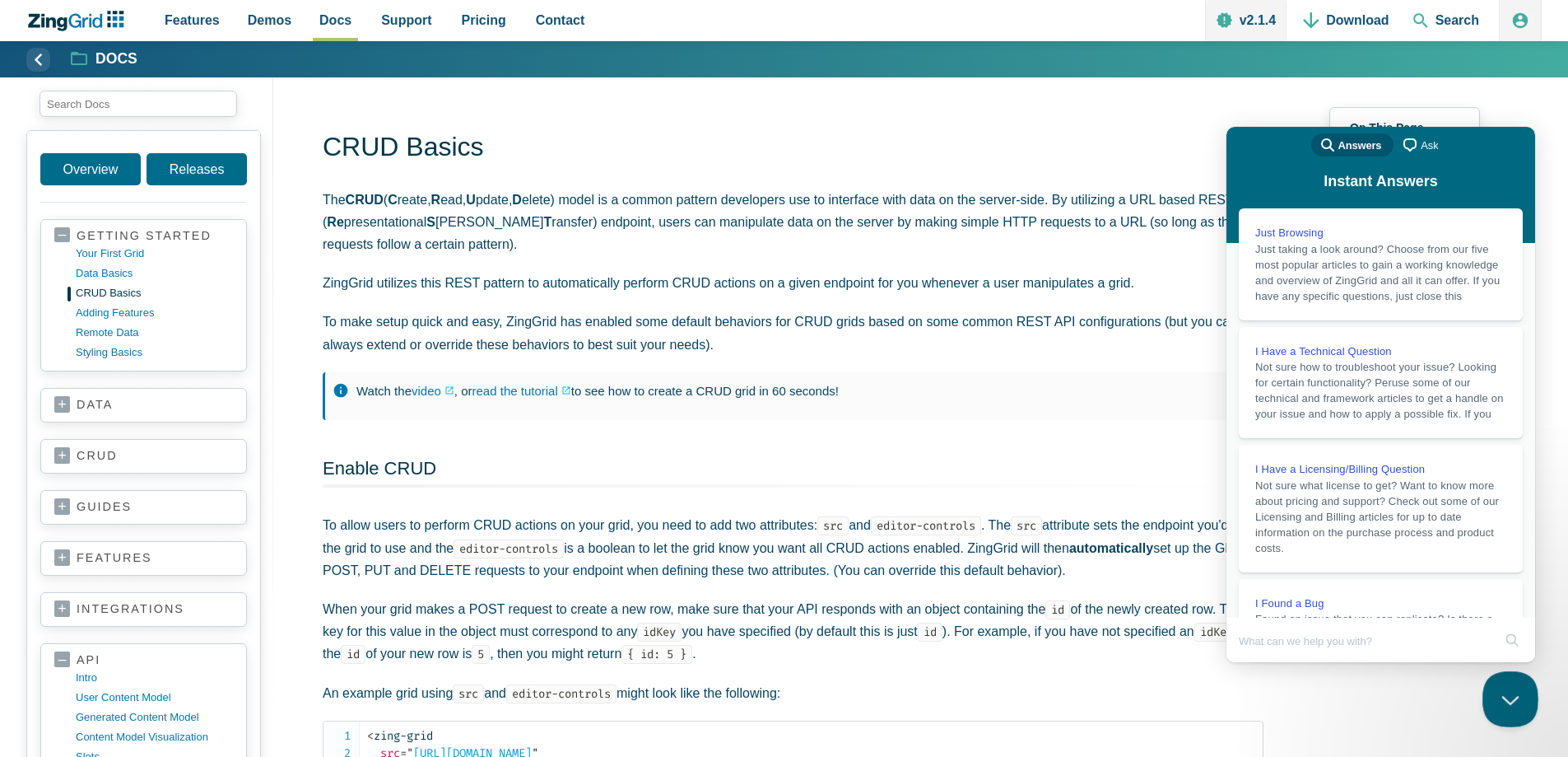
click at [1506, 689] on button "Close Beacon popover" at bounding box center [1507, 696] width 49 height 50
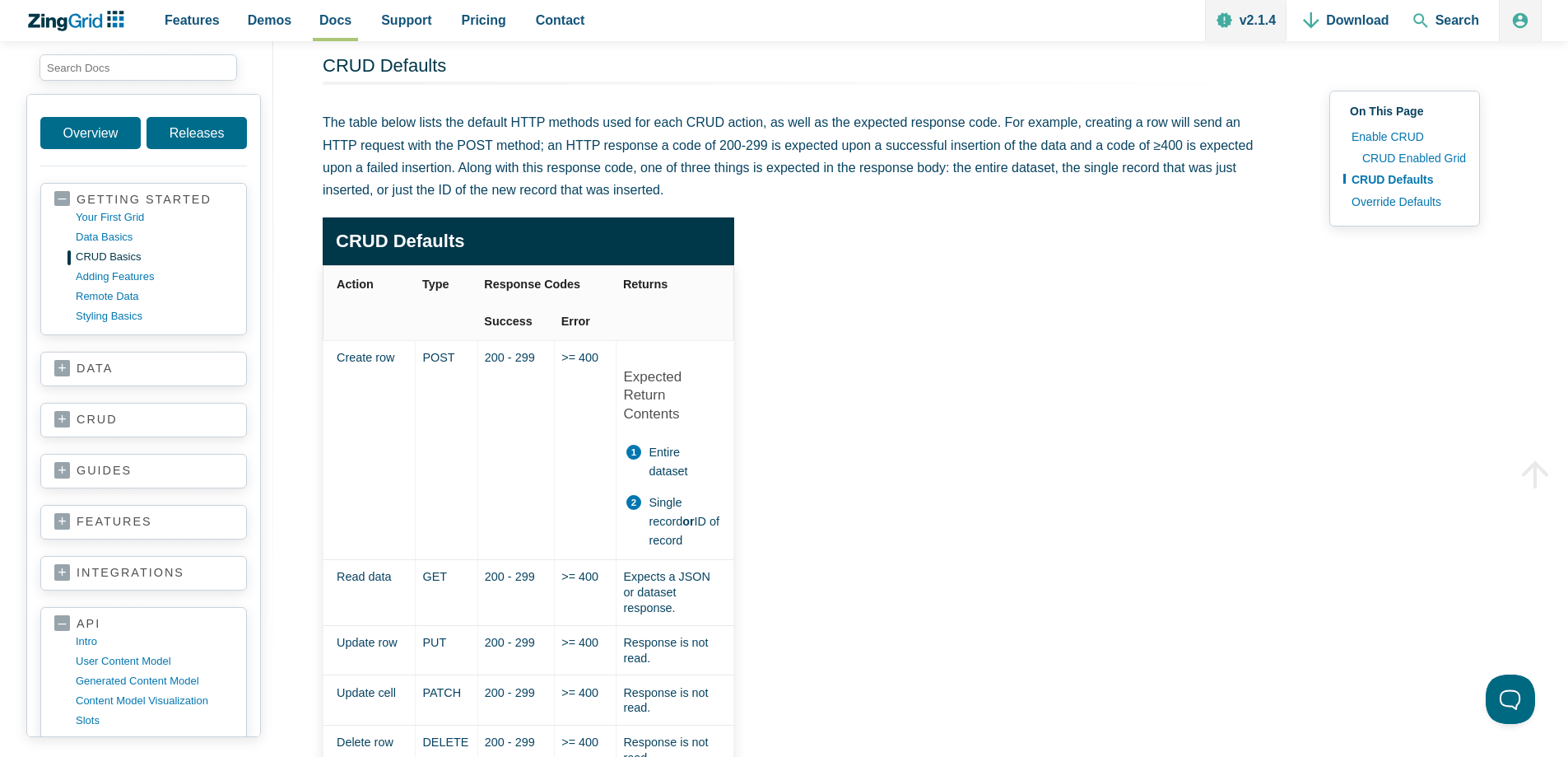
scroll to position [1772, 0]
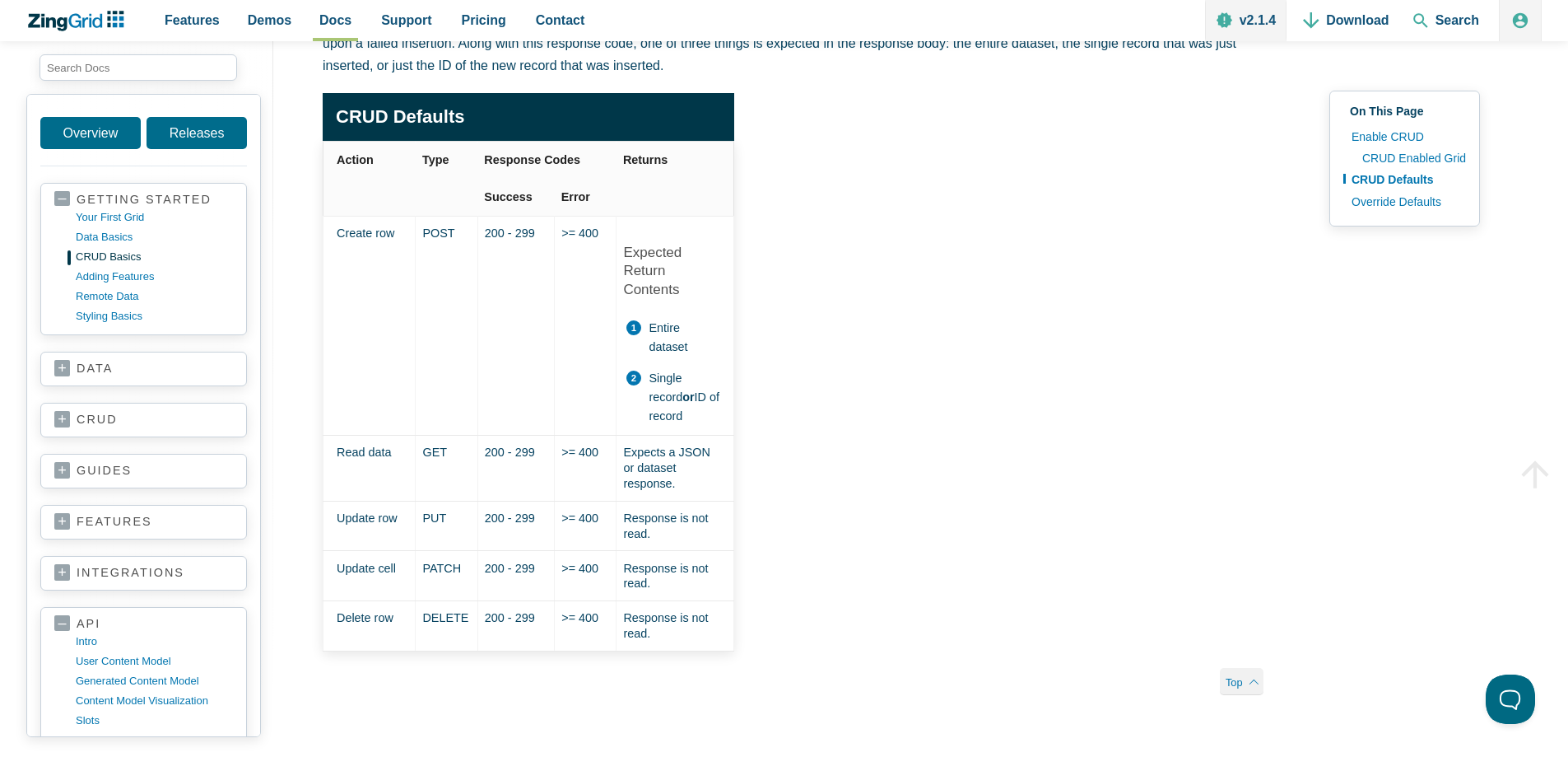
click at [639, 326] on li "Entire dataset" at bounding box center [672, 338] width 94 height 38
click at [639, 383] on li "Single record or ID of record" at bounding box center [672, 397] width 94 height 57
click at [745, 366] on article "CRUD Basics The CRUD ( C reate, R ead, U pdate, D elete) model is a common patt…" at bounding box center [793, 185] width 941 height 3654
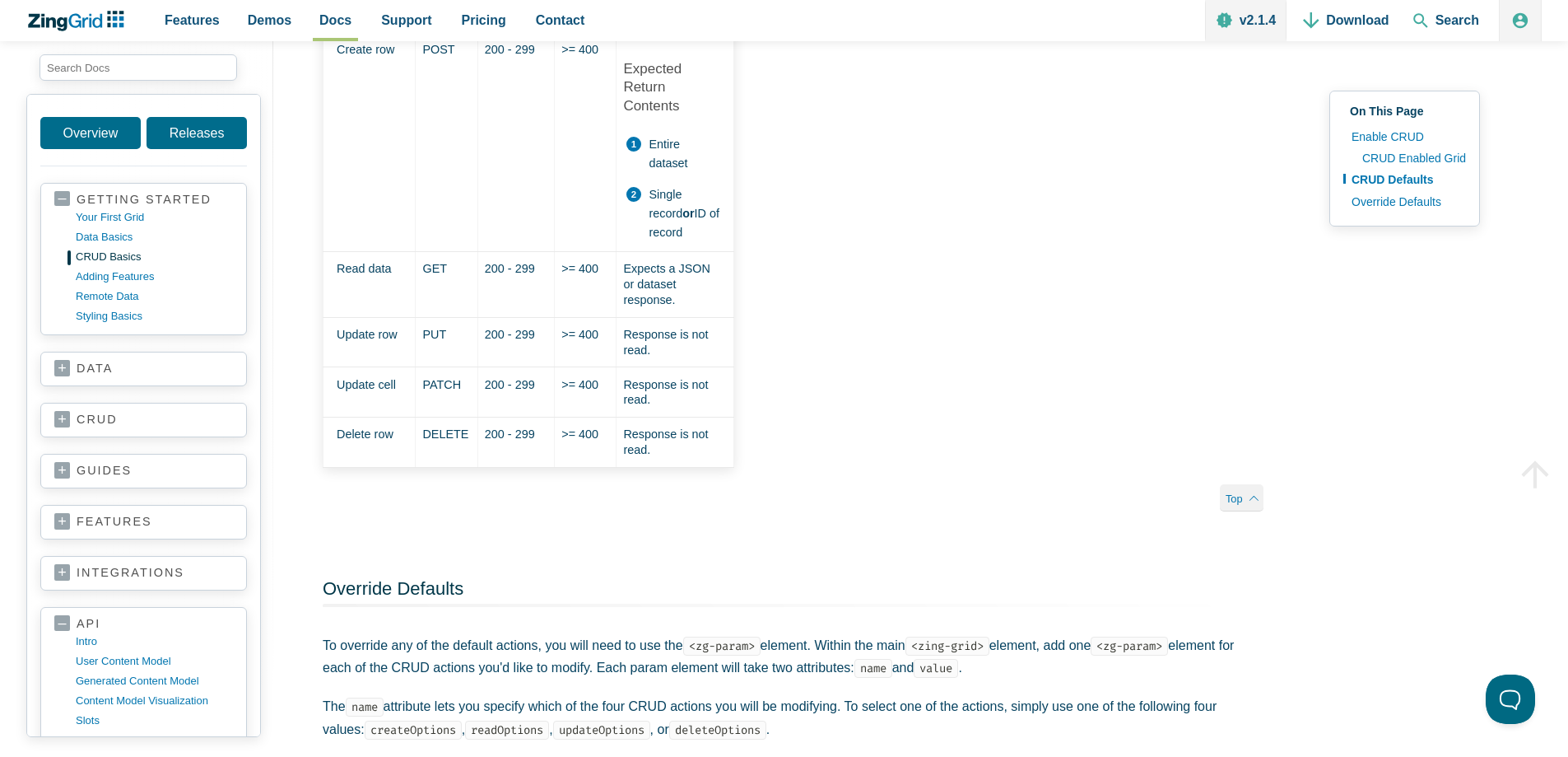
scroll to position [2020, 0]
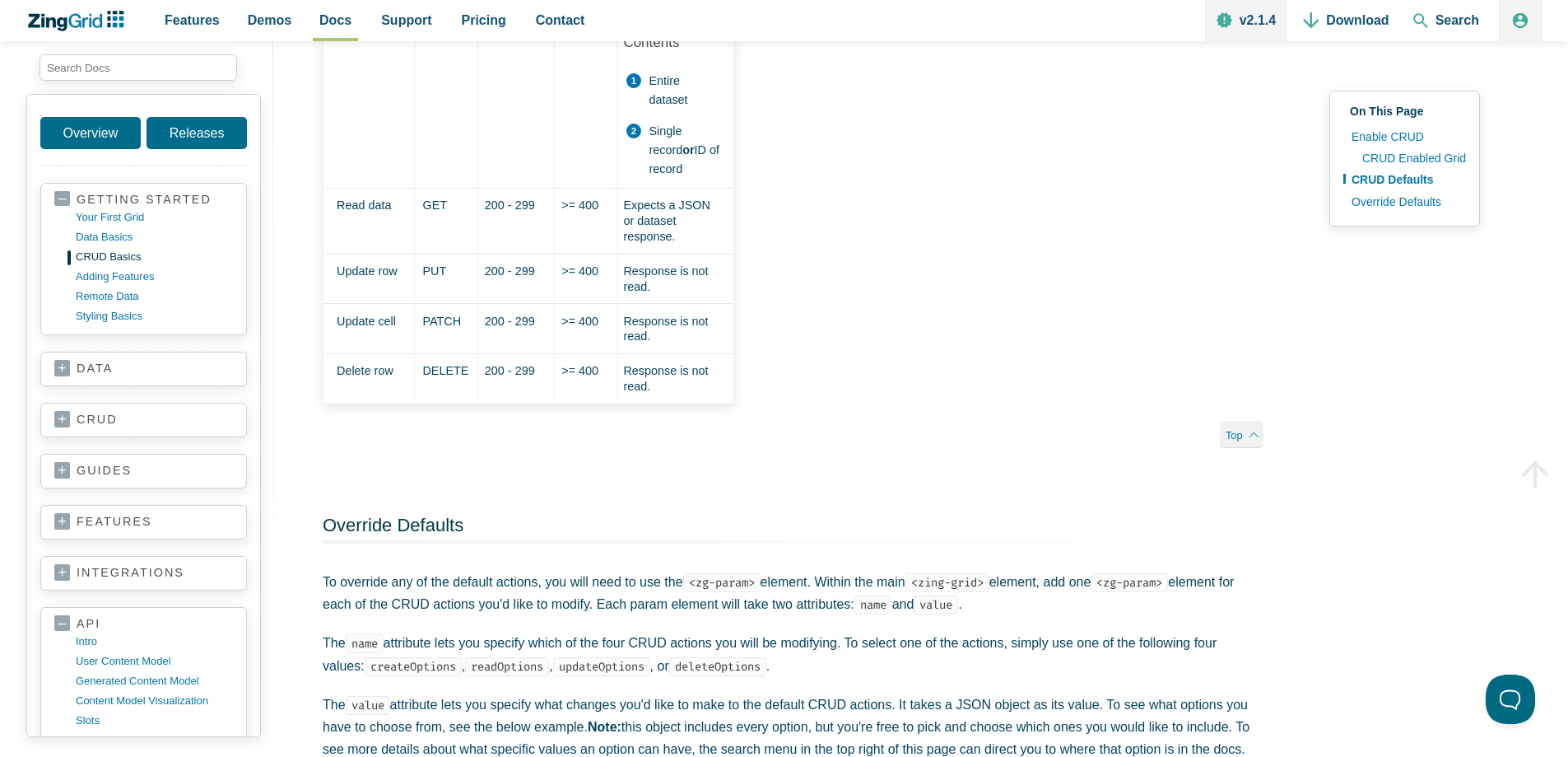
click at [148, 576] on link "integrations" at bounding box center [143, 573] width 179 height 16
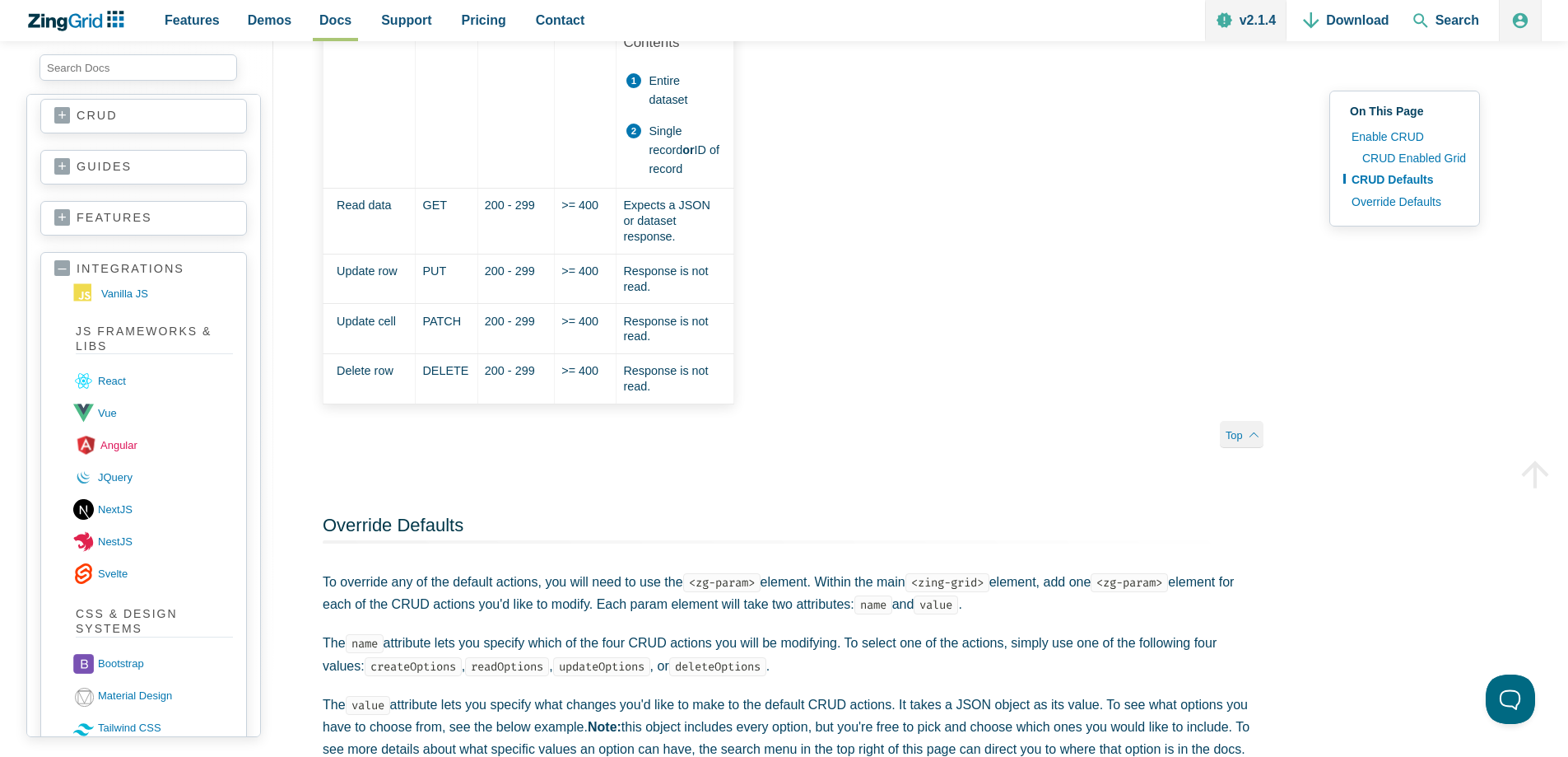
scroll to position [329, 0]
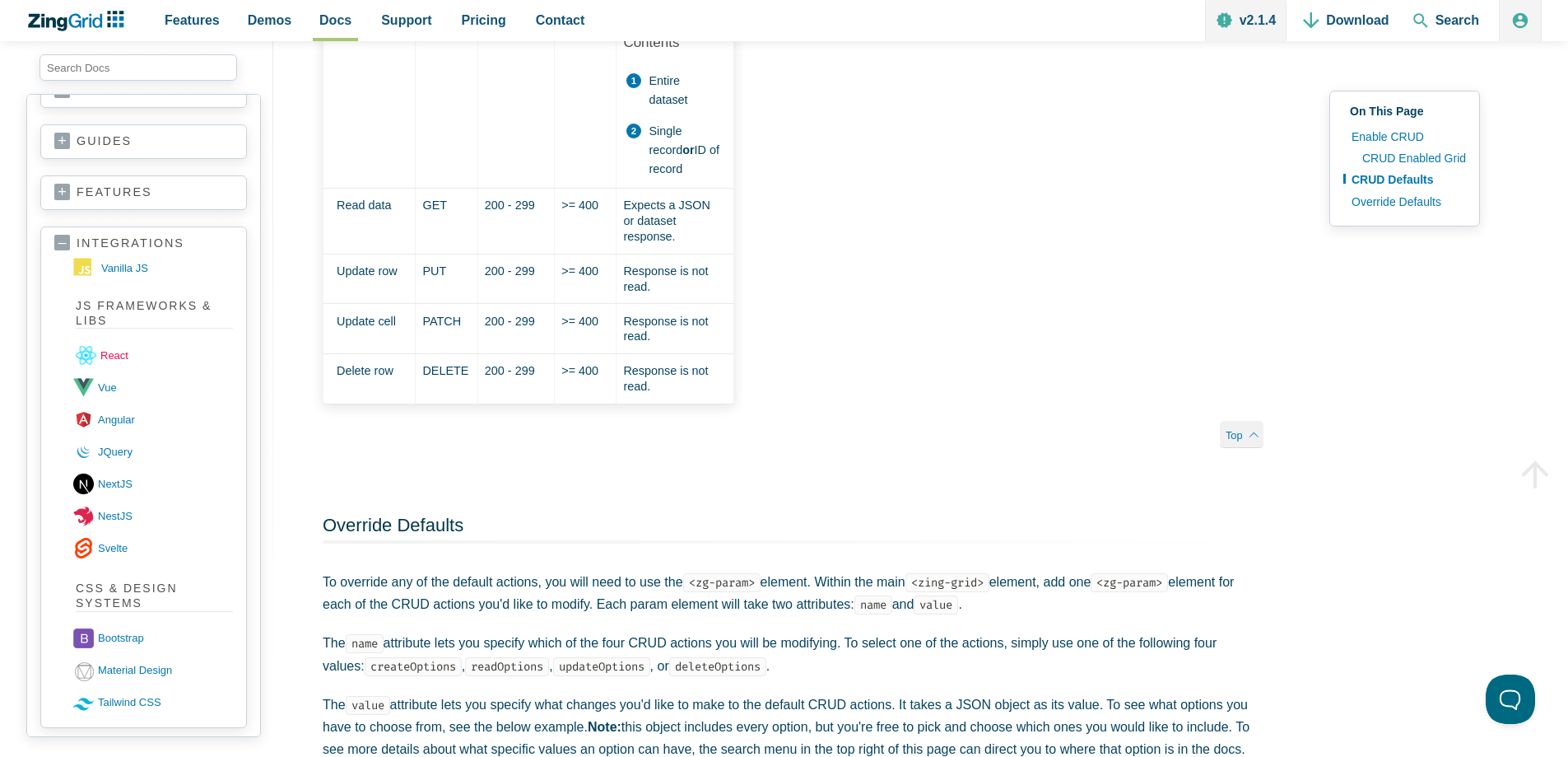
click at [97, 357] on icon "App Content" at bounding box center [85, 356] width 24 height 24
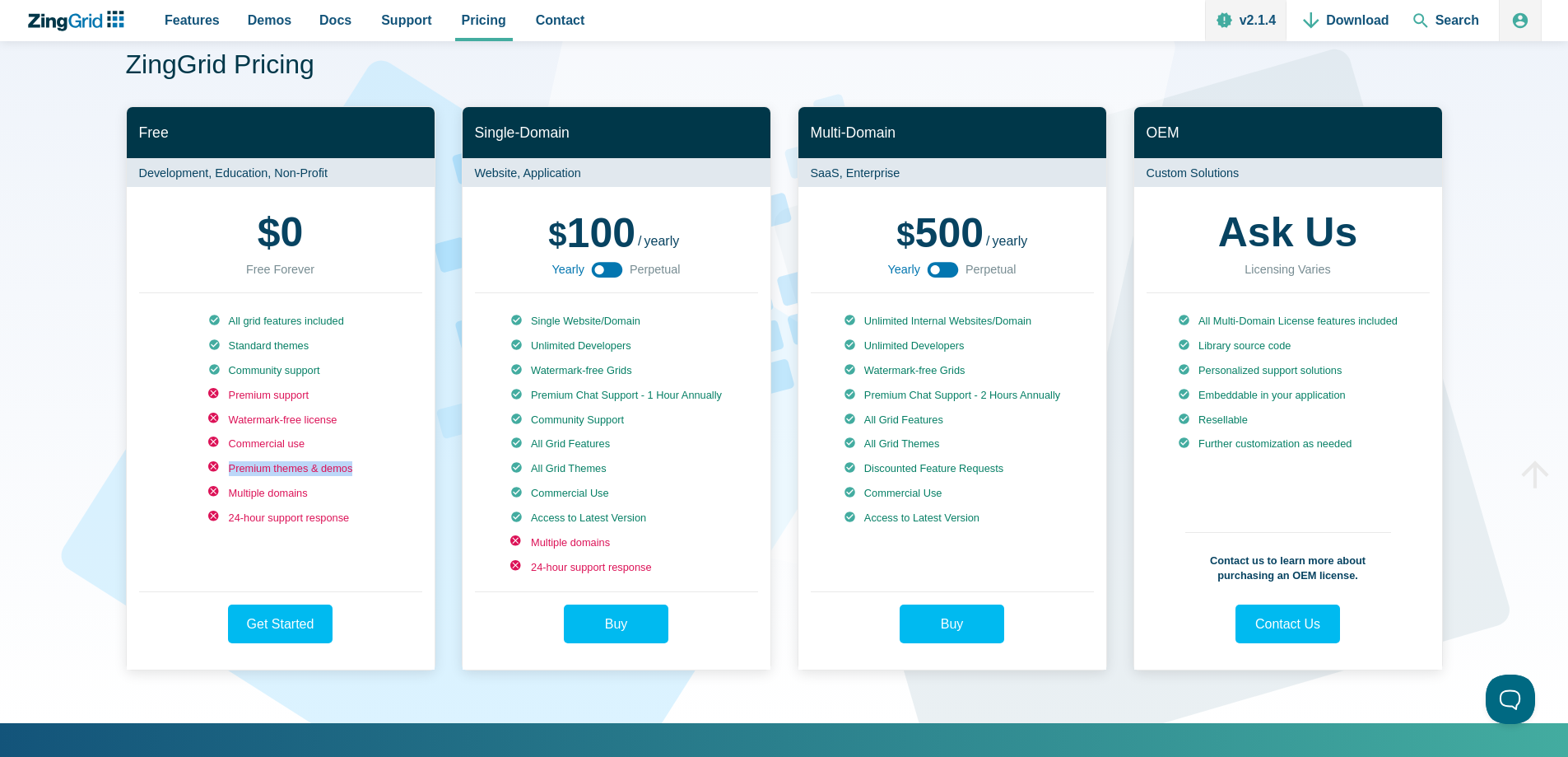
drag, startPoint x: 228, startPoint y: 463, endPoint x: 394, endPoint y: 464, distance: 166.0
click at [394, 464] on div "All grid features included Standard themes Community support Premium support Wa…" at bounding box center [281, 442] width 283 height 298
click at [264, 446] on li "Commercial use" at bounding box center [280, 444] width 145 height 14
click at [264, 445] on li "Commercial use" at bounding box center [280, 444] width 145 height 14
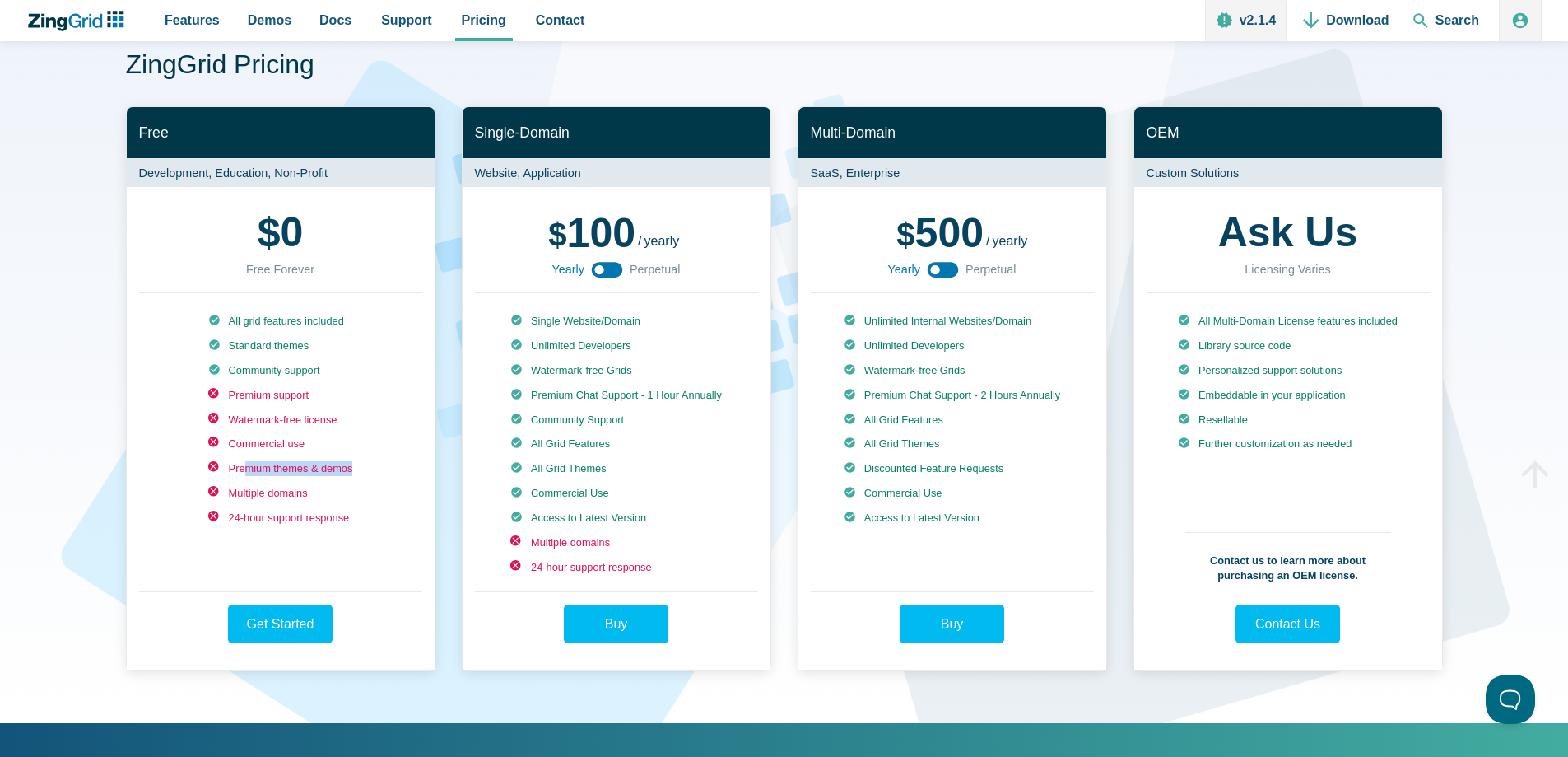
drag, startPoint x: 354, startPoint y: 467, endPoint x: 240, endPoint y: 455, distance: 114.6
click at [240, 455] on div "All grid features included Standard themes Community support Premium support Wa…" at bounding box center [281, 442] width 283 height 298
click at [269, 516] on li "24-hour support response" at bounding box center [280, 518] width 145 height 14
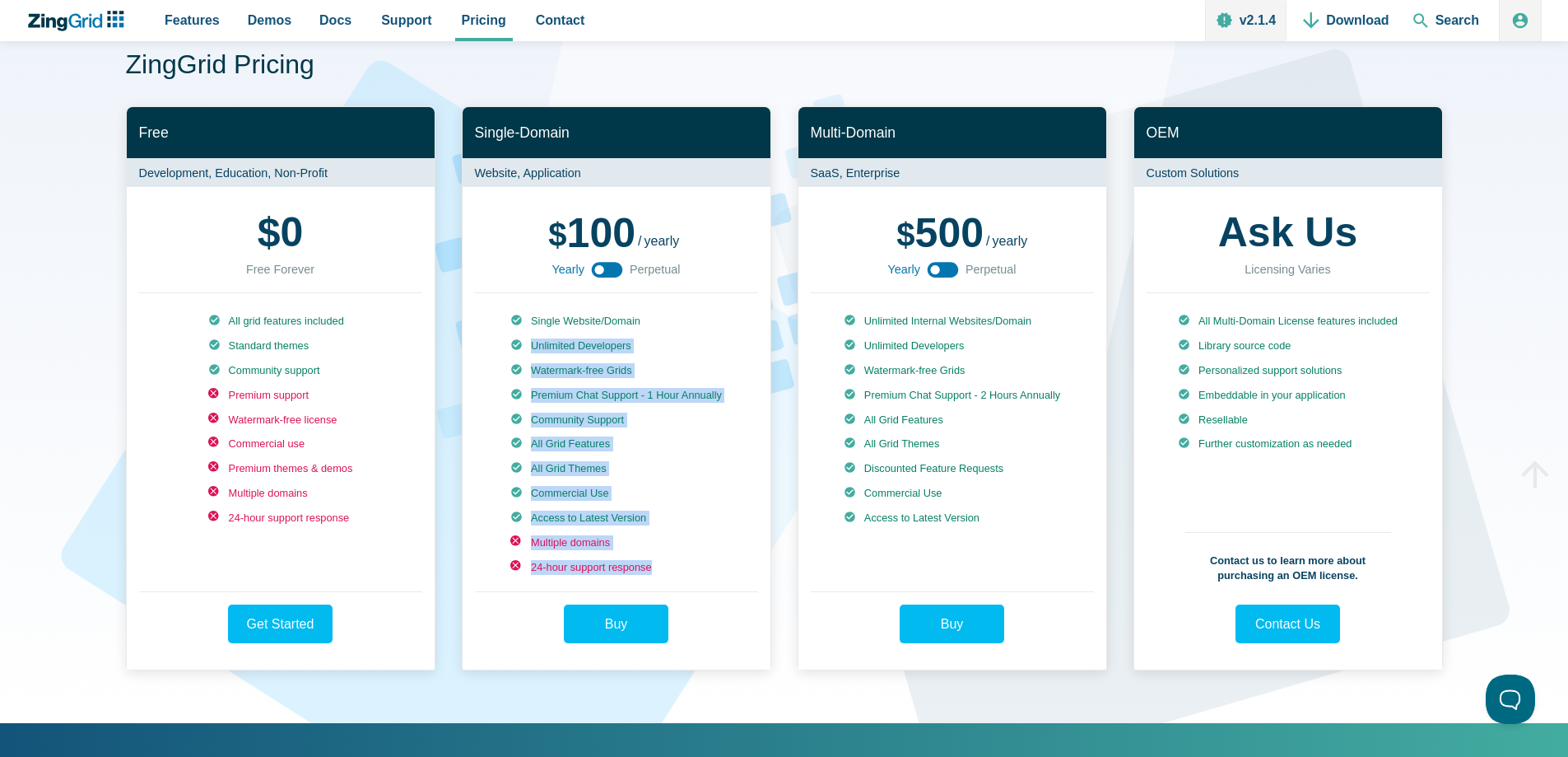
drag, startPoint x: 660, startPoint y: 565, endPoint x: 508, endPoint y: 329, distance: 280.7
click at [510, 330] on ul "Single Website/Domain Unlimited Developers Watermark-free Grids Premium Chat Su…" at bounding box center [615, 445] width 211 height 261
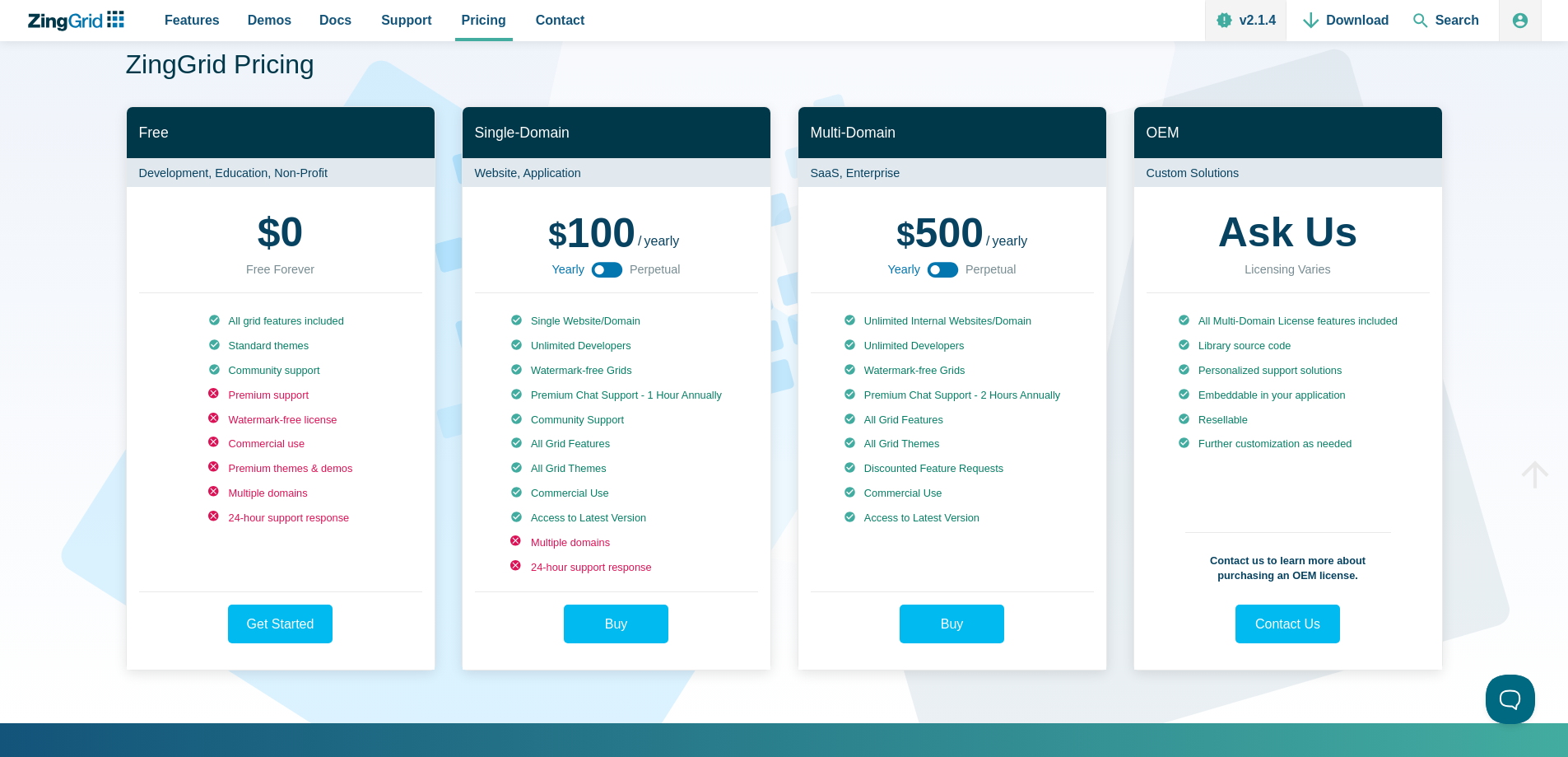
click at [712, 288] on div "100 300 / yearly perpetual Yearly Perpetual" at bounding box center [616, 245] width 283 height 93
click at [603, 269] on icon "App Content" at bounding box center [606, 269] width 37 height 37
click at [603, 269] on use "App Content" at bounding box center [607, 269] width 31 height 15
click at [603, 269] on icon "App Content" at bounding box center [606, 269] width 37 height 37
click at [603, 269] on use "App Content" at bounding box center [607, 269] width 31 height 15
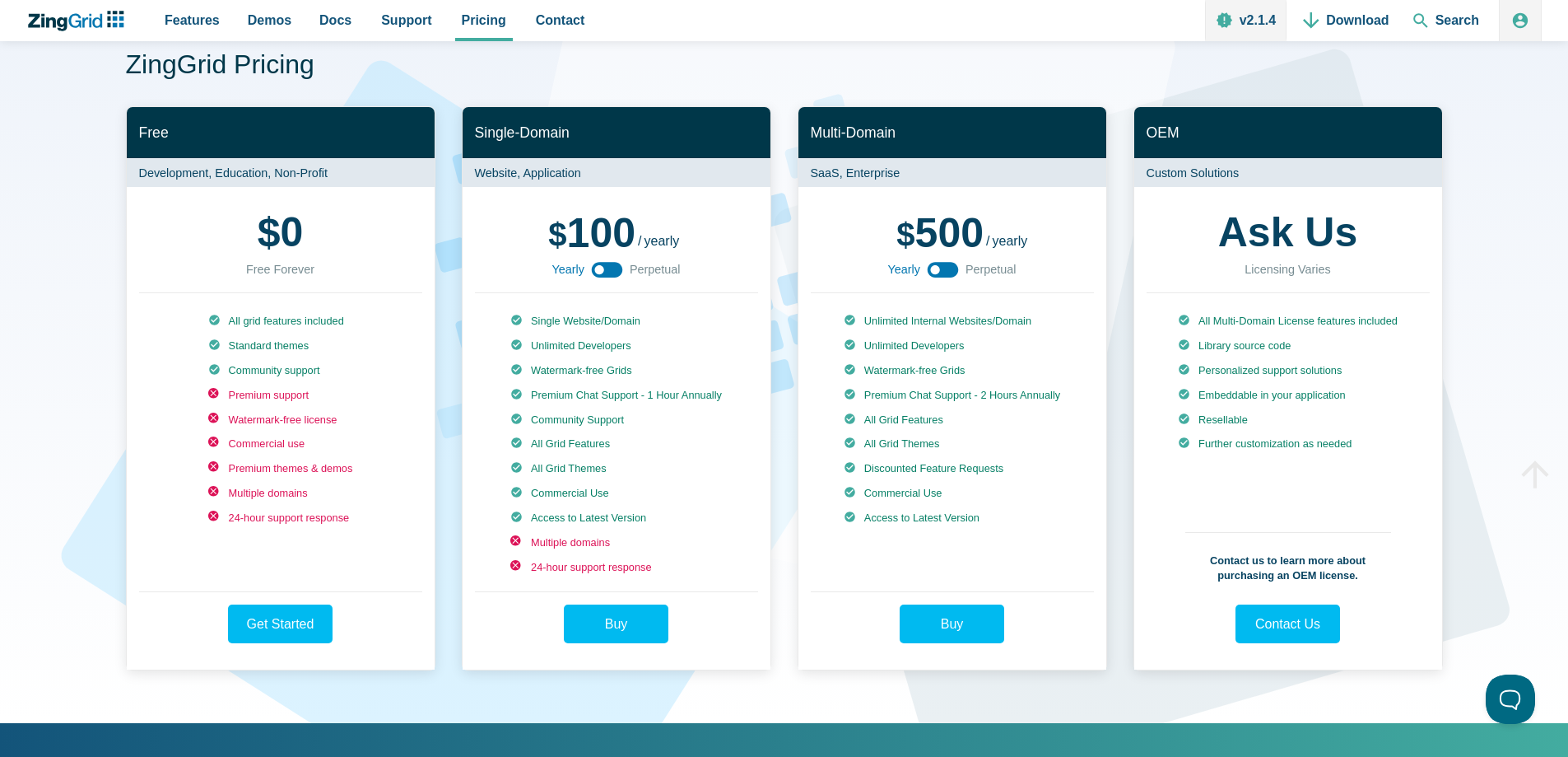
click at [603, 269] on icon "App Content" at bounding box center [606, 269] width 37 height 37
click at [603, 269] on use "App Content" at bounding box center [607, 269] width 31 height 15
click at [603, 269] on icon "App Content" at bounding box center [606, 269] width 37 height 37
click at [609, 269] on use "App Content" at bounding box center [607, 269] width 31 height 15
click at [536, 184] on p "Website, Application" at bounding box center [616, 173] width 308 height 29
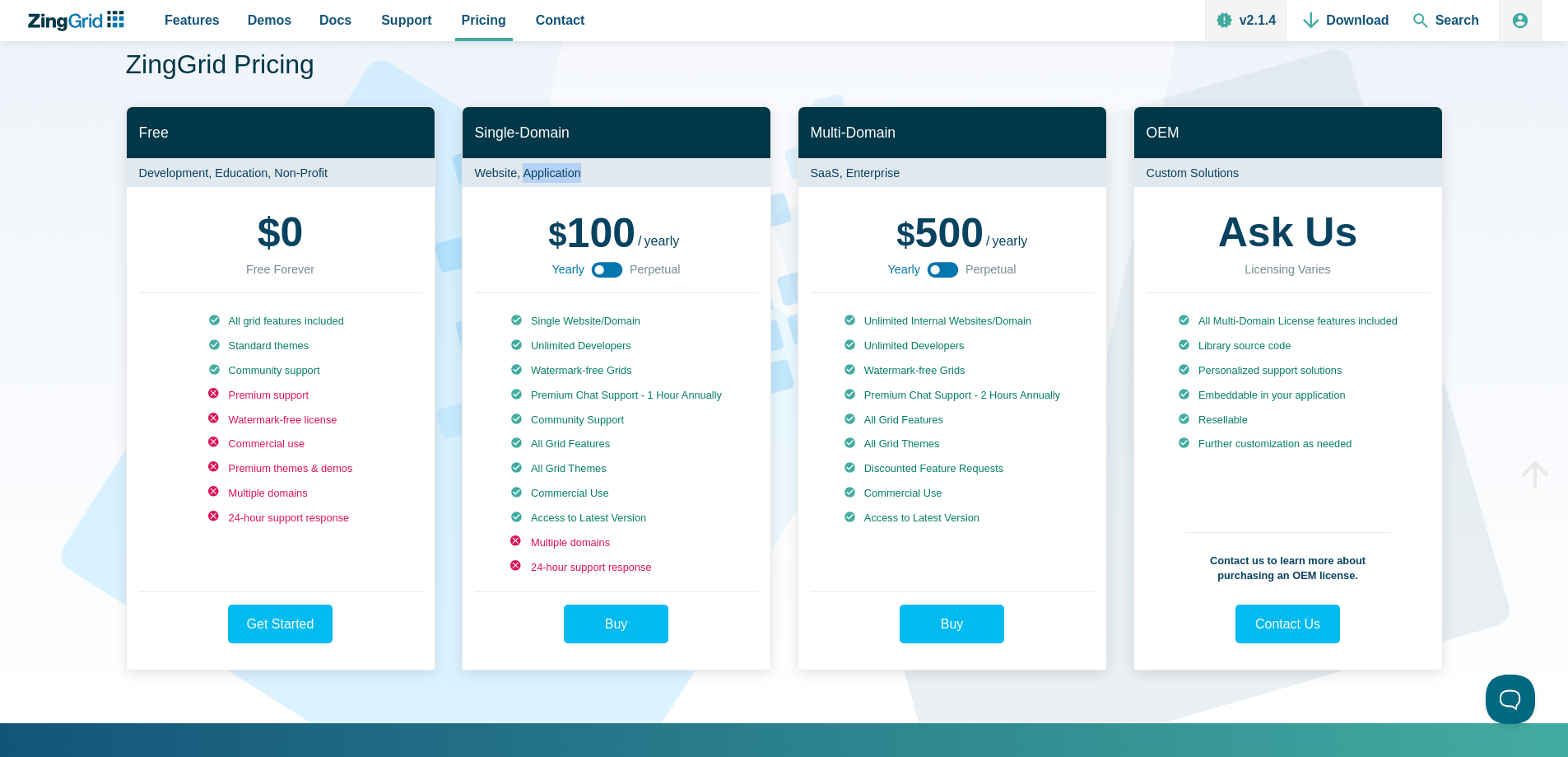
click at [536, 184] on p "Website, Application" at bounding box center [616, 173] width 308 height 29
click at [641, 626] on link "Buy Great Choice!" at bounding box center [617, 624] width 140 height 39
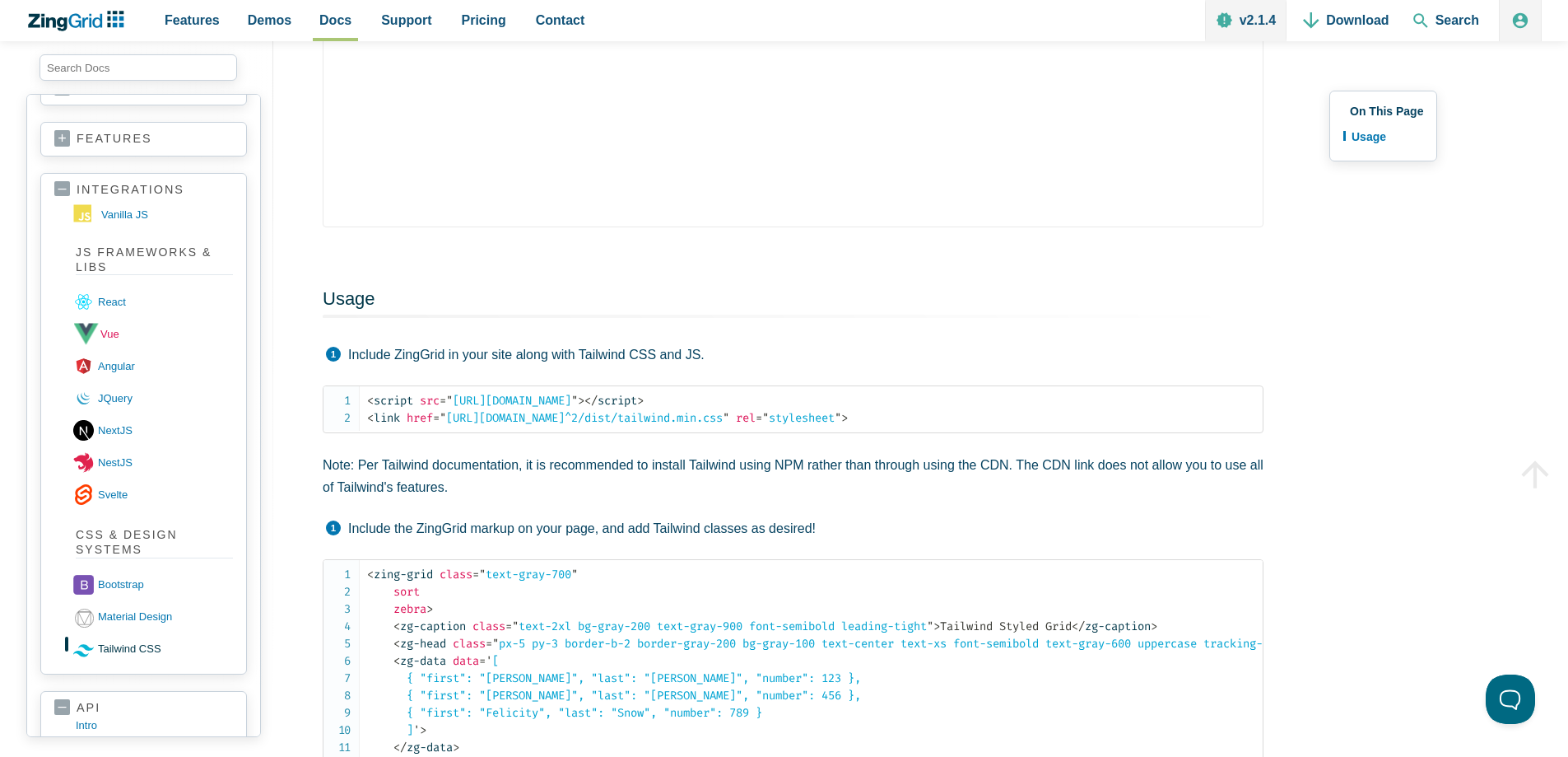
scroll to position [411, 0]
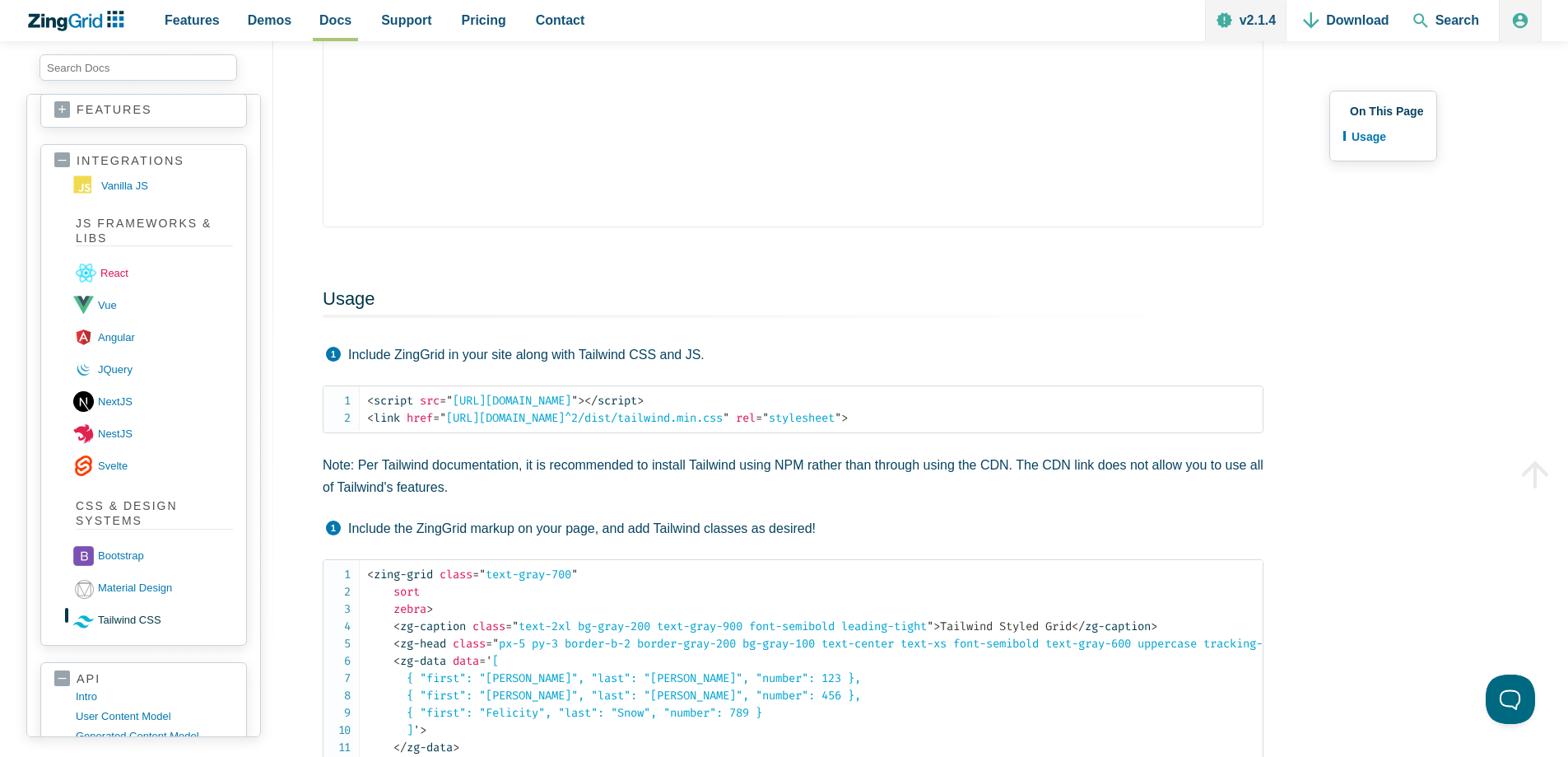
click at [119, 276] on link "react" at bounding box center [156, 273] width 160 height 32
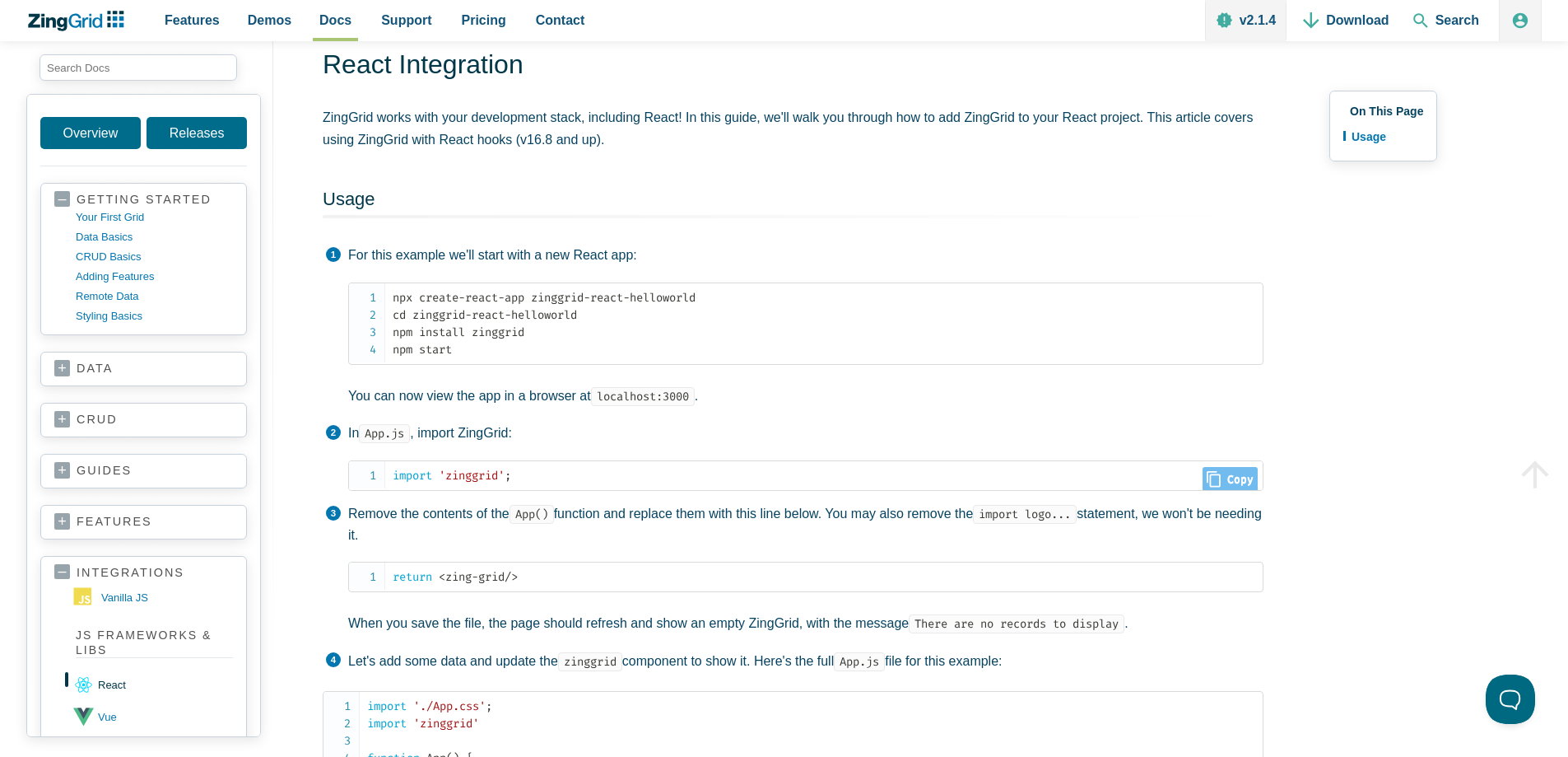
scroll to position [329, 0]
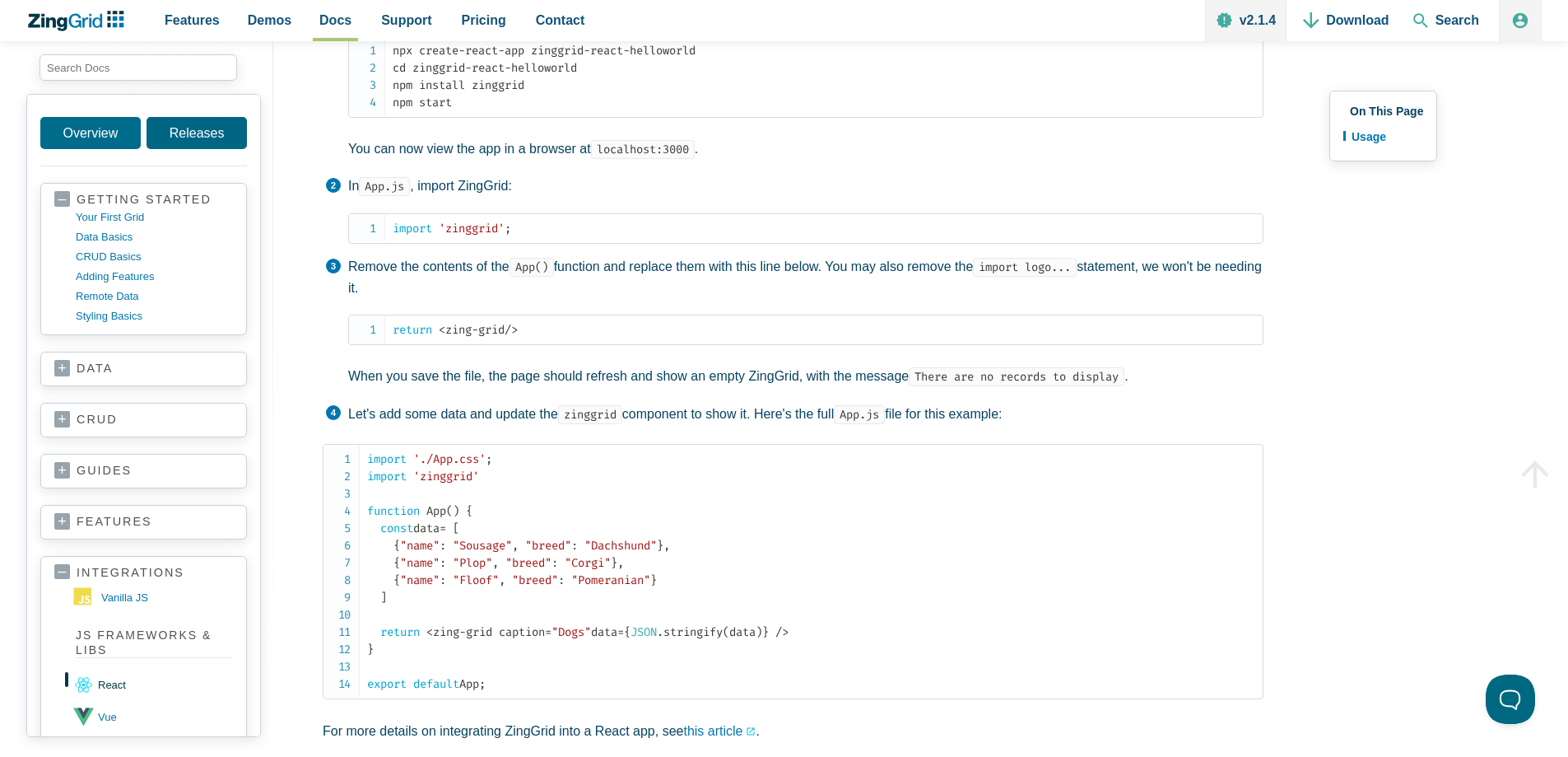
click at [205, 127] on link "Releases" at bounding box center [197, 133] width 101 height 32
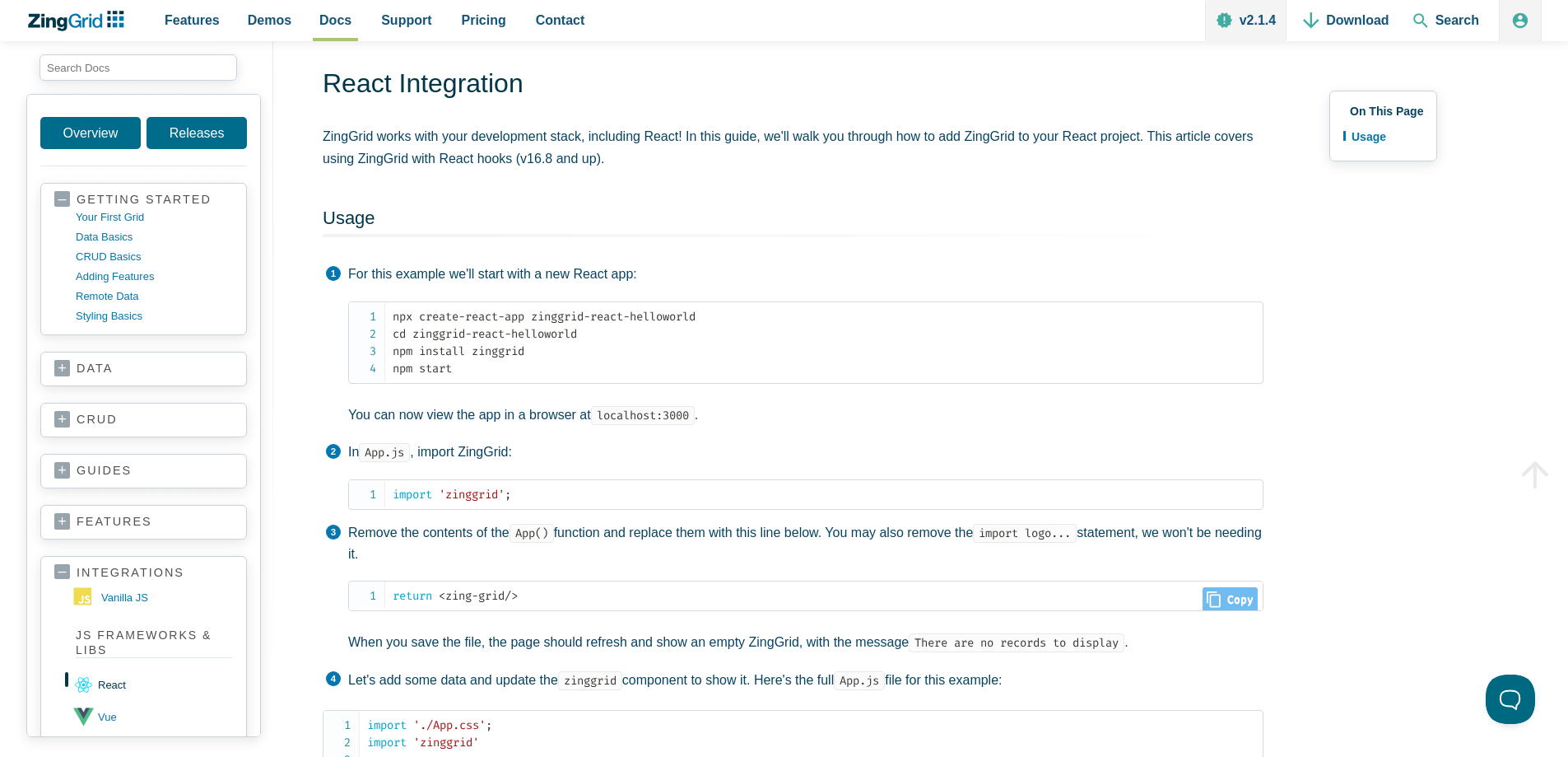
scroll to position [0, 0]
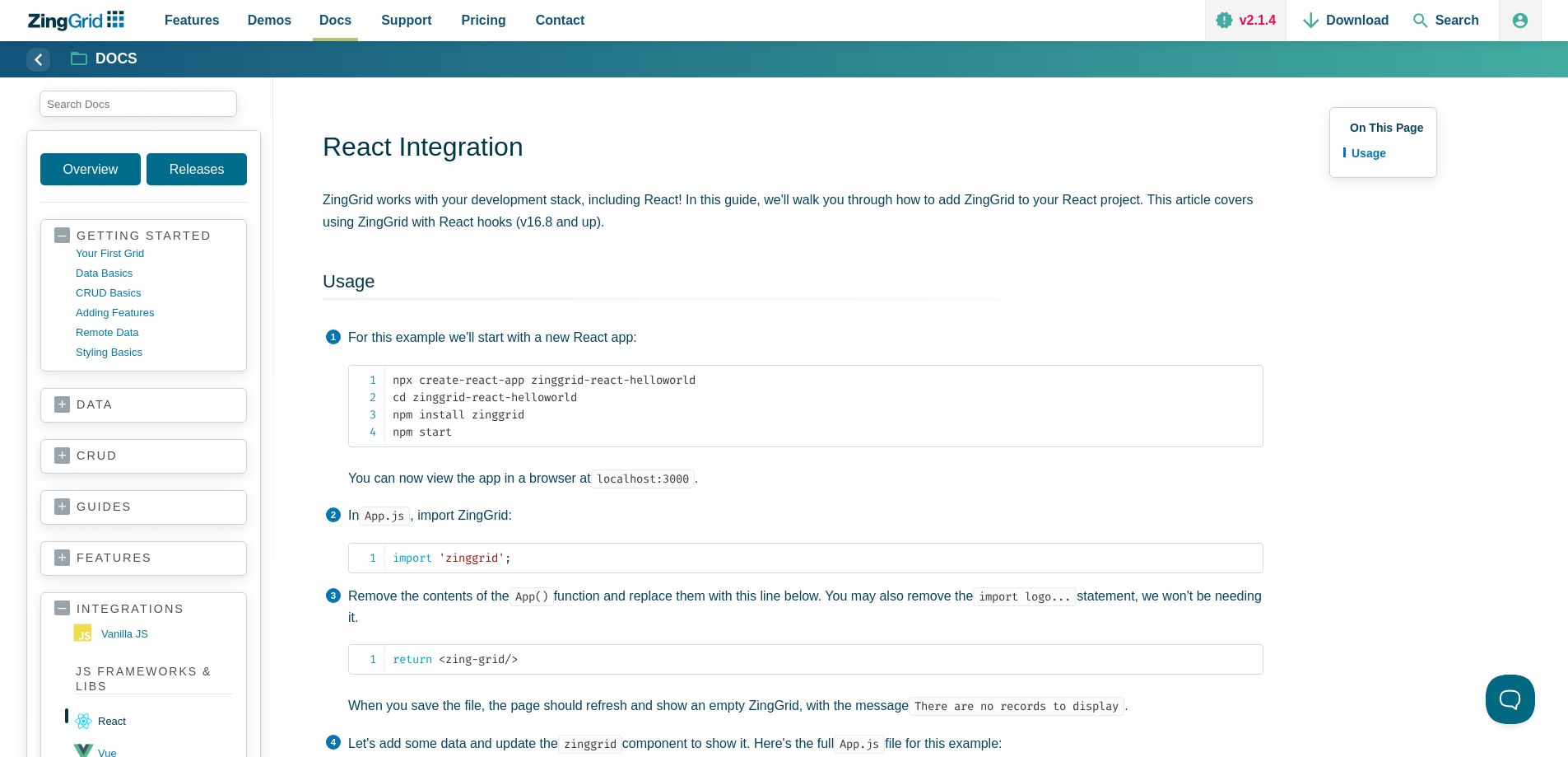
click at [1253, 22] on link "v2.1.4" at bounding box center [1246, 21] width 82 height 41
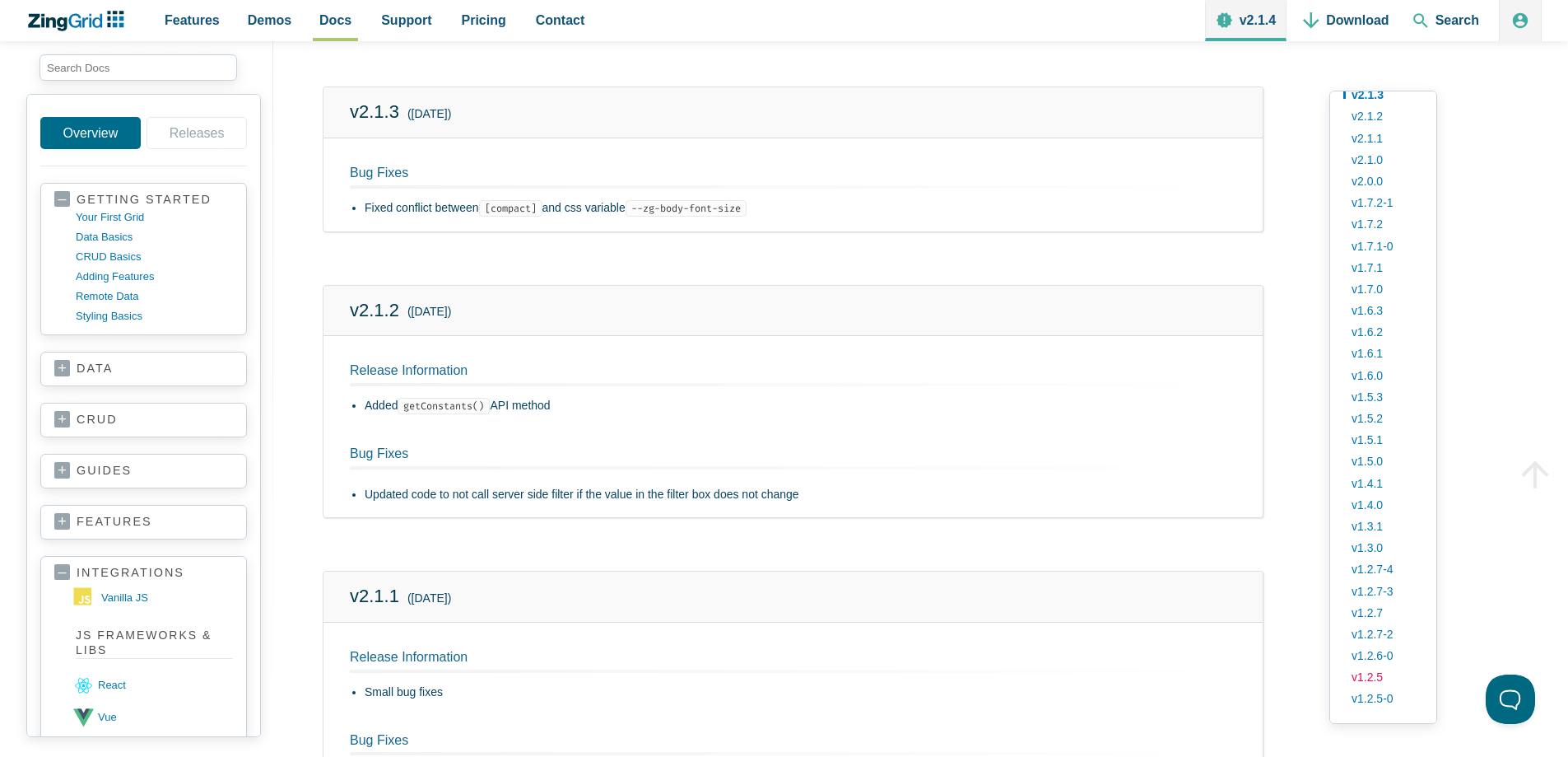
click at [1372, 674] on link "v1.2.5" at bounding box center [1383, 677] width 80 height 22
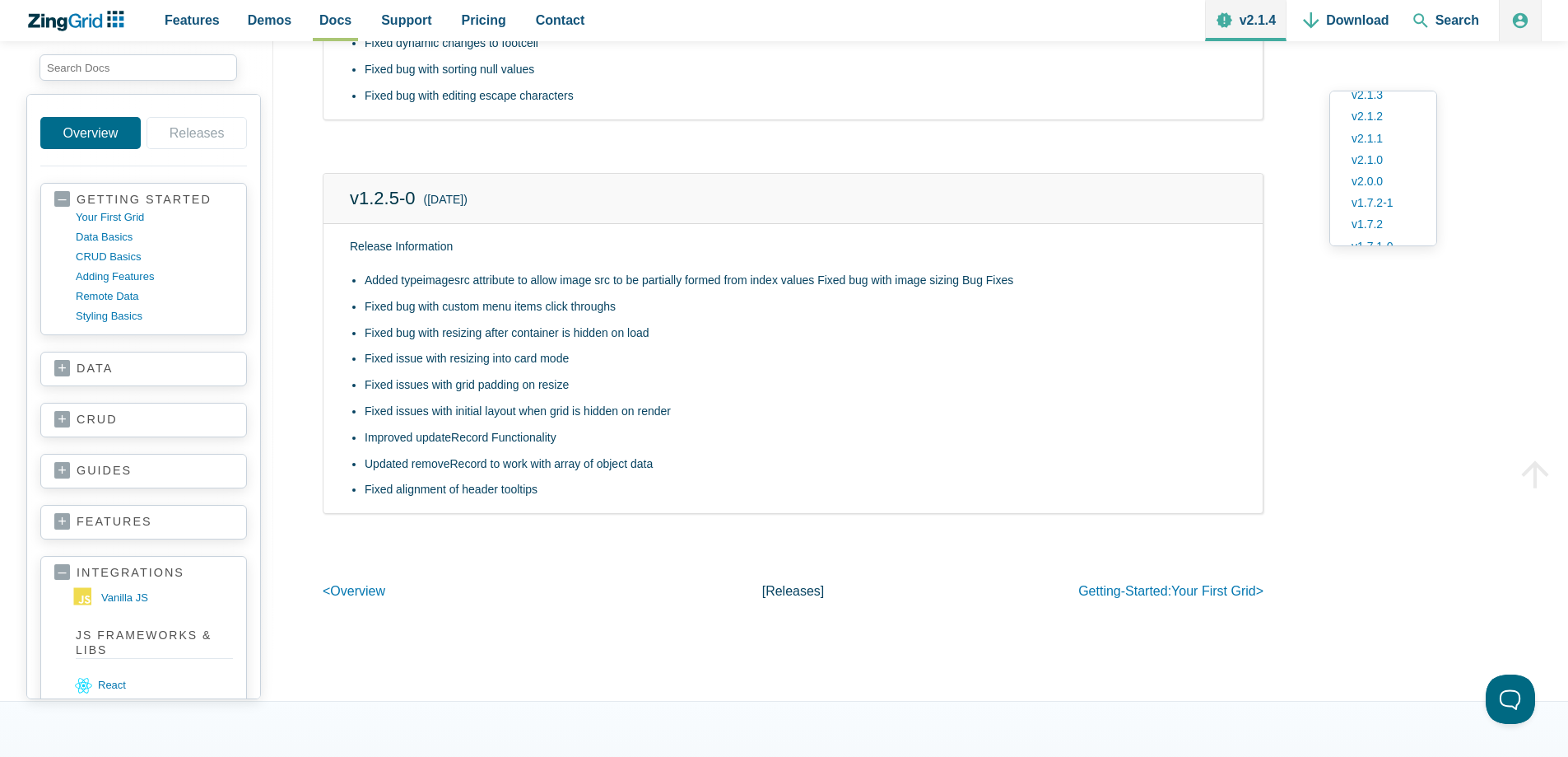
scroll to position [36991, 0]
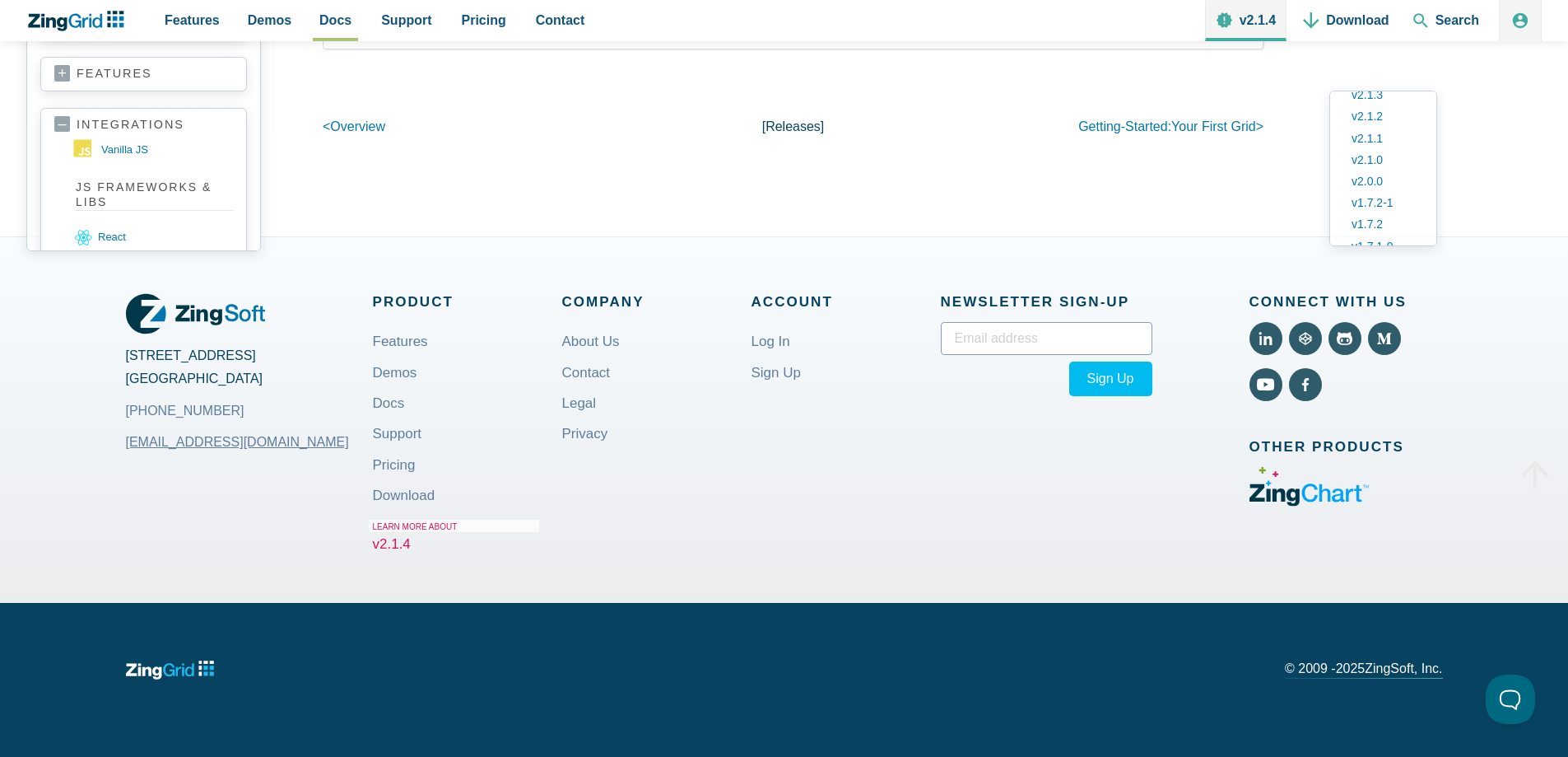
click at [1341, 488] on icon "Visit ZingChart (External)" at bounding box center [1309, 487] width 120 height 40
